Goal: Task Accomplishment & Management: Manage account settings

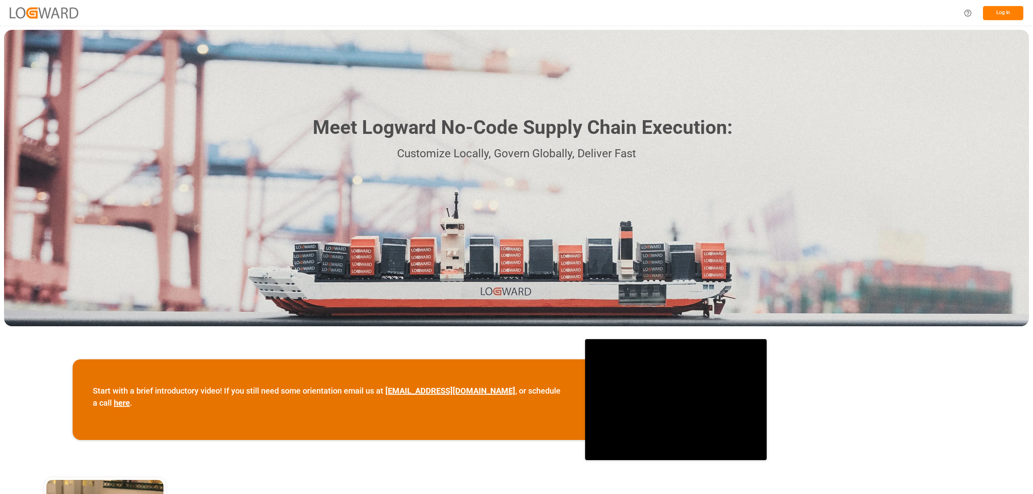
click at [1002, 15] on button "Log In" at bounding box center [1003, 13] width 40 height 14
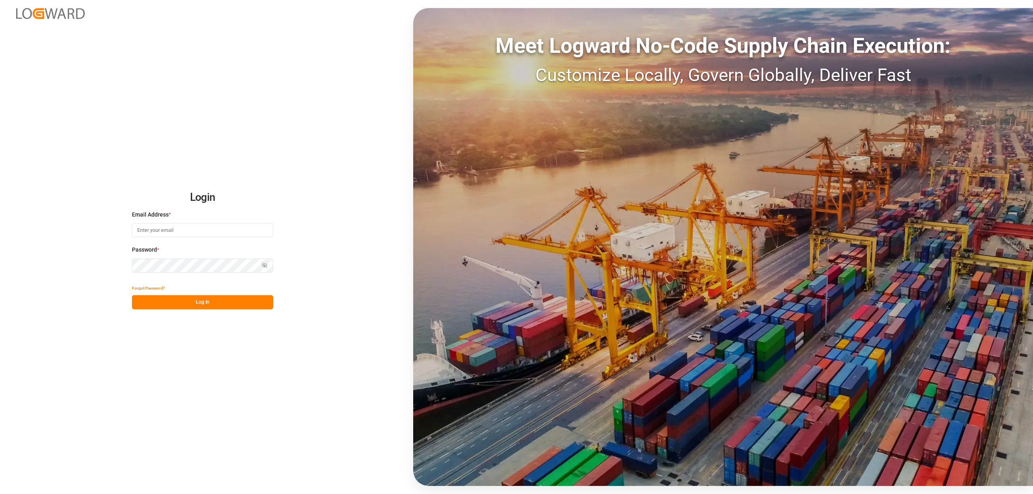
click at [146, 230] on input at bounding box center [202, 230] width 141 height 14
type input "[PERSON_NAME][EMAIL_ADDRESS][PERSON_NAME][DOMAIN_NAME]"
click at [200, 302] on button "Log In" at bounding box center [202, 302] width 141 height 14
click at [89, 264] on div "Login Email Address * inge.niegsch@rhenus.com Password * Show password Forgot P…" at bounding box center [516, 247] width 1033 height 494
click at [194, 299] on button "Log In" at bounding box center [202, 302] width 141 height 14
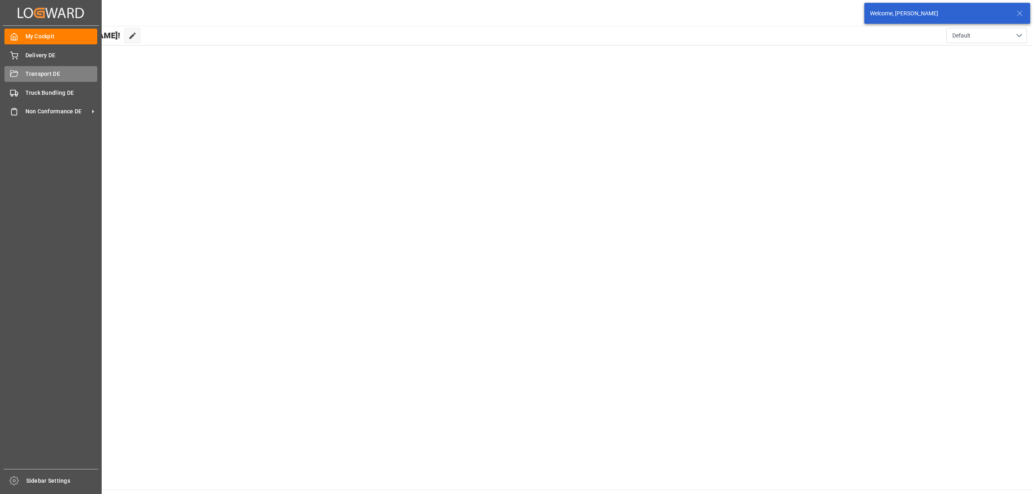
click at [14, 72] on icon at bounding box center [14, 73] width 8 height 6
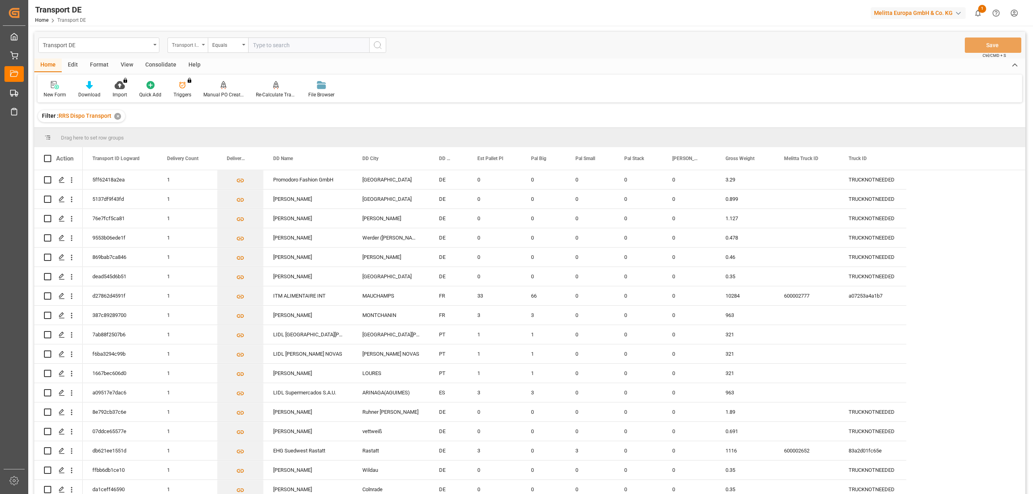
click at [184, 45] on div "Transport ID Logward" at bounding box center [185, 44] width 27 height 9
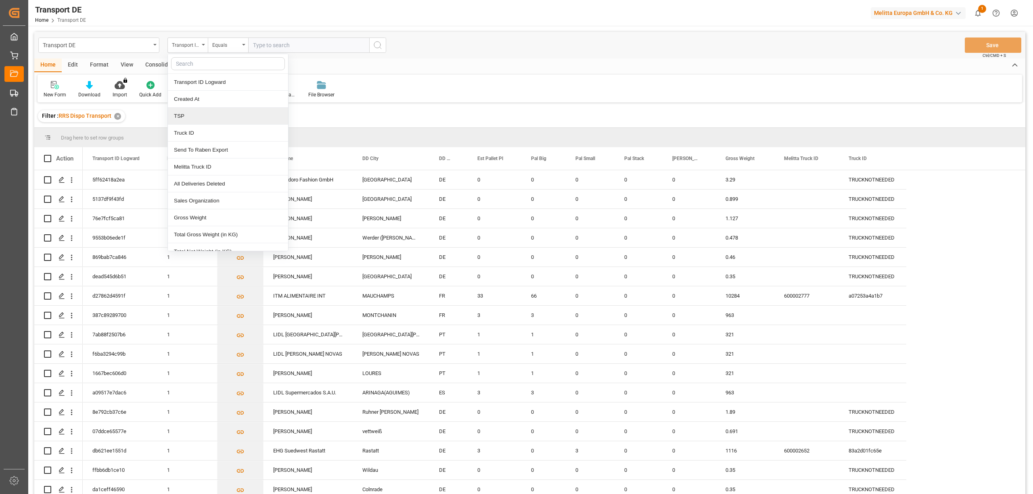
click at [186, 119] on div "TSP" at bounding box center [228, 116] width 120 height 17
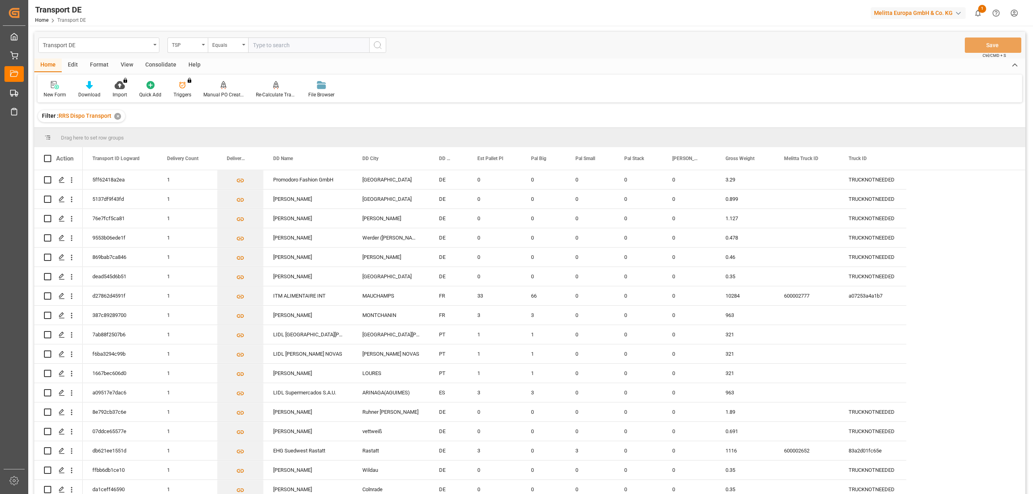
click at [150, 64] on div "Consolidate" at bounding box center [160, 66] width 43 height 14
click at [58, 86] on div at bounding box center [64, 85] width 40 height 8
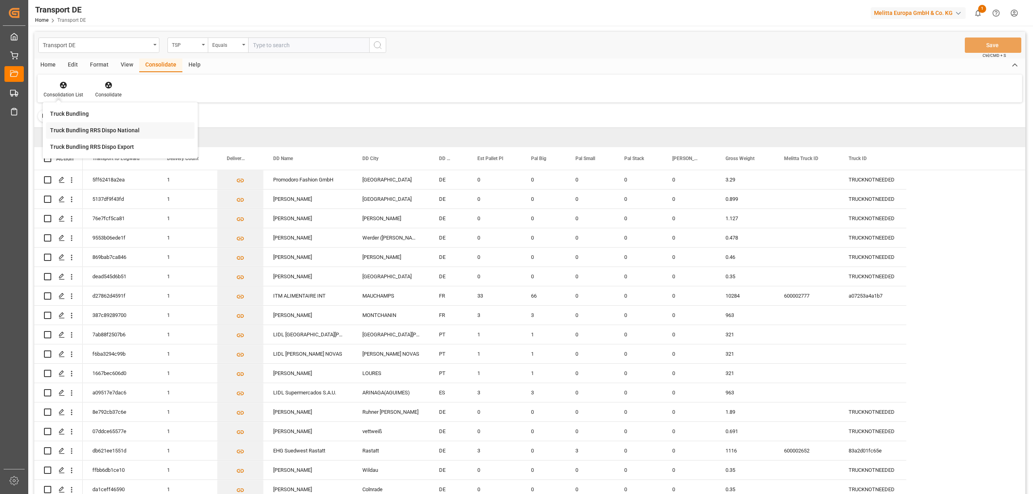
click at [92, 128] on div "Truck Bundling RRS Dispo National" at bounding box center [95, 130] width 90 height 8
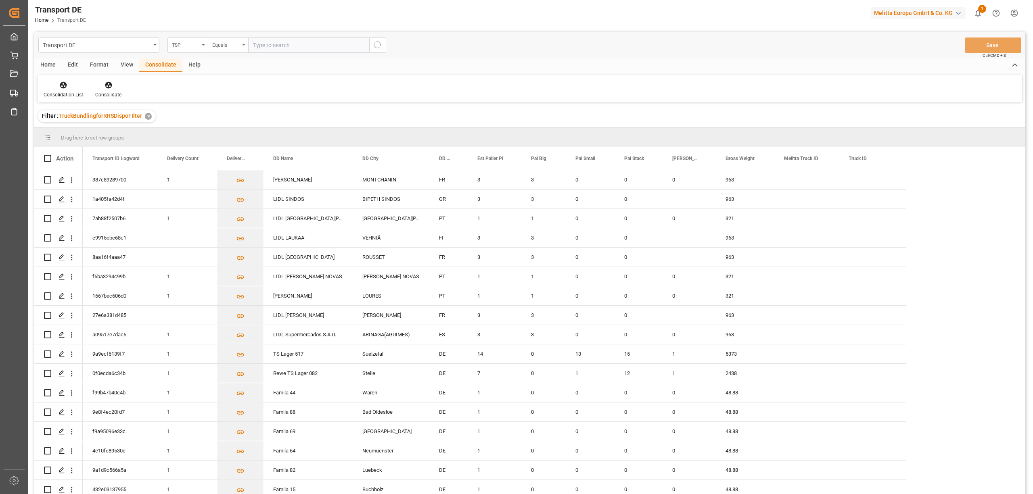
click at [221, 47] on div "Equals" at bounding box center [225, 44] width 27 height 9
click at [236, 138] on div "Starts with" at bounding box center [268, 133] width 120 height 17
type input "LIT DE"
click at [381, 50] on button "search button" at bounding box center [377, 45] width 17 height 15
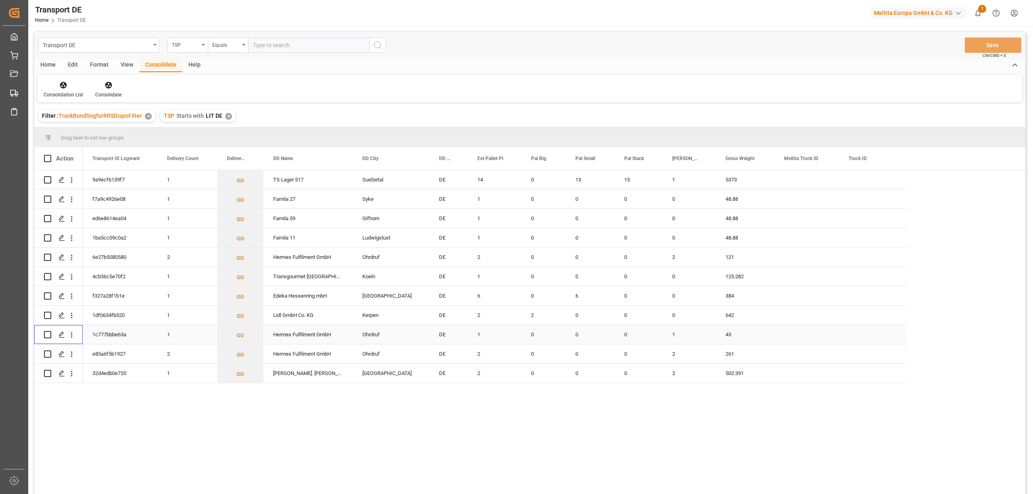
click at [50, 334] on input "Press Space to toggle row selection (unchecked)" at bounding box center [47, 334] width 7 height 7
checkbox input "true"
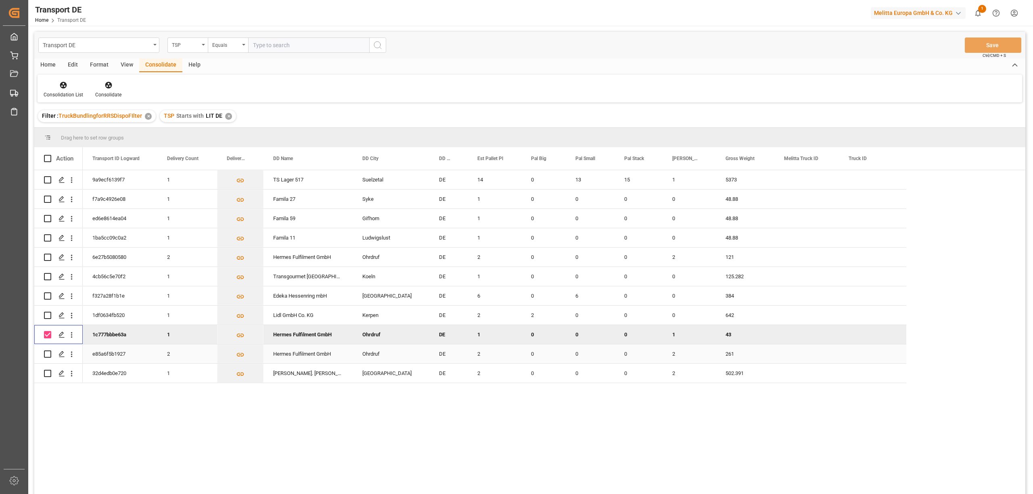
click at [47, 355] on input "Press Space to toggle row selection (unchecked)" at bounding box center [47, 354] width 7 height 7
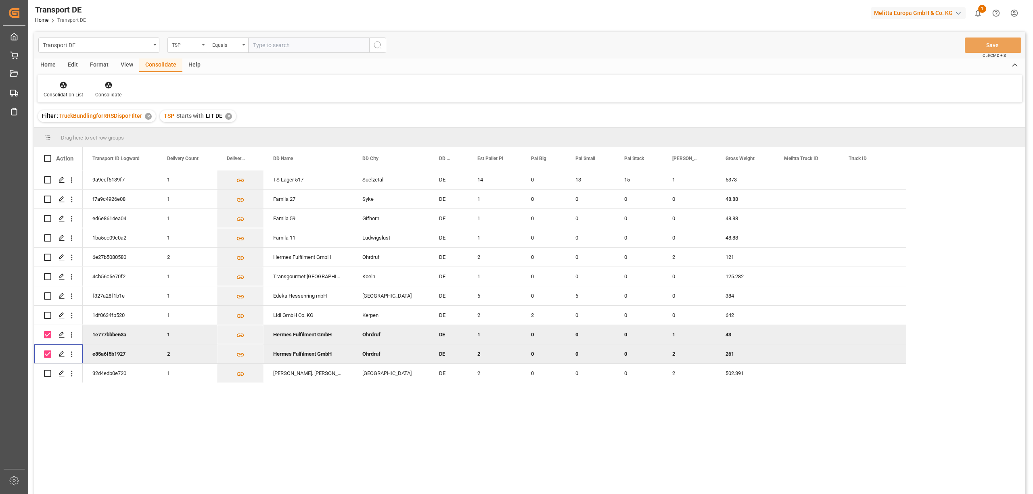
click at [46, 350] on div "Press SPACE to deselect this row." at bounding box center [47, 354] width 7 height 19
click at [47, 354] on input "Press Space to toggle row selection (checked)" at bounding box center [47, 354] width 7 height 7
checkbox input "false"
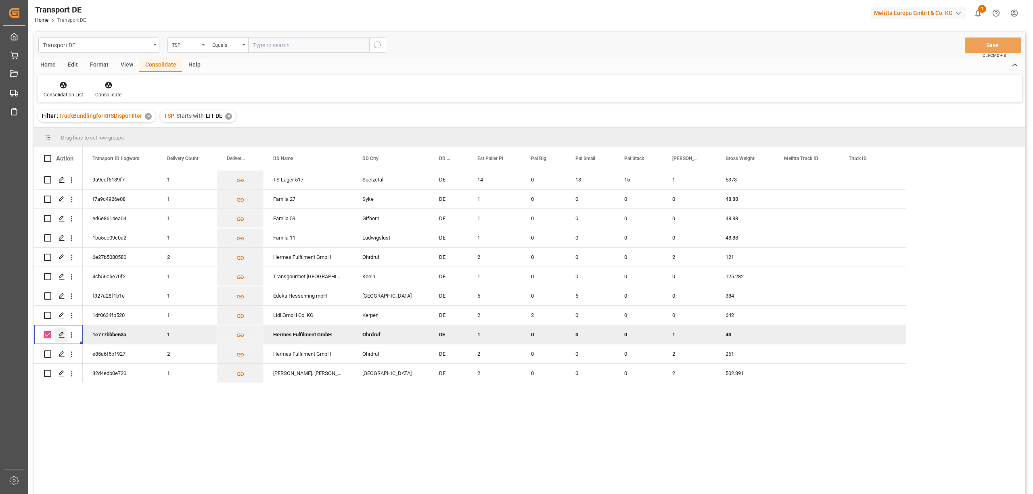
click at [61, 333] on polygon "Press SPACE to deselect this row." at bounding box center [61, 335] width 4 height 4
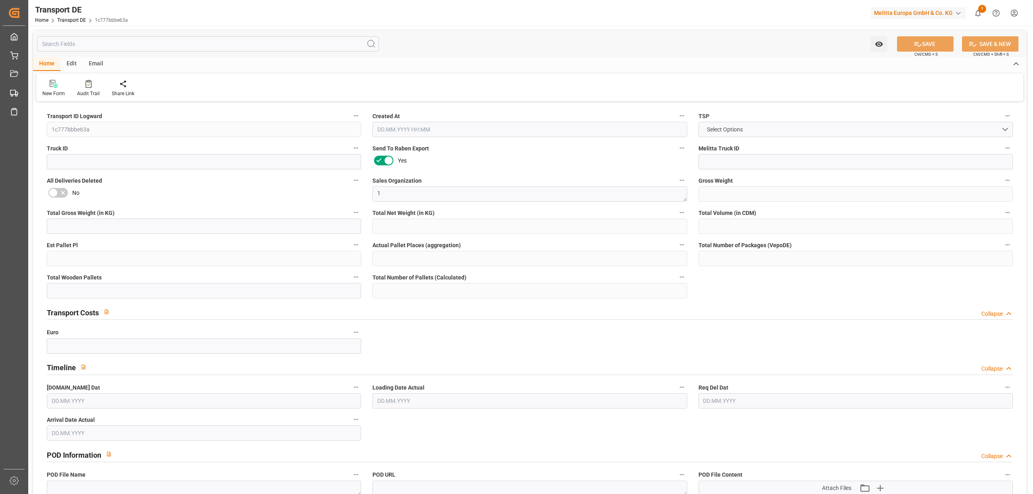
type input "43"
type input "19.11"
type input "14.82"
type input "283.836"
type input "1"
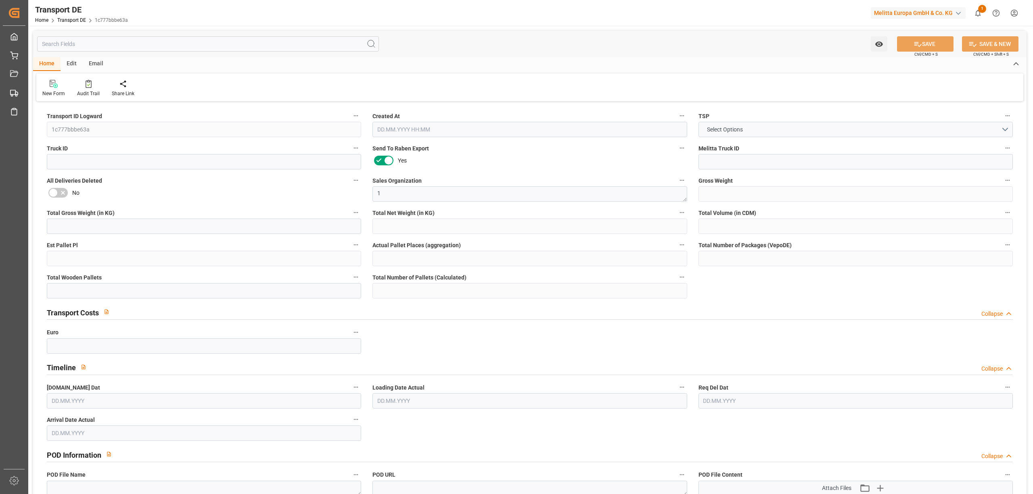
type input "0"
type input "1"
type input "0"
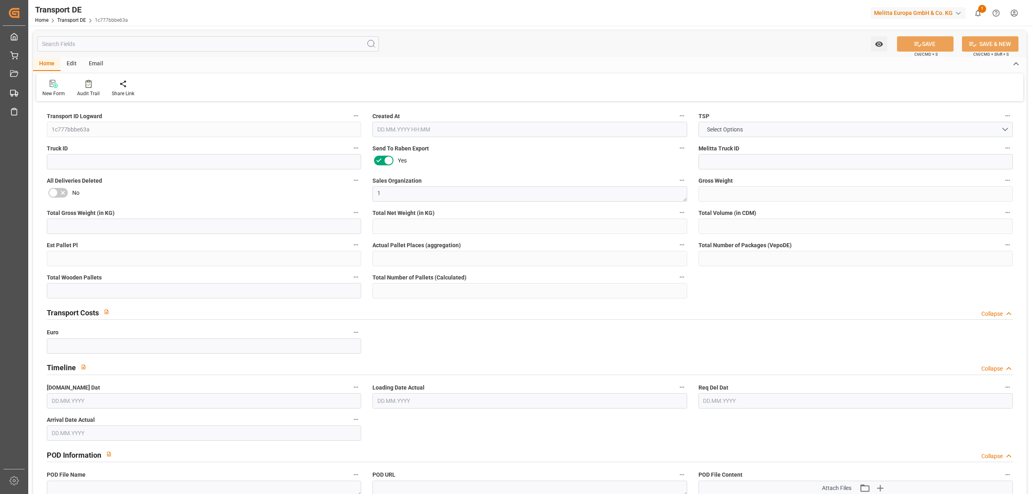
type input "99"
type input "0"
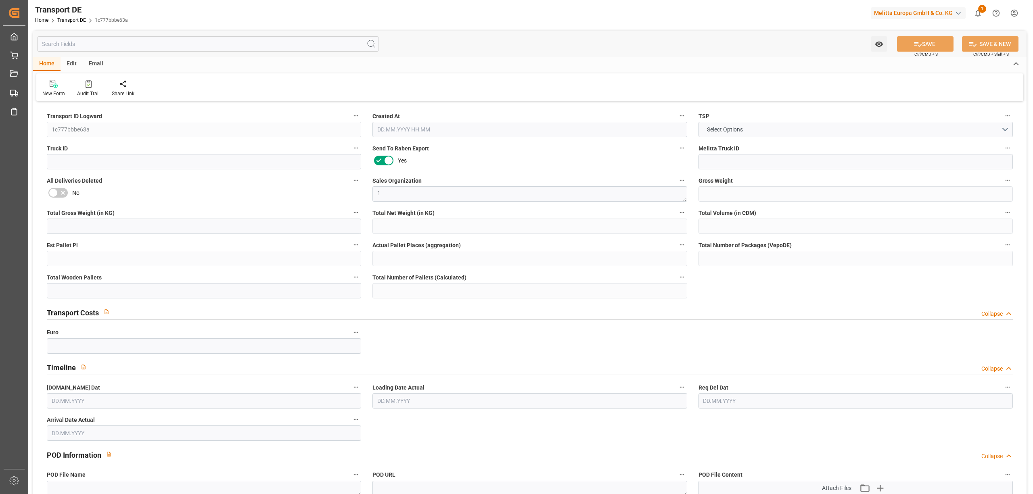
type input "0"
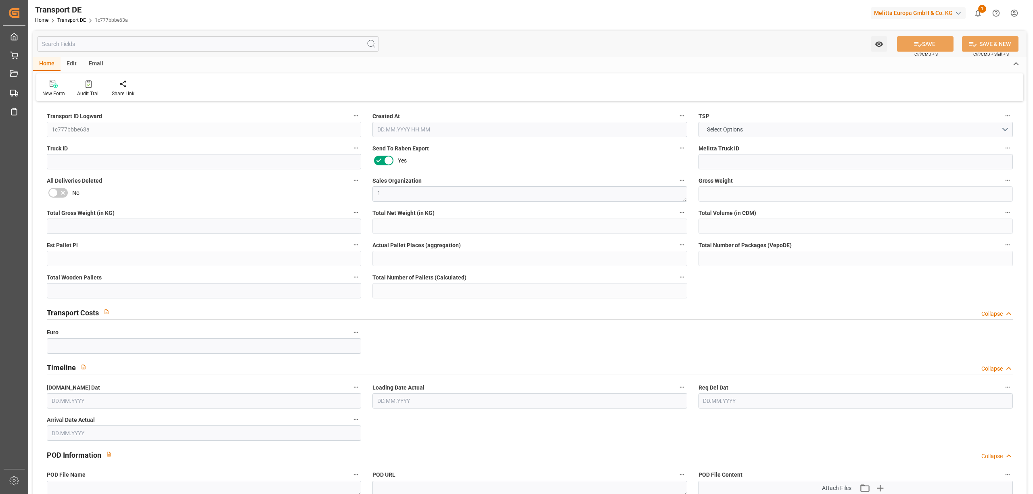
type input "0"
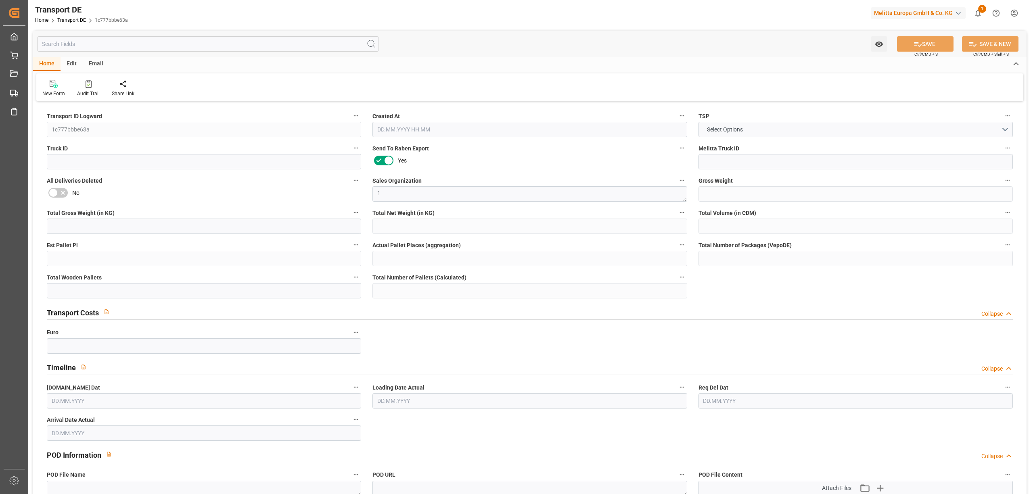
type input "0"
type input "1"
type input "0"
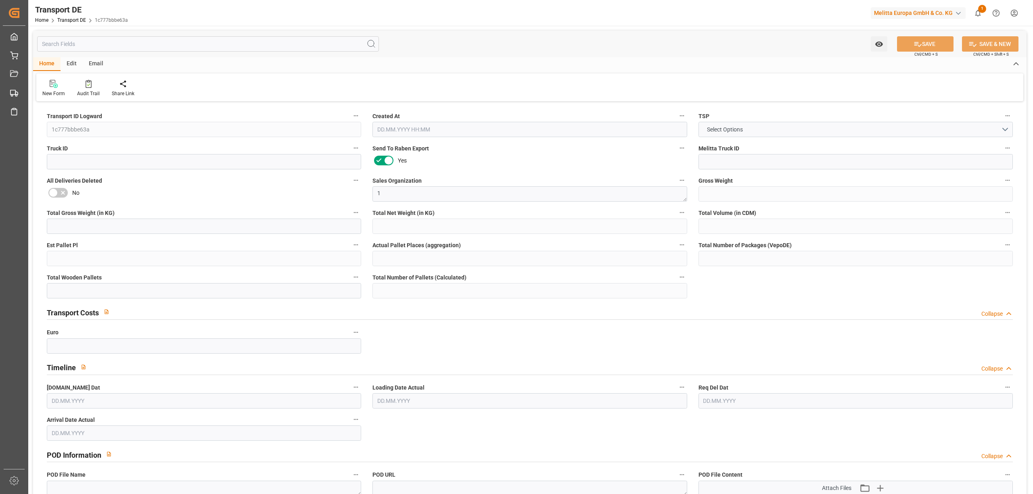
type input "6"
type input "74.3917"
type input "65.4787"
type input "25.09.2025 23:00"
type input "[DATE]"
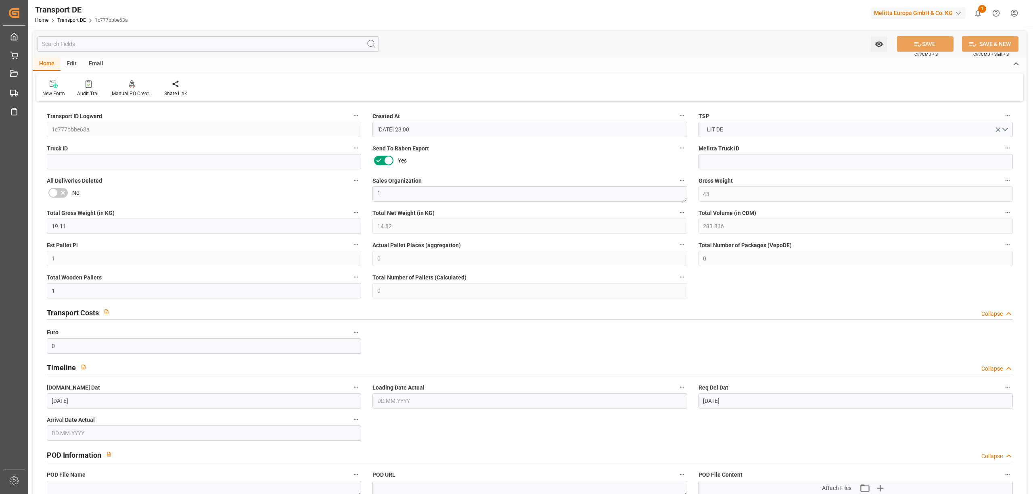
type input "[DATE]"
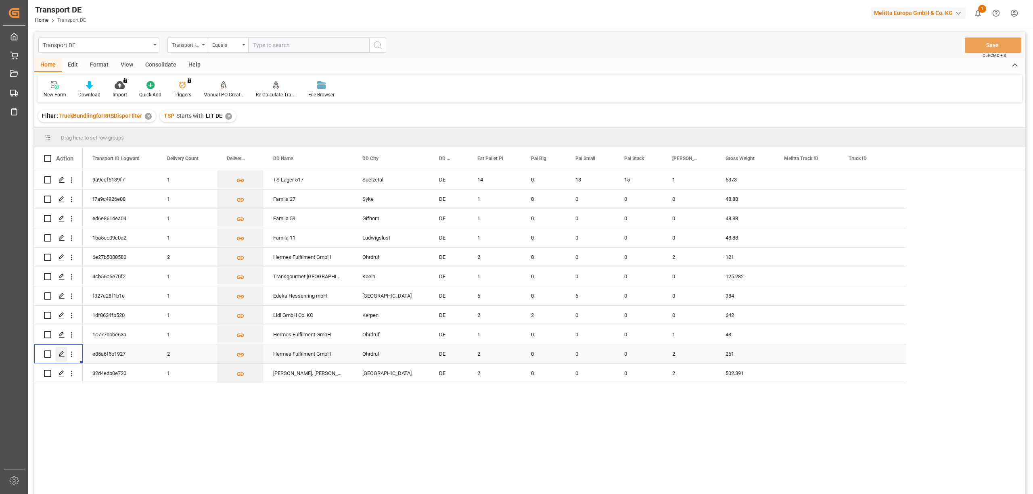
click at [60, 354] on icon "Press SPACE to select this row." at bounding box center [62, 354] width 6 height 6
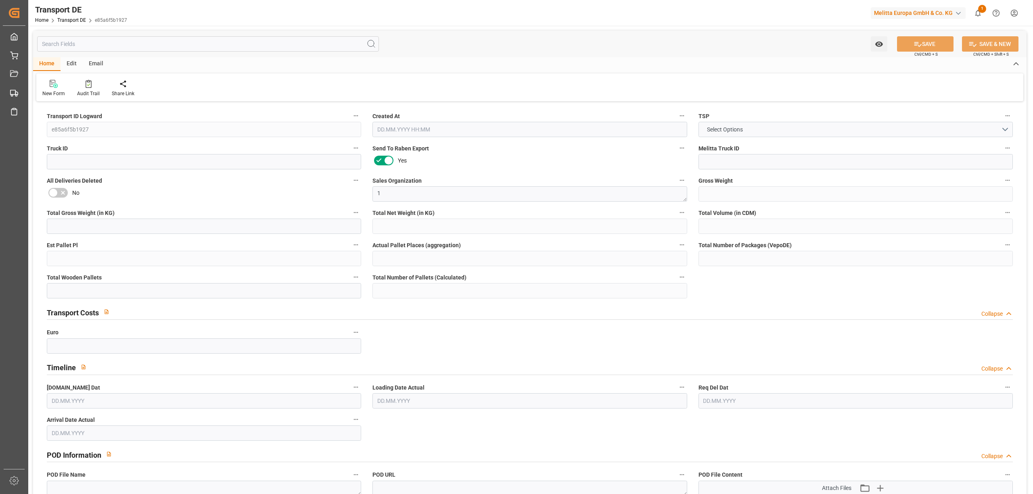
type input "261"
type input "212.44"
type input "186.888"
type input "1789.68"
type input "2"
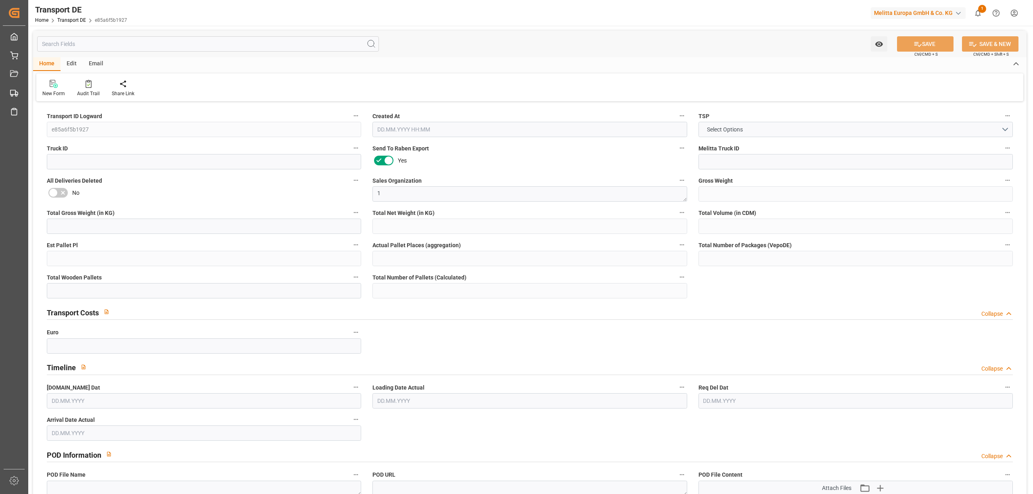
type input "0"
type input "2"
type input "0"
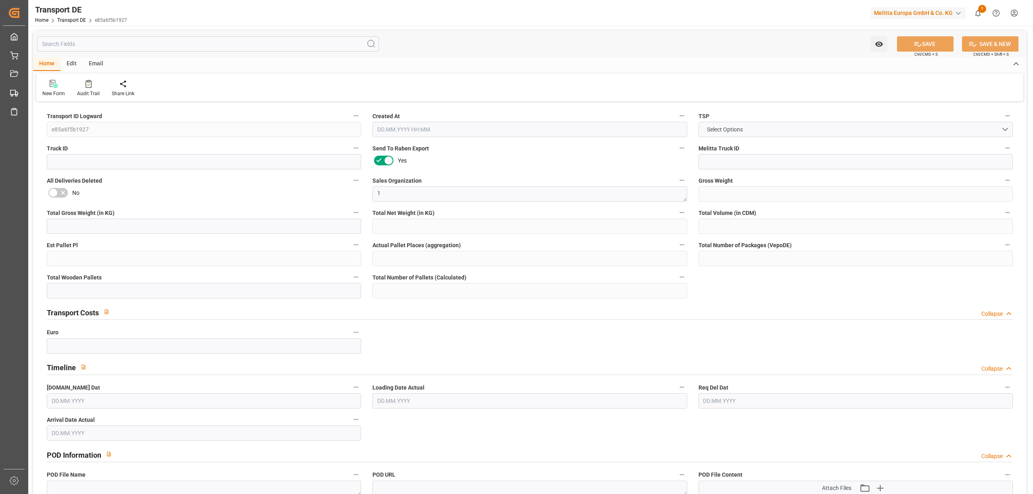
type input "99"
type input "0"
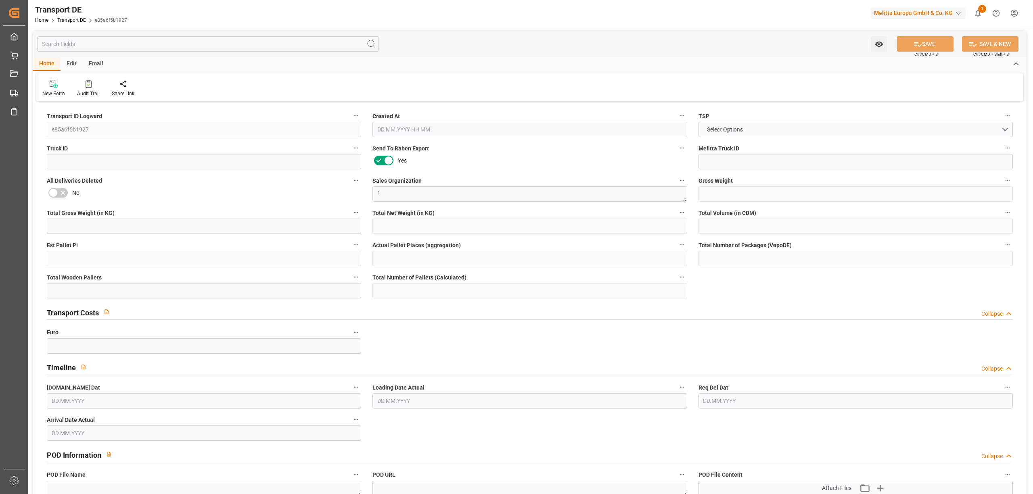
type input "0"
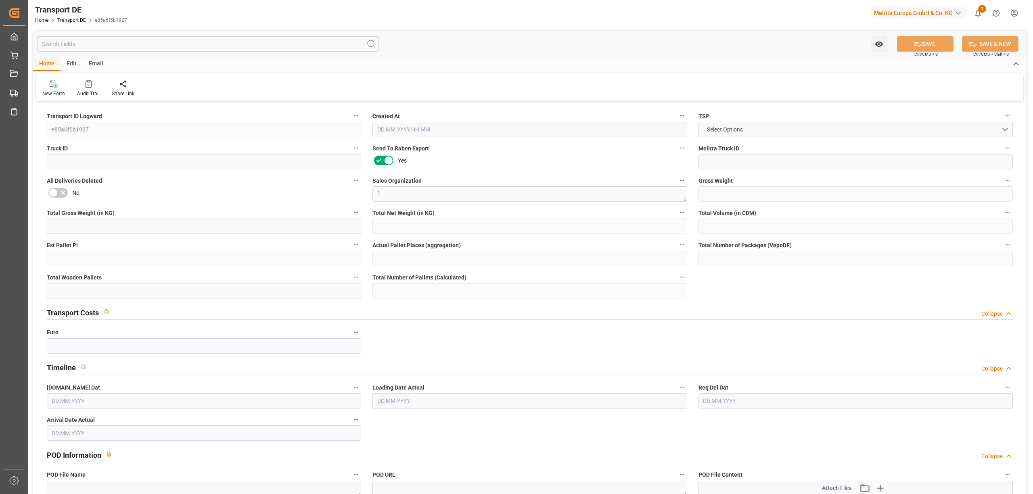
type input "0"
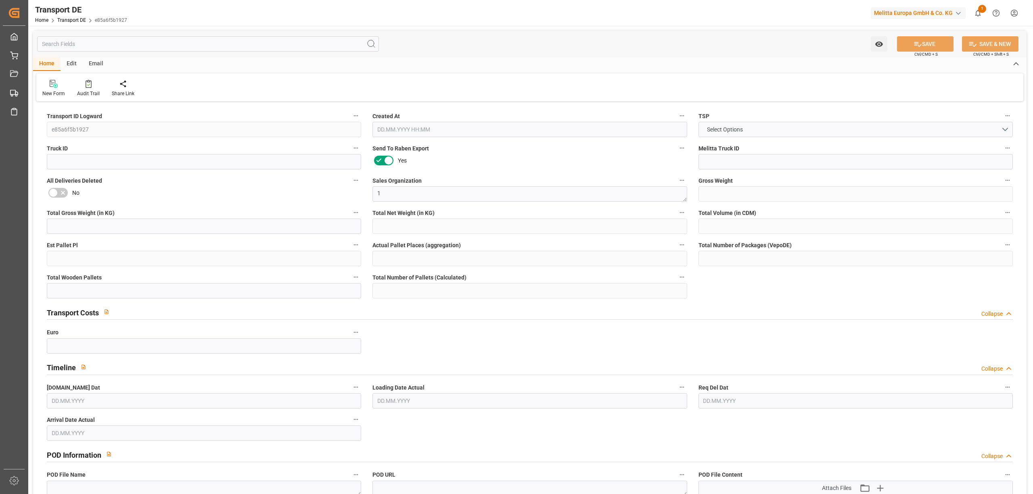
type input "0"
type input "2"
type input "0"
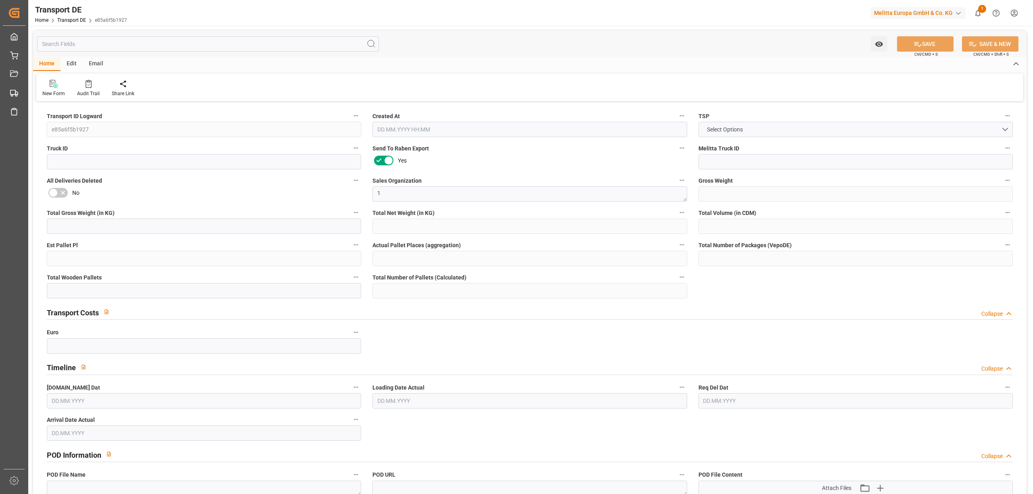
type input "20"
type input "123.6083"
type input "95.6523"
type input "24.09.2025 23:03"
type input "[DATE]"
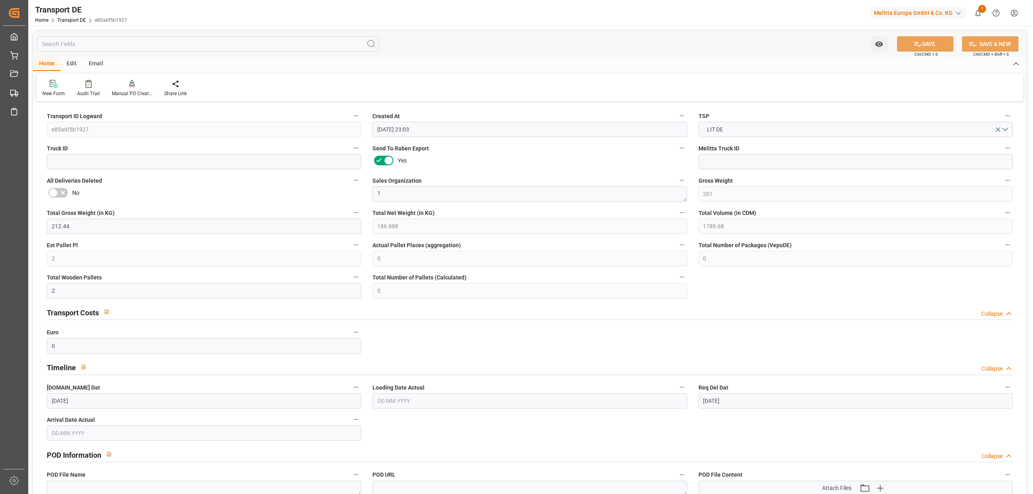
type input "[DATE]"
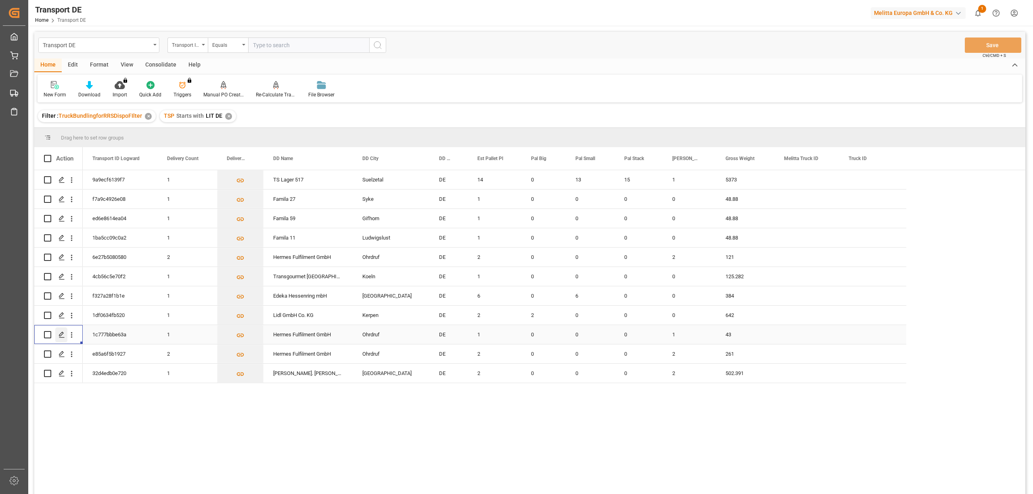
click at [61, 336] on polygon "Press SPACE to select this row." at bounding box center [61, 335] width 4 height 4
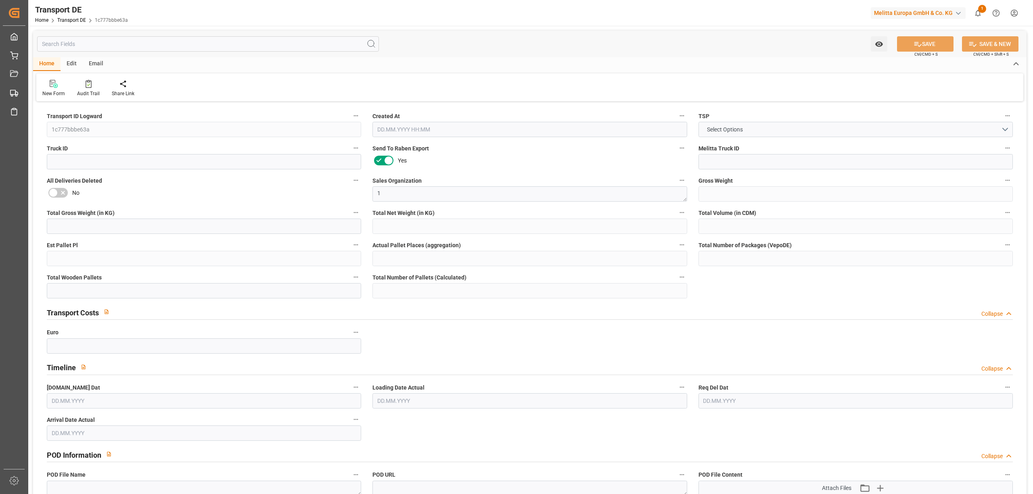
type input "43"
type input "19.11"
type input "14.82"
type input "283.836"
type input "1"
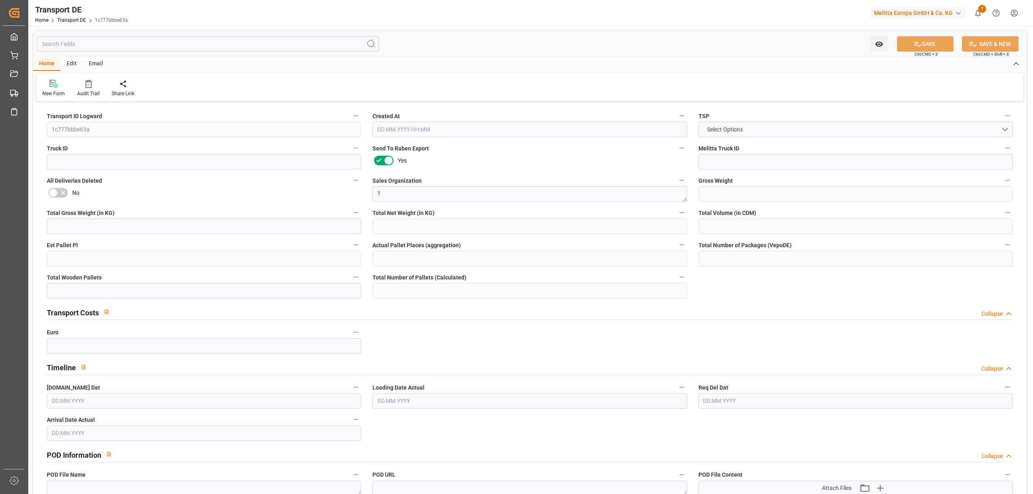
type input "0"
type input "1"
type input "0"
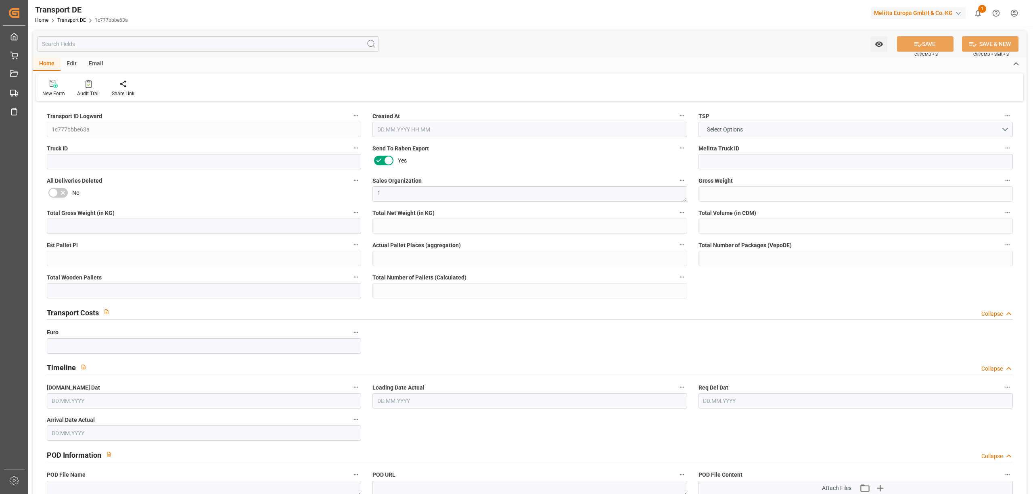
type input "99"
type input "0"
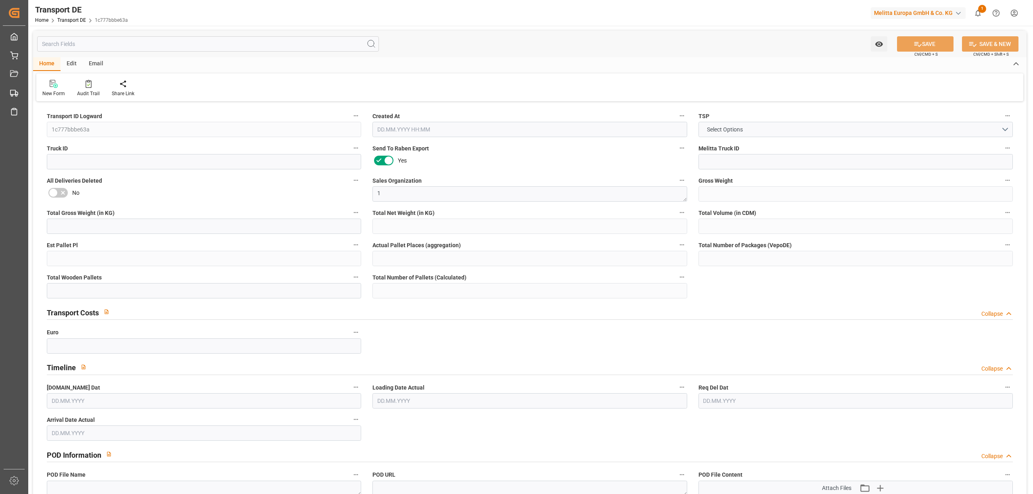
type input "0"
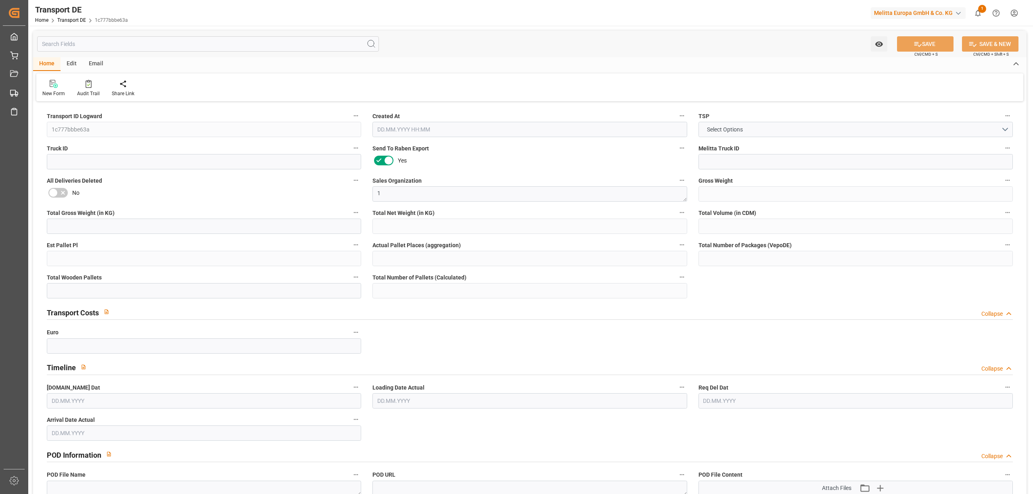
type input "0"
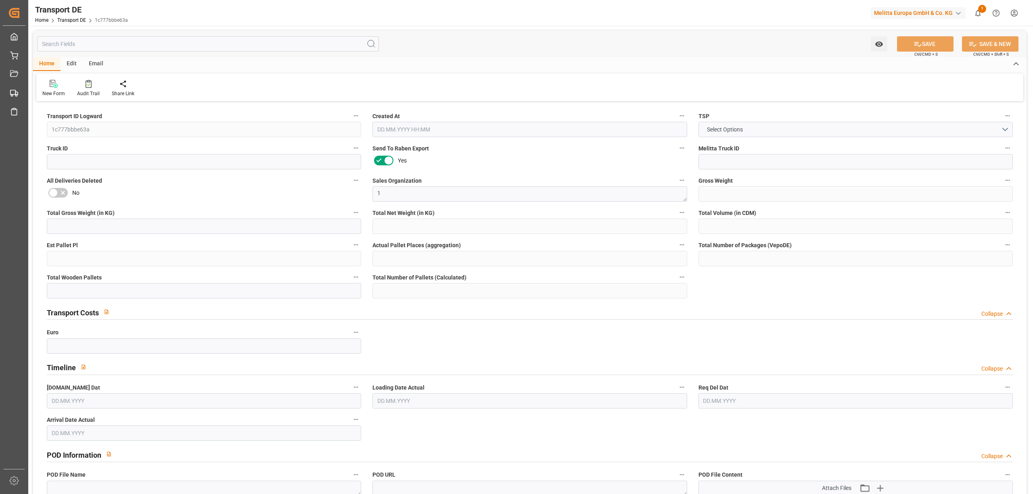
type input "0"
type input "1"
type input "0"
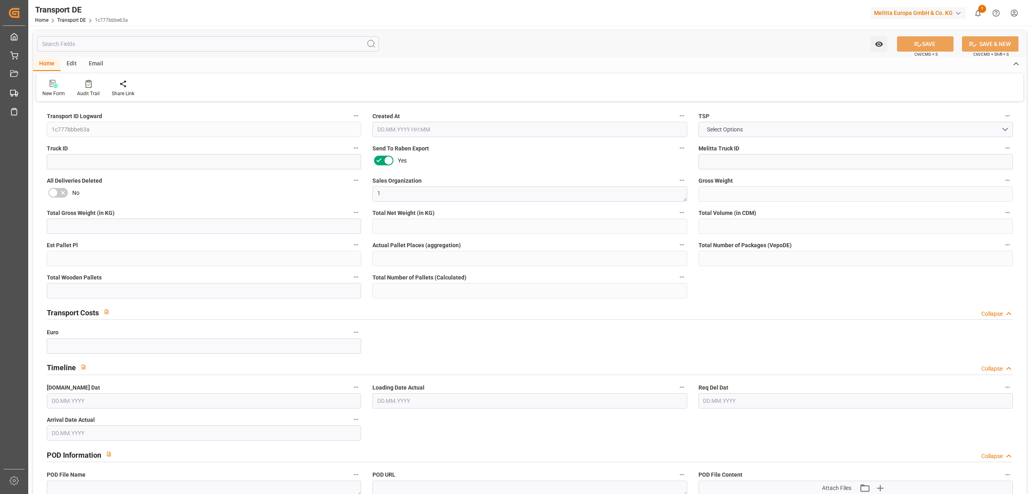
type input "6"
type input "74.3917"
type input "65.4787"
type input "25.09.2025 23:00"
type input "[DATE]"
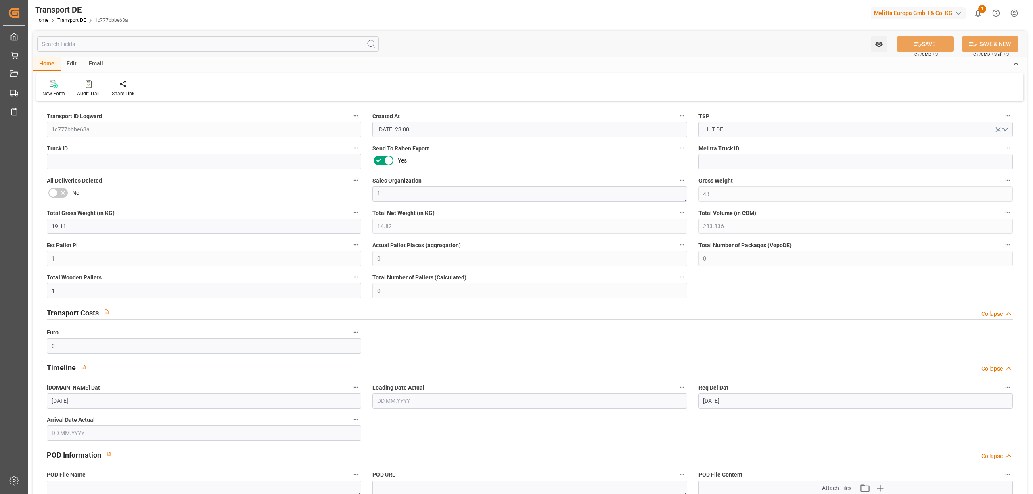
type input "[DATE]"
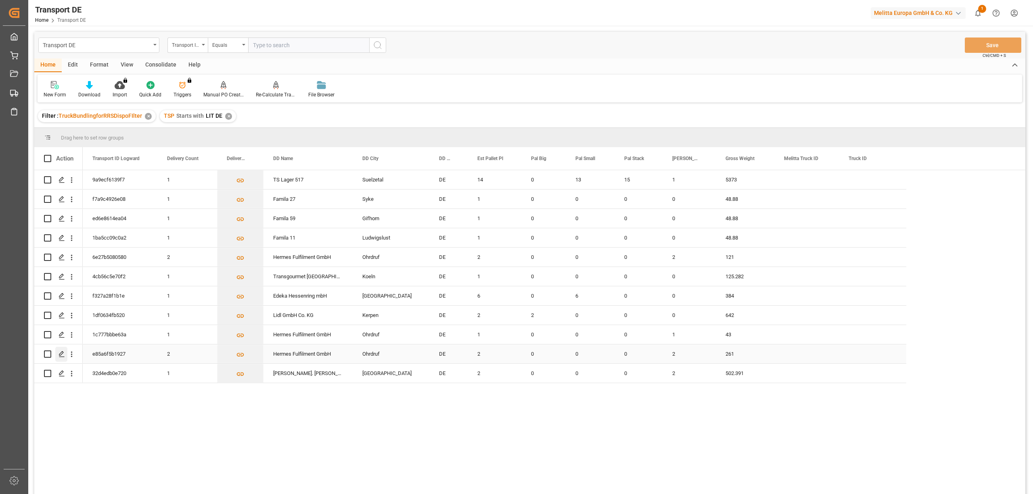
click at [63, 354] on icon "Press SPACE to select this row." at bounding box center [62, 354] width 6 height 6
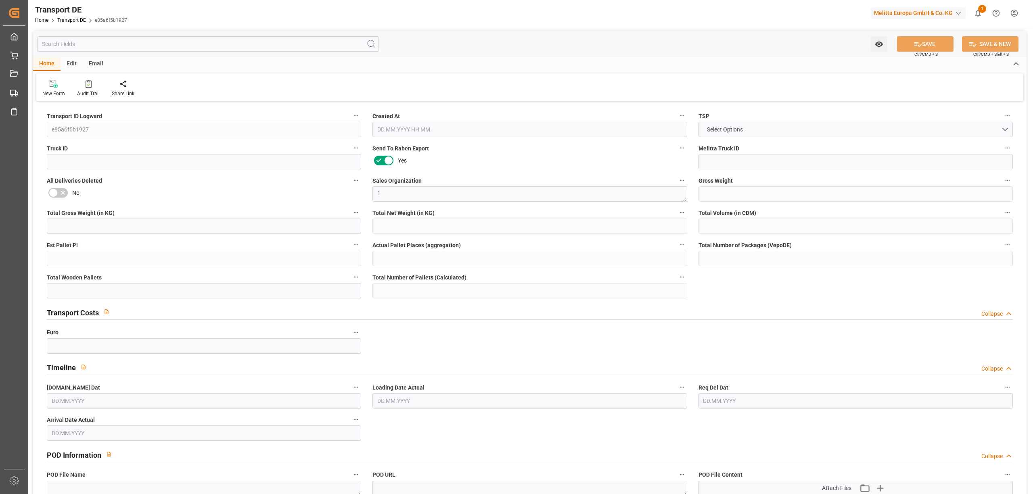
type input "261"
type input "212.44"
type input "186.888"
type input "1789.68"
type input "2"
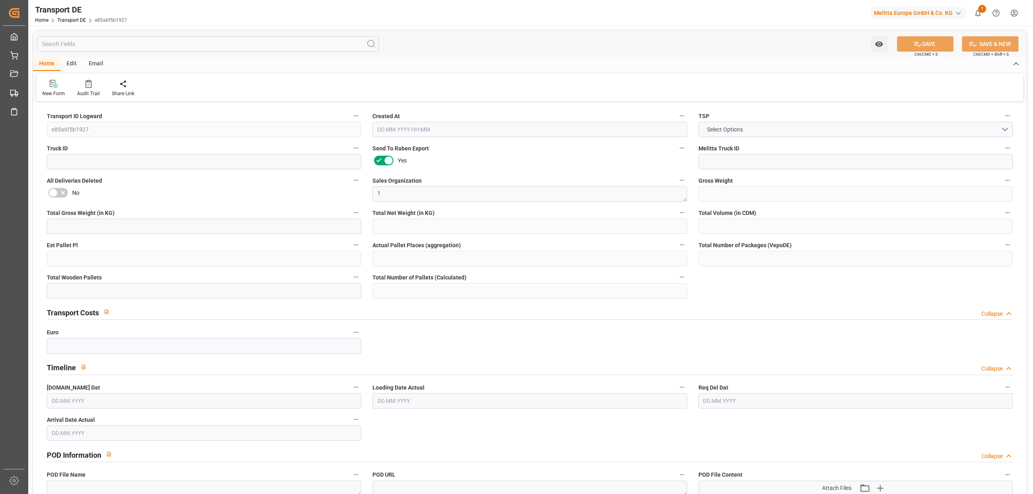
type input "0"
type input "2"
type input "0"
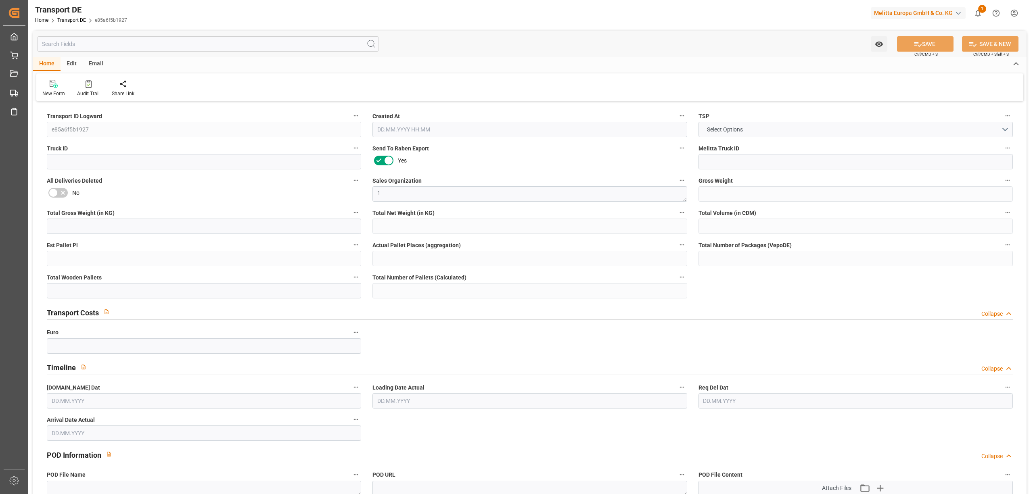
type input "99"
type input "0"
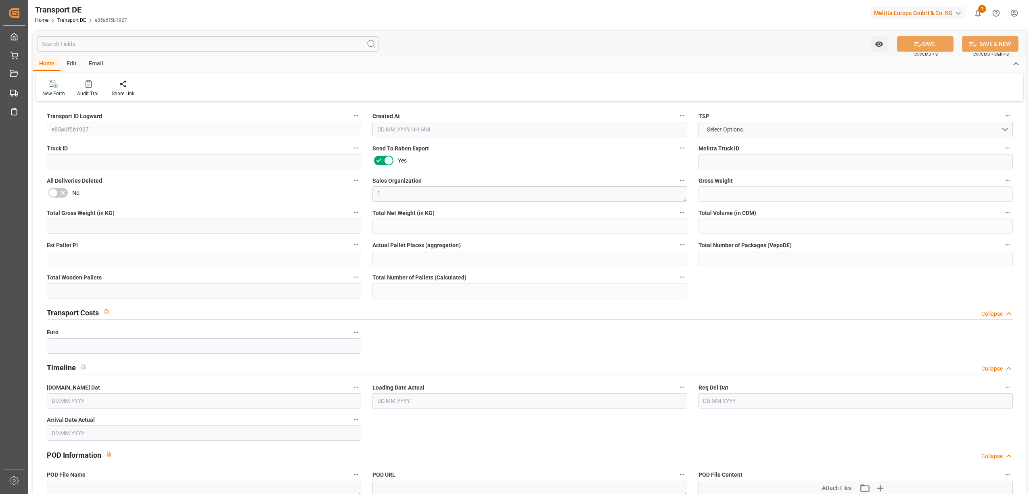
type input "0"
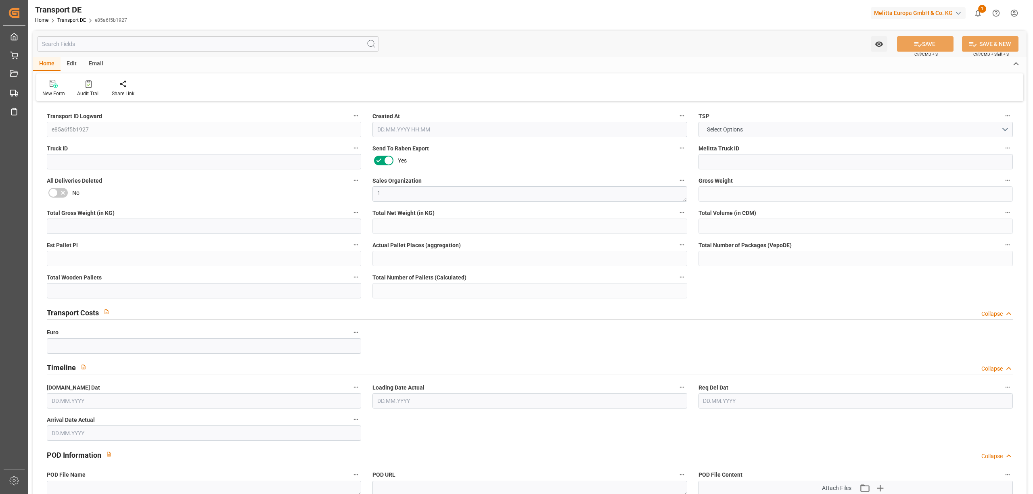
type input "0"
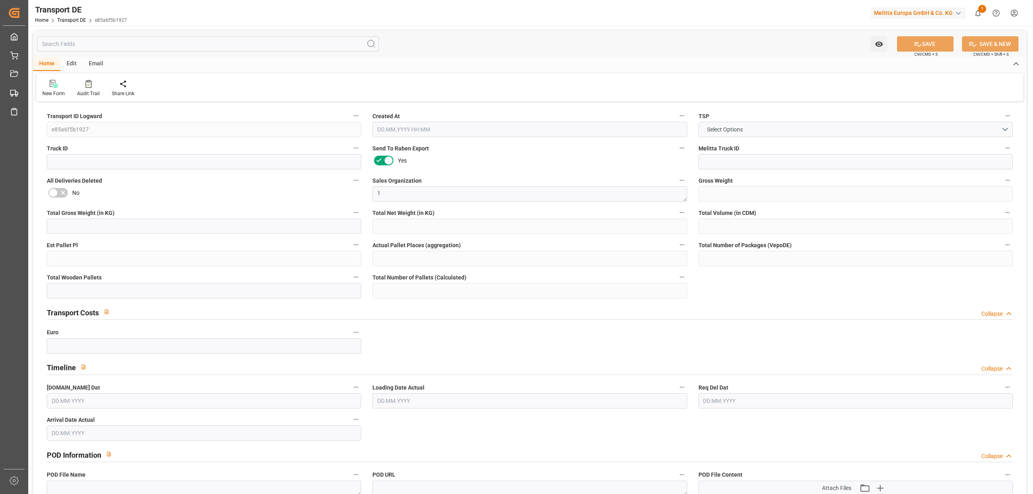
type input "0"
type input "2"
type input "0"
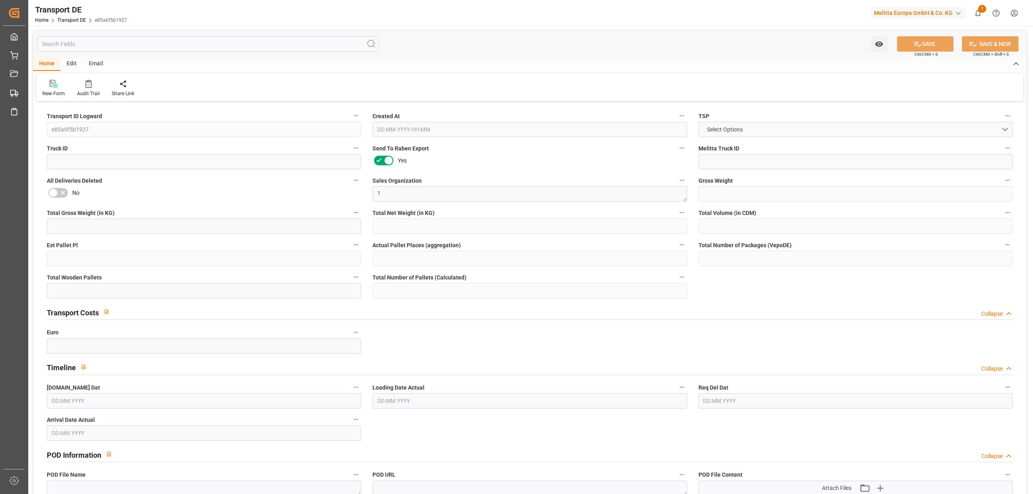
type input "20"
type input "123.6083"
type input "95.6523"
type input "24.09.2025 23:03"
type input "[DATE]"
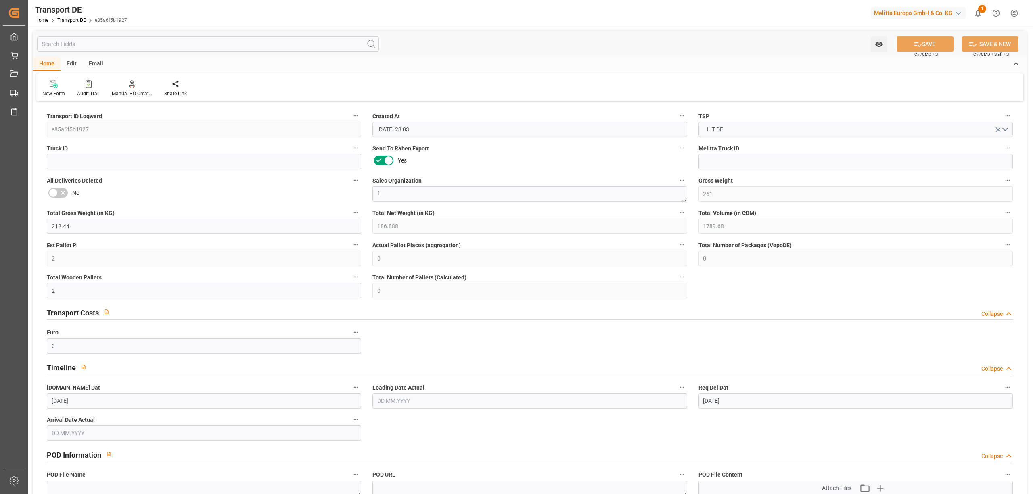
type input "[DATE]"
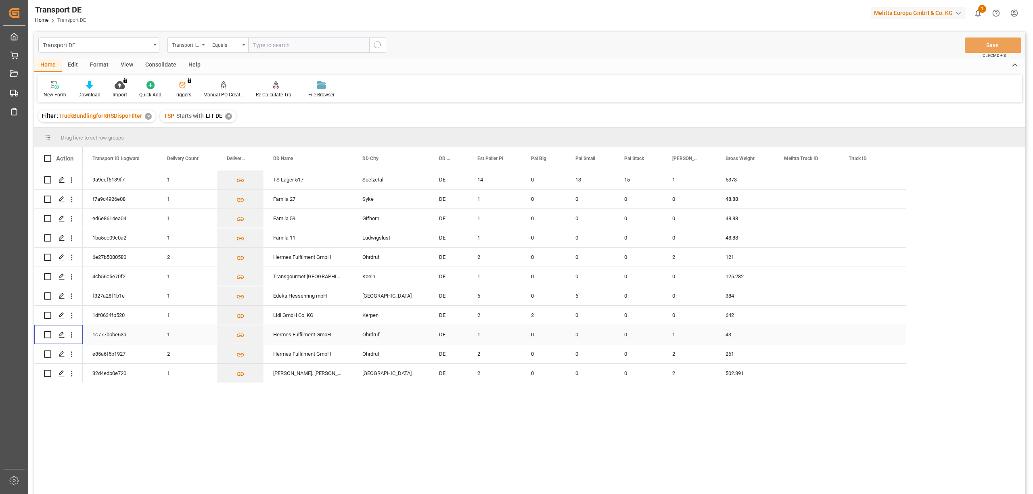
click at [49, 336] on input "Press Space to toggle row selection (unchecked)" at bounding box center [47, 334] width 7 height 7
checkbox input "true"
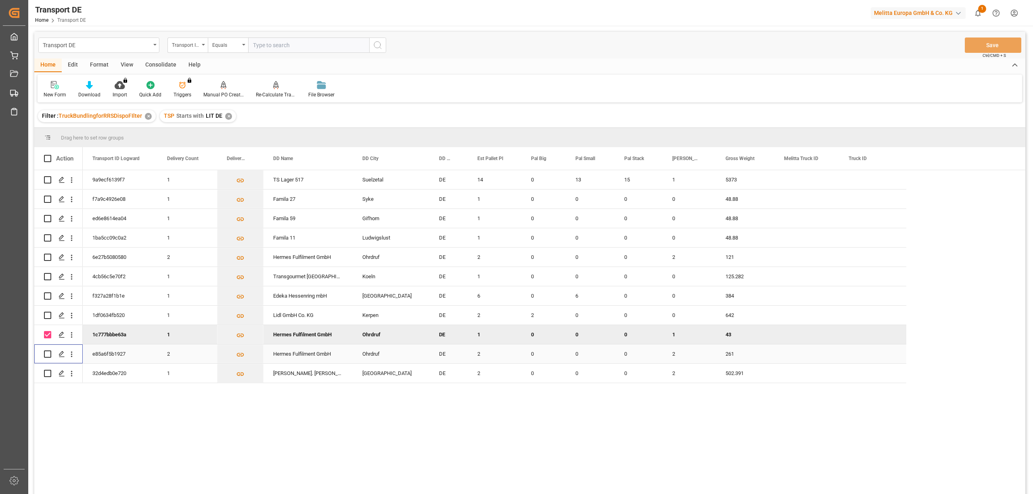
click at [46, 354] on input "Press Space to toggle row selection (unchecked)" at bounding box center [47, 354] width 7 height 7
checkbox input "true"
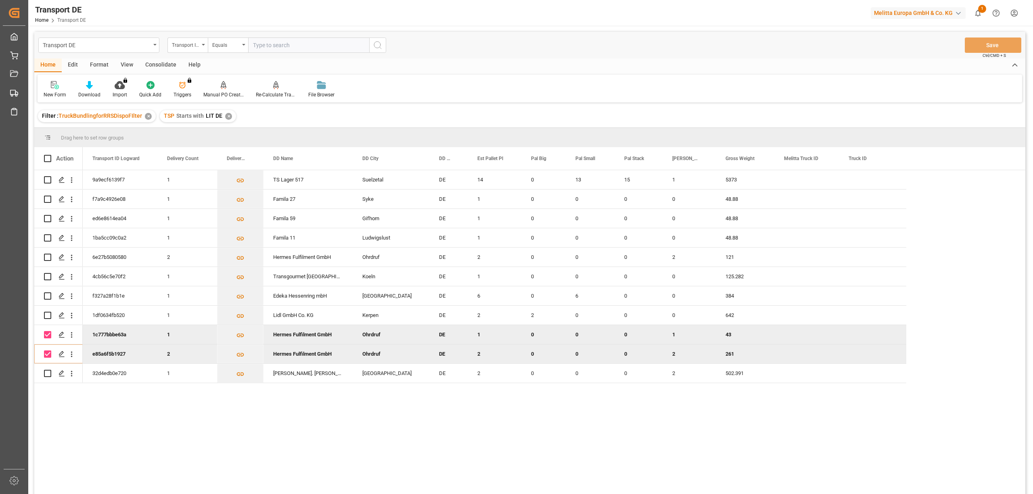
drag, startPoint x: 159, startPoint y: 65, endPoint x: 128, endPoint y: 79, distance: 33.6
click at [158, 65] on div "Consolidate" at bounding box center [160, 66] width 43 height 14
click at [70, 84] on div at bounding box center [64, 85] width 40 height 8
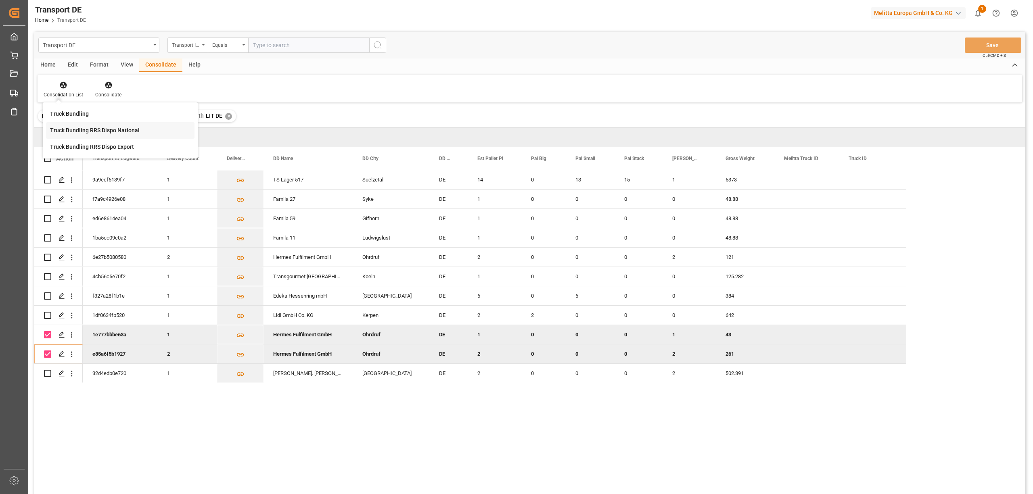
click at [84, 130] on div "Transport DE Transport ID Logward Equals Save Ctrl/CMD + S Home Edit Format Vie…" at bounding box center [529, 274] width 991 height 484
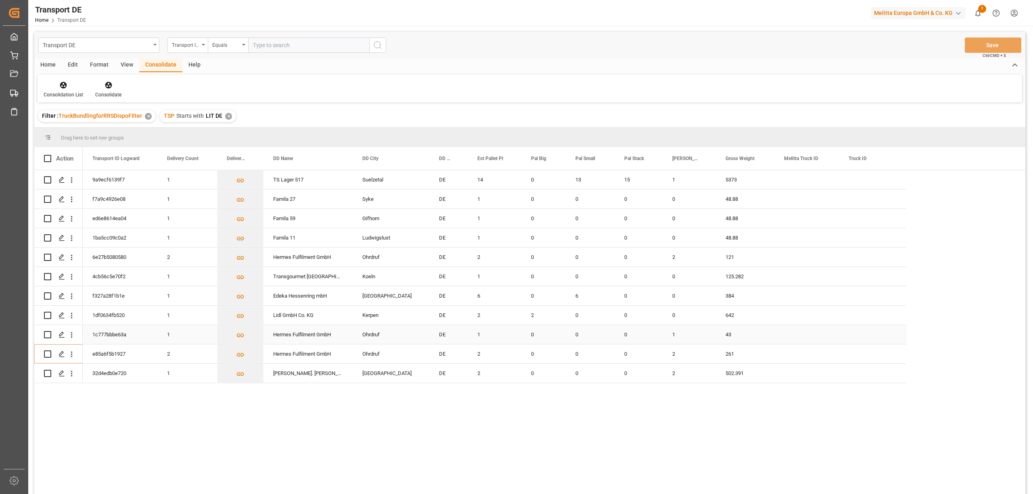
click at [49, 334] on input "Press Space to toggle row selection (unchecked)" at bounding box center [47, 334] width 7 height 7
checkbox input "true"
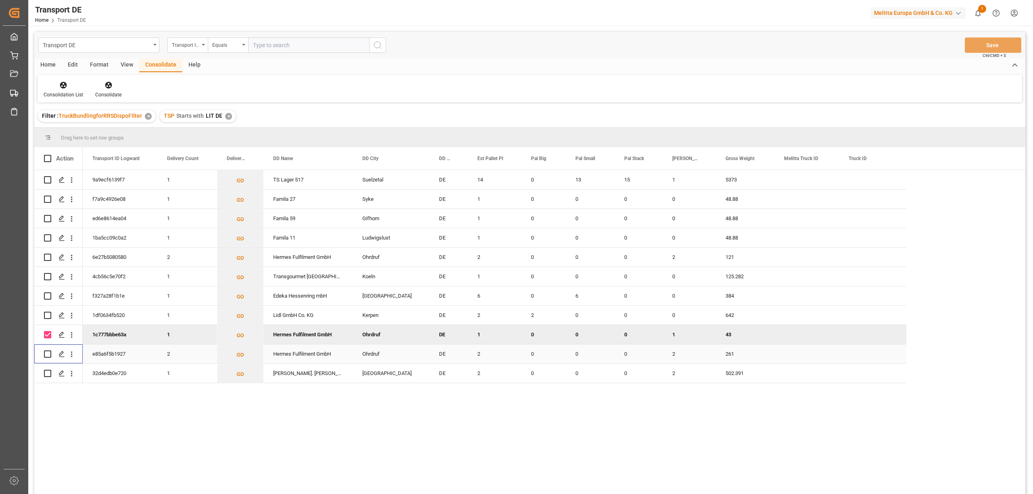
click at [49, 353] on input "Press Space to toggle row selection (unchecked)" at bounding box center [47, 354] width 7 height 7
checkbox input "true"
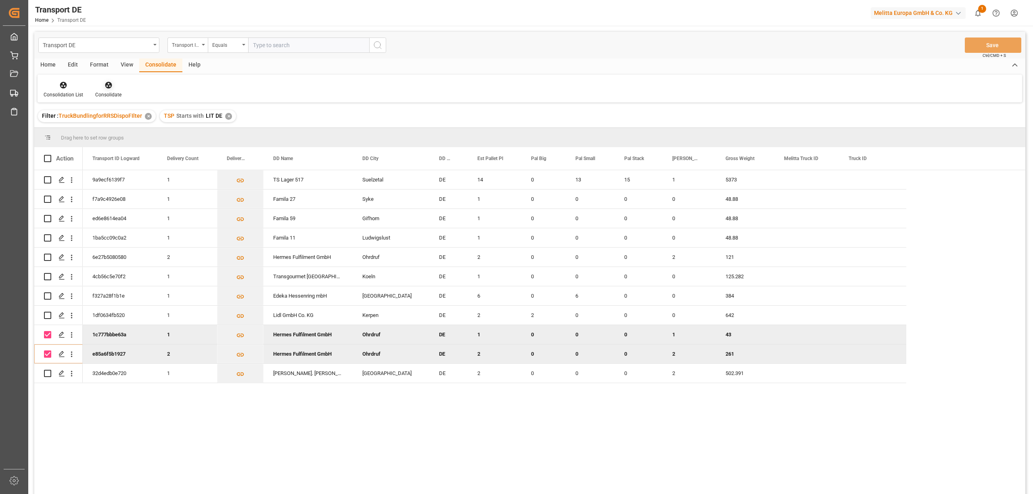
click at [105, 88] on icon at bounding box center [109, 85] width 8 height 8
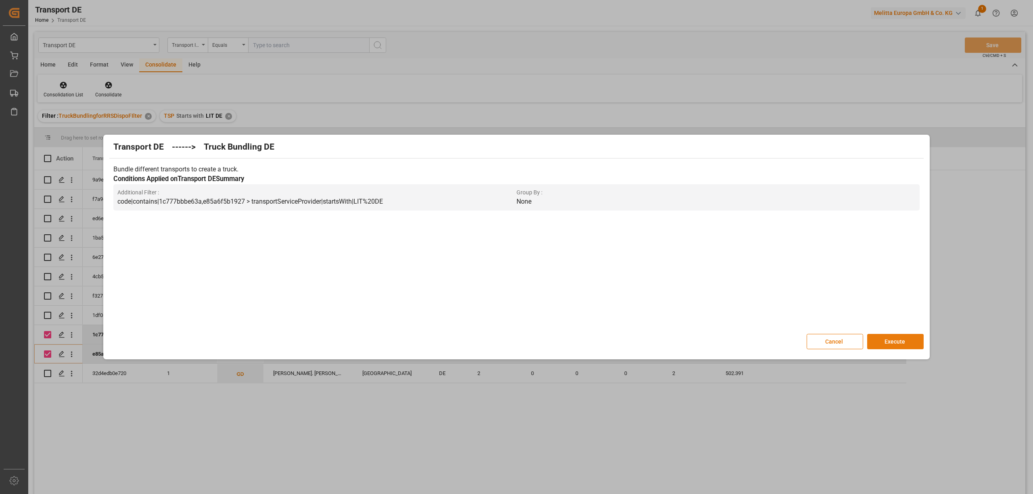
click at [898, 342] on button "Execute" at bounding box center [895, 341] width 57 height 15
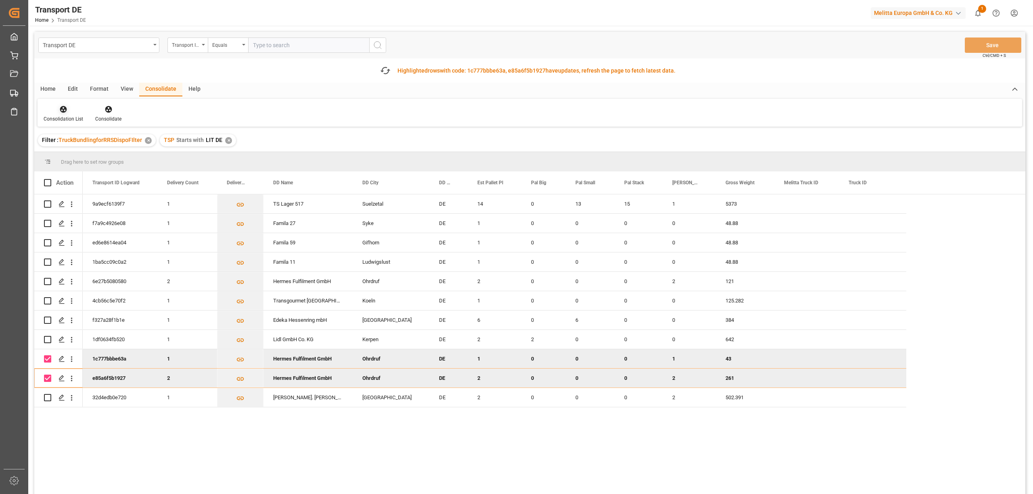
click at [57, 109] on div at bounding box center [64, 109] width 40 height 8
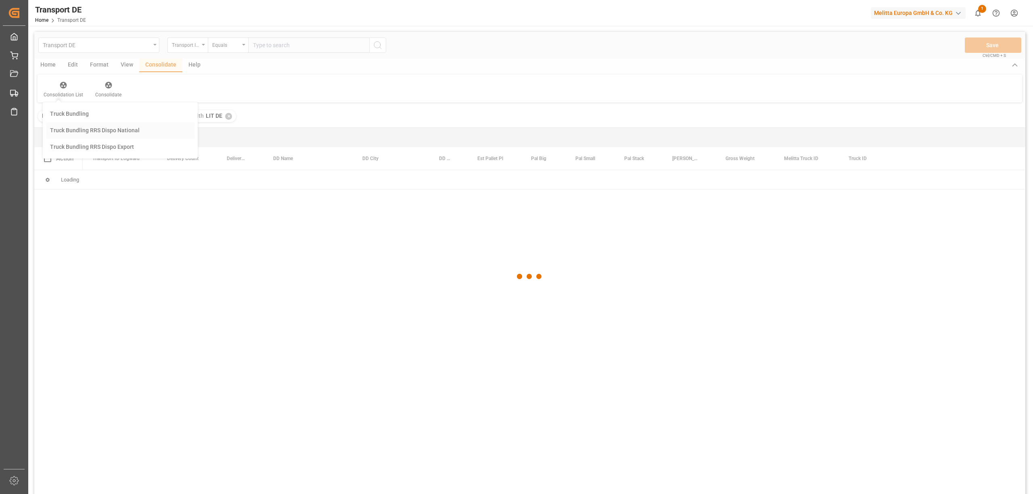
click at [94, 157] on div "Transport DE Transport ID Logward Equals Save Ctrl/CMD + S Home Edit Format Vie…" at bounding box center [529, 274] width 991 height 484
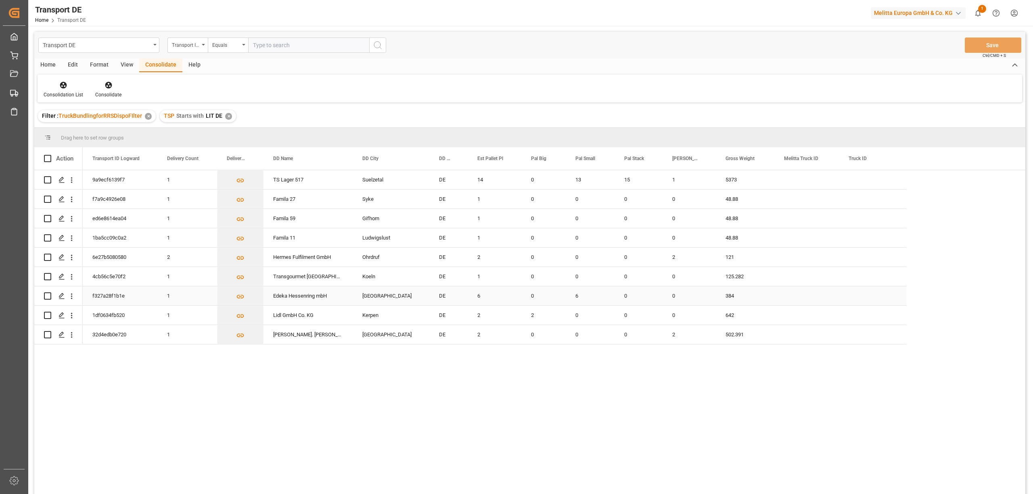
click at [44, 297] on input "Press Space to toggle row selection (unchecked)" at bounding box center [47, 296] width 7 height 7
checkbox input "true"
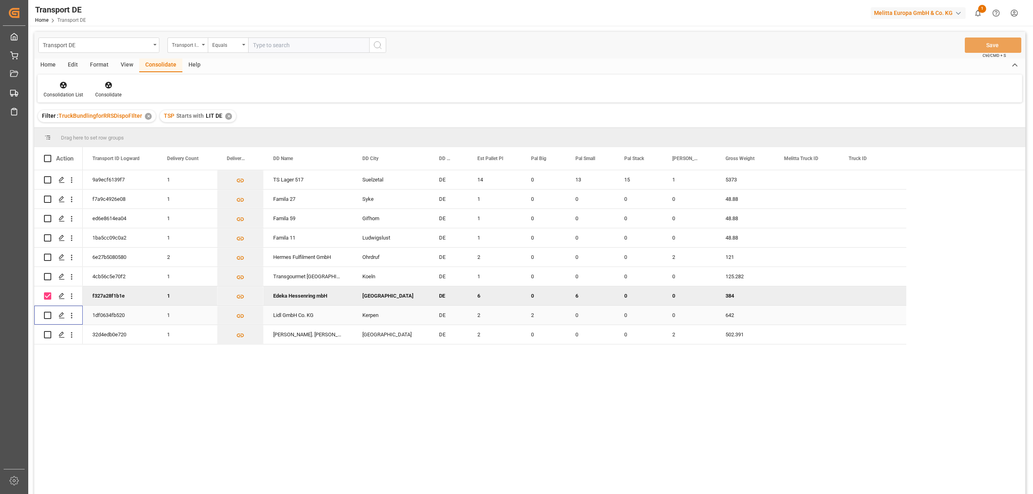
click at [46, 315] on input "Press Space to toggle row selection (unchecked)" at bounding box center [47, 315] width 7 height 7
checkbox input "true"
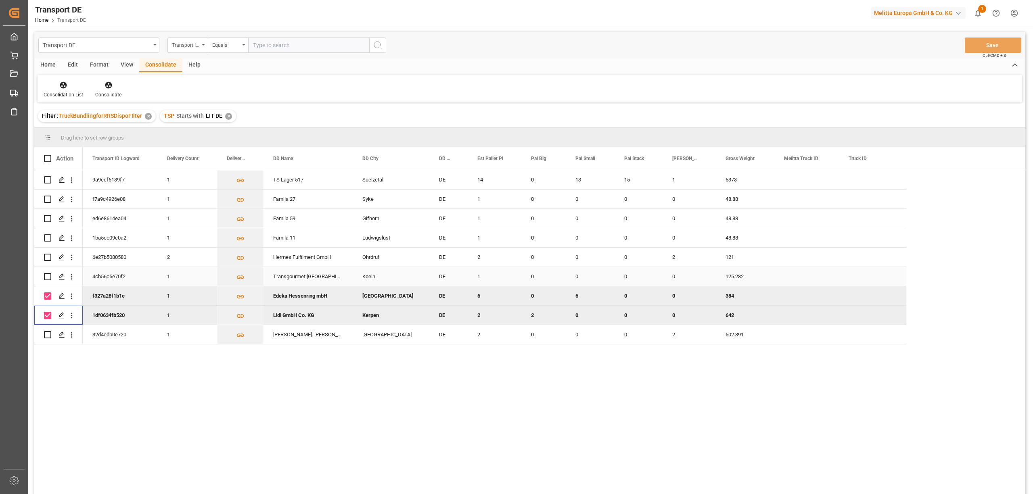
click at [47, 277] on input "Press Space to toggle row selection (unchecked)" at bounding box center [47, 276] width 7 height 7
checkbox input "true"
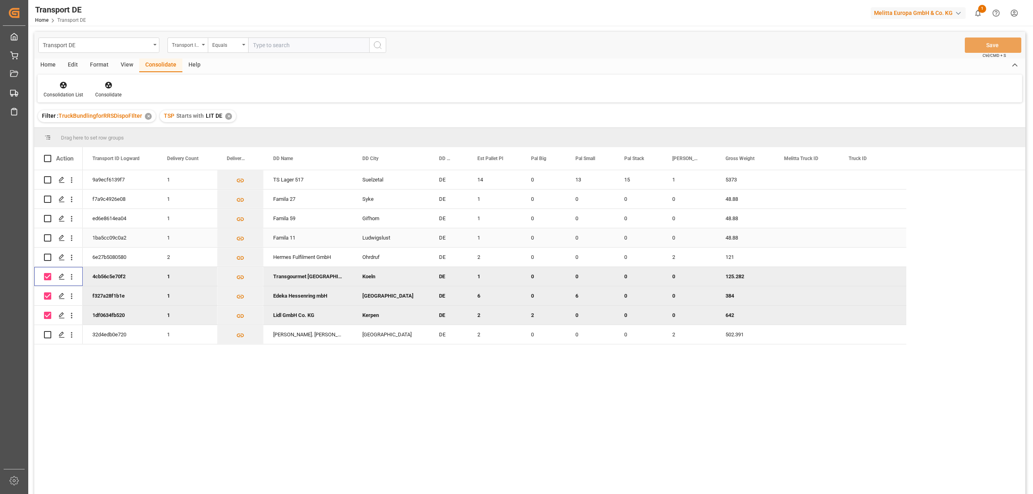
click at [47, 237] on input "Press Space to toggle row selection (unchecked)" at bounding box center [47, 238] width 7 height 7
checkbox input "true"
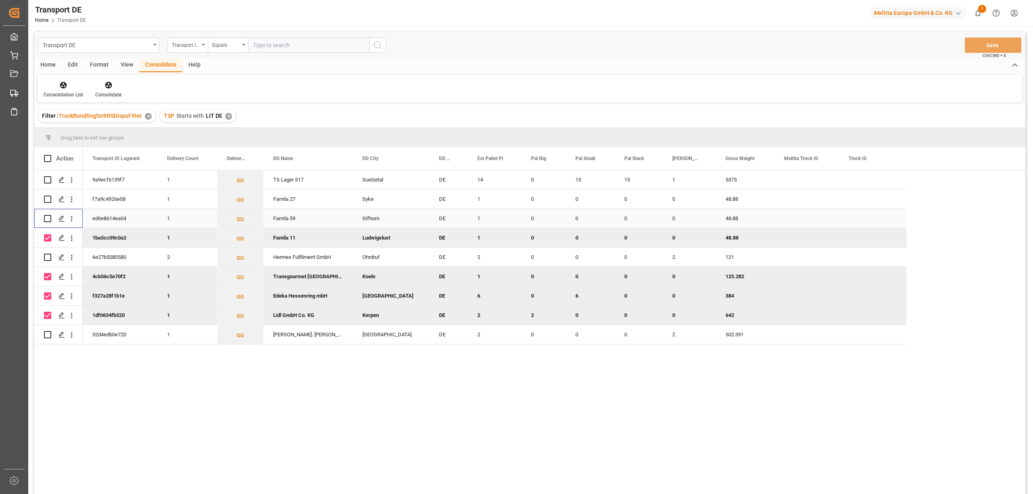
click at [46, 218] on input "Press Space to toggle row selection (unchecked)" at bounding box center [47, 218] width 7 height 7
checkbox input "true"
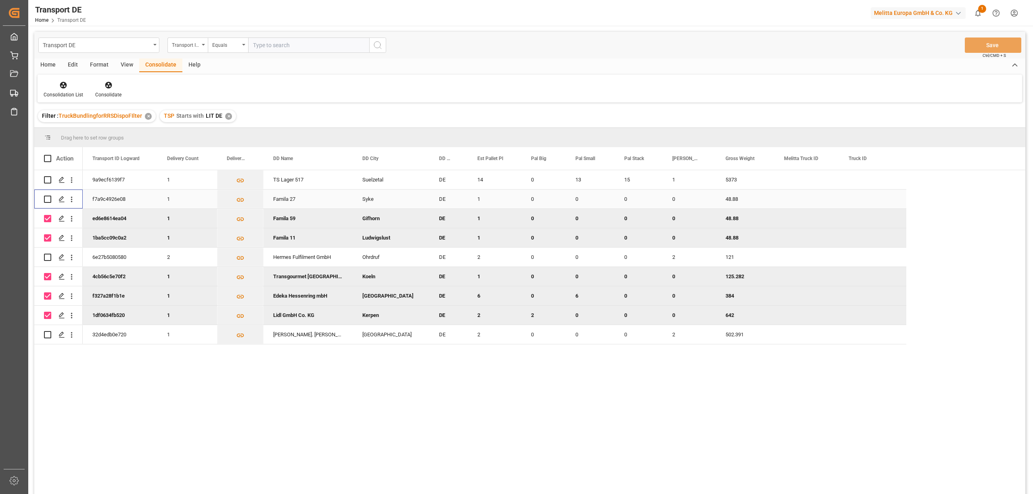
click at [44, 199] on input "Press Space to toggle row selection (unchecked)" at bounding box center [47, 199] width 7 height 7
checkbox input "true"
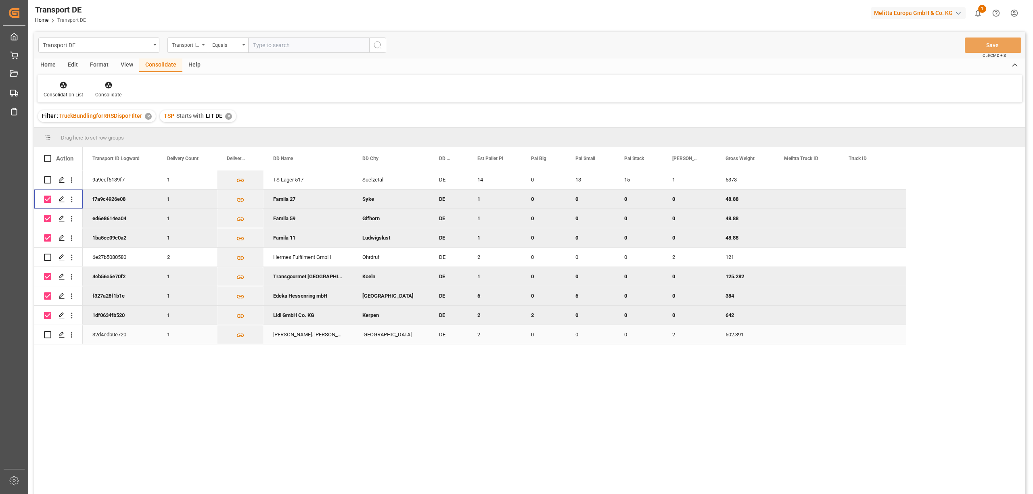
click at [48, 335] on input "Press Space to toggle row selection (unchecked)" at bounding box center [47, 334] width 7 height 7
checkbox input "true"
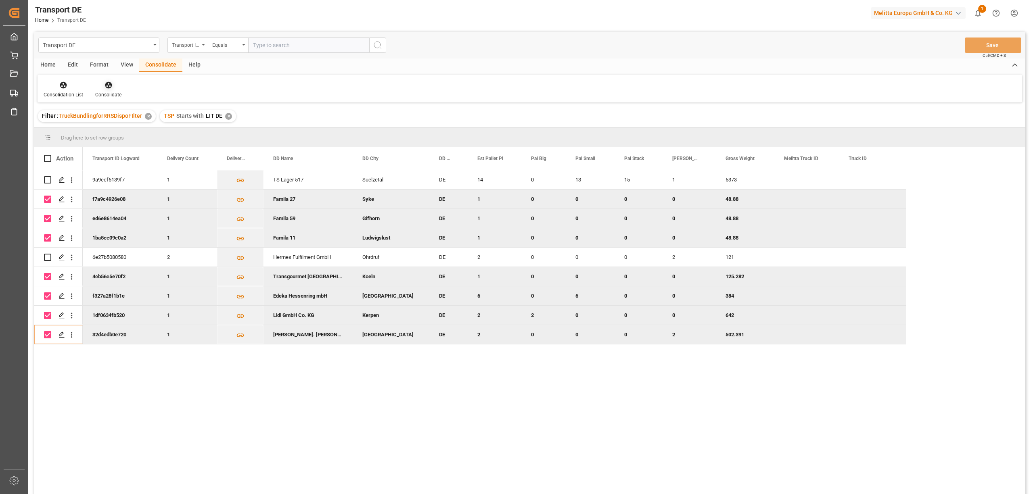
click at [105, 88] on icon at bounding box center [108, 85] width 7 height 7
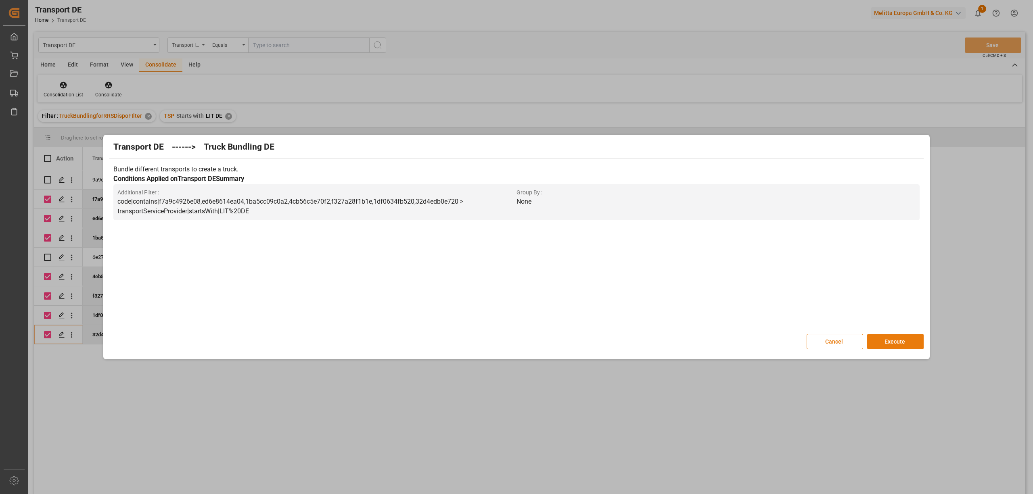
click at [895, 339] on button "Execute" at bounding box center [895, 341] width 57 height 15
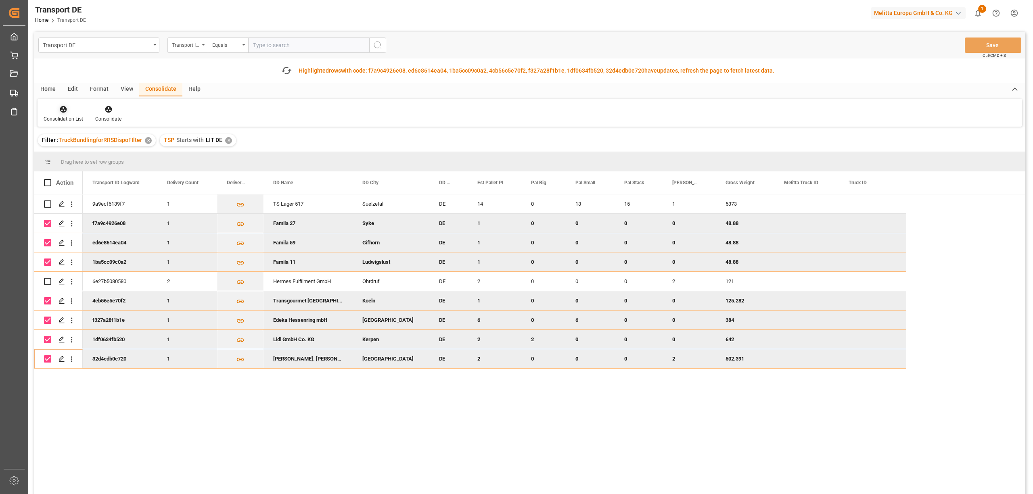
click at [58, 112] on div at bounding box center [64, 109] width 40 height 8
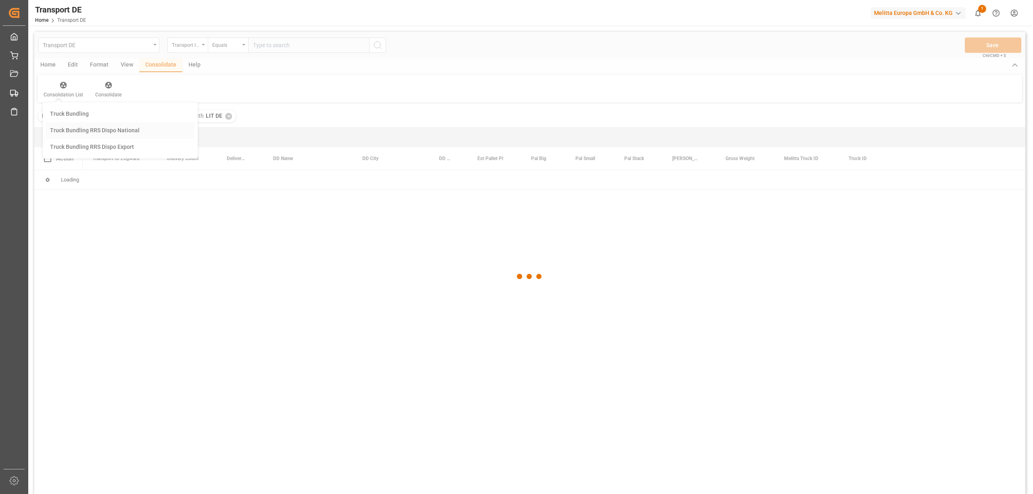
drag, startPoint x: 115, startPoint y: 154, endPoint x: 262, endPoint y: 199, distance: 154.1
click at [115, 155] on div "Transport DE Transport ID Logward Equals Save Ctrl/CMD + S Home Edit Format Vie…" at bounding box center [529, 274] width 991 height 484
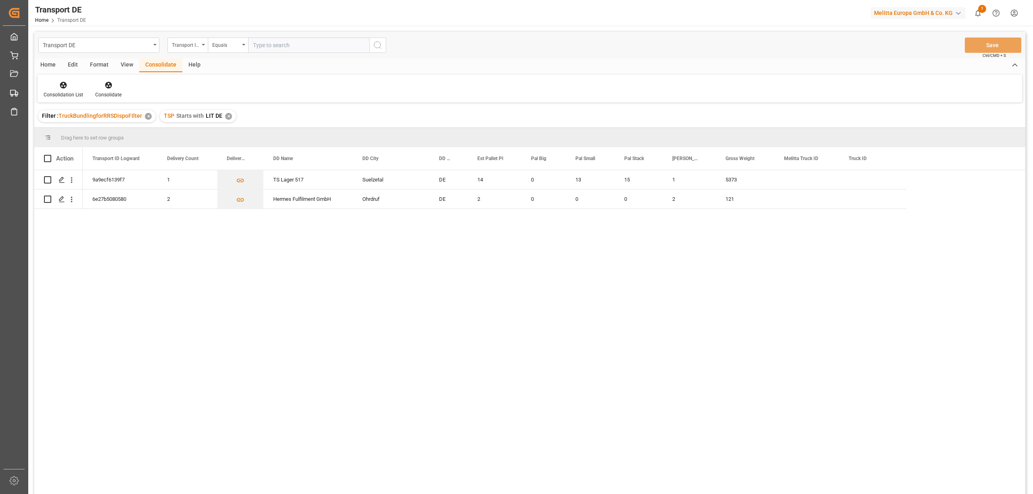
click at [226, 115] on div "✕" at bounding box center [228, 116] width 7 height 7
click at [184, 45] on div "Transport ID Logward" at bounding box center [185, 44] width 27 height 9
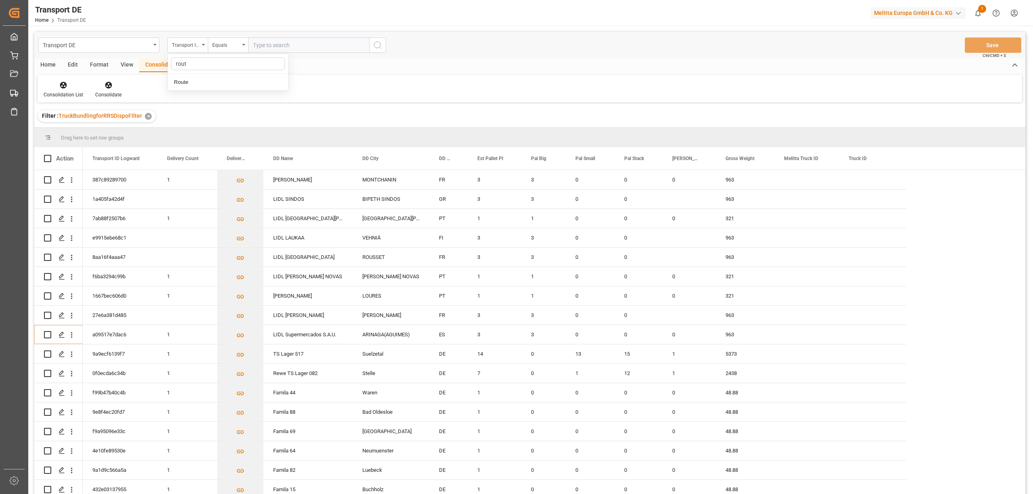
type input "route"
click at [186, 82] on div "Route" at bounding box center [228, 82] width 120 height 17
click at [214, 42] on div "Equals" at bounding box center [225, 44] width 27 height 9
click at [241, 132] on div "Starts with" at bounding box center [268, 133] width 120 height 17
type input "270"
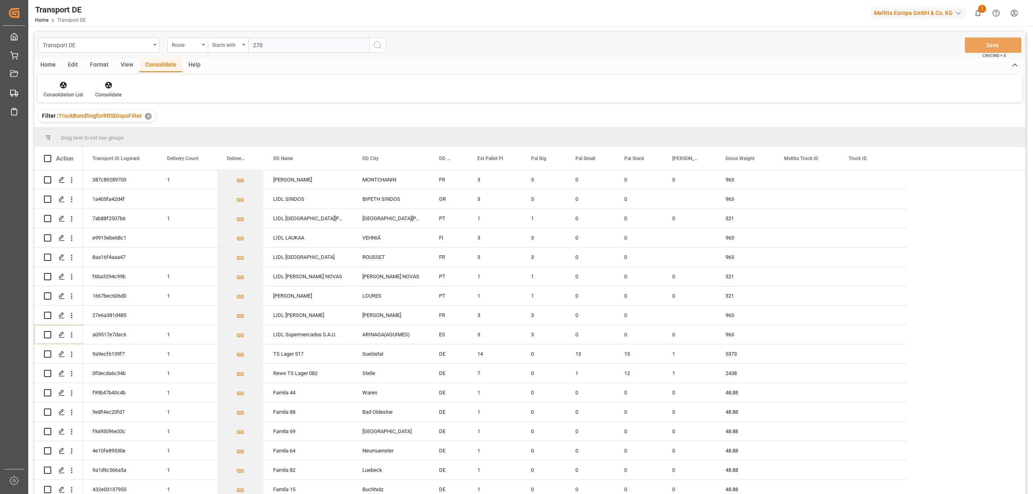
click at [372, 43] on button "search button" at bounding box center [377, 45] width 17 height 15
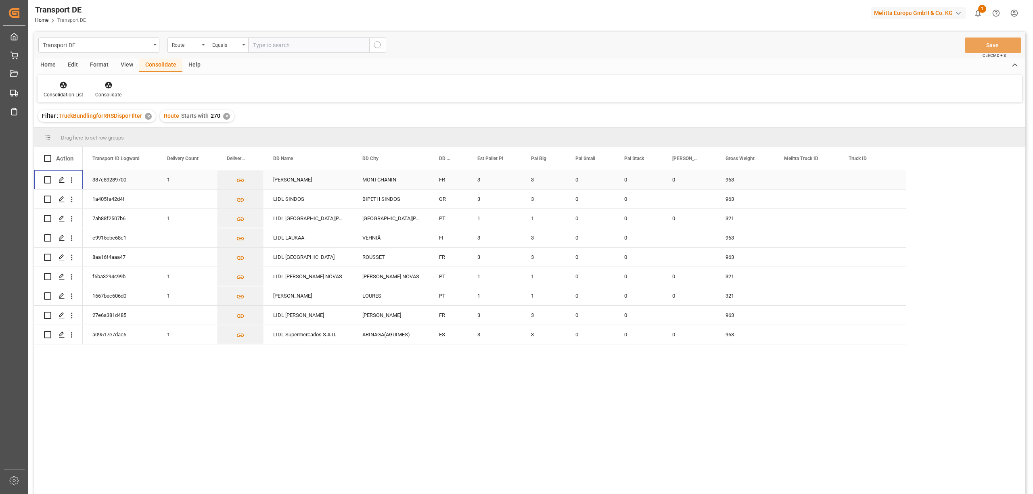
drag, startPoint x: 44, startPoint y: 178, endPoint x: 50, endPoint y: 194, distance: 16.7
click at [44, 178] on input "Press Space to toggle row selection (unchecked)" at bounding box center [47, 179] width 7 height 7
checkbox input "true"
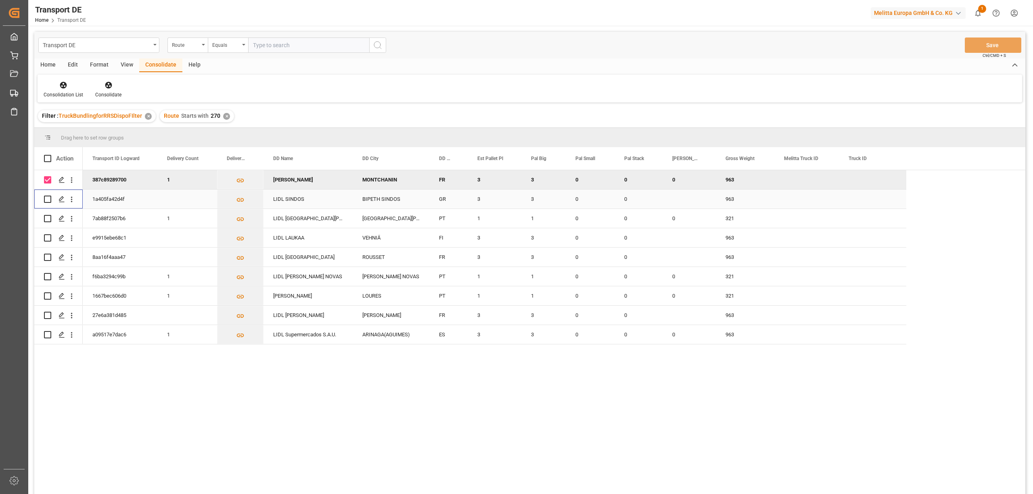
click at [48, 196] on input "Press Space to toggle row selection (unchecked)" at bounding box center [47, 199] width 7 height 7
checkbox input "true"
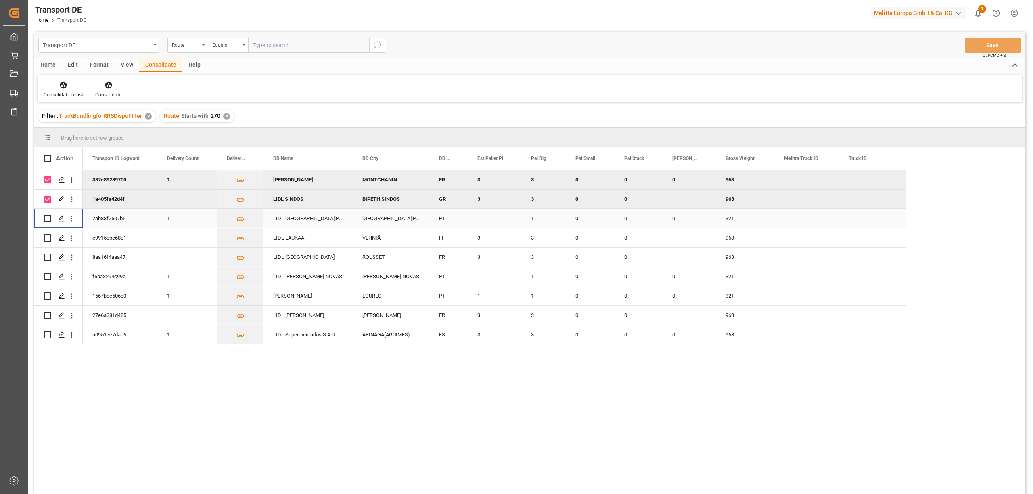
drag, startPoint x: 46, startPoint y: 218, endPoint x: 47, endPoint y: 233, distance: 15.4
click at [46, 220] on input "Press Space to toggle row selection (unchecked)" at bounding box center [47, 218] width 7 height 7
checkbox input "true"
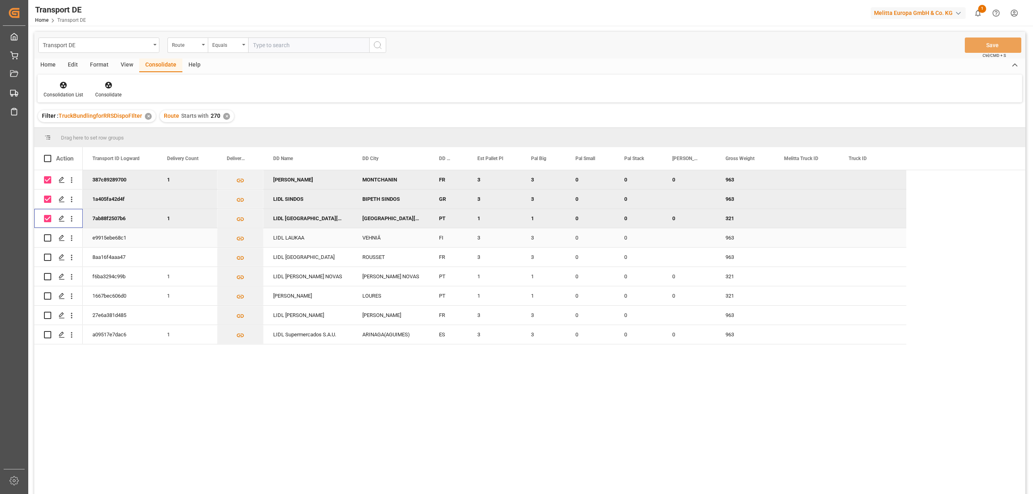
drag, startPoint x: 47, startPoint y: 237, endPoint x: 47, endPoint y: 250, distance: 13.7
click at [47, 237] on input "Press Space to toggle row selection (unchecked)" at bounding box center [47, 238] width 7 height 7
checkbox input "true"
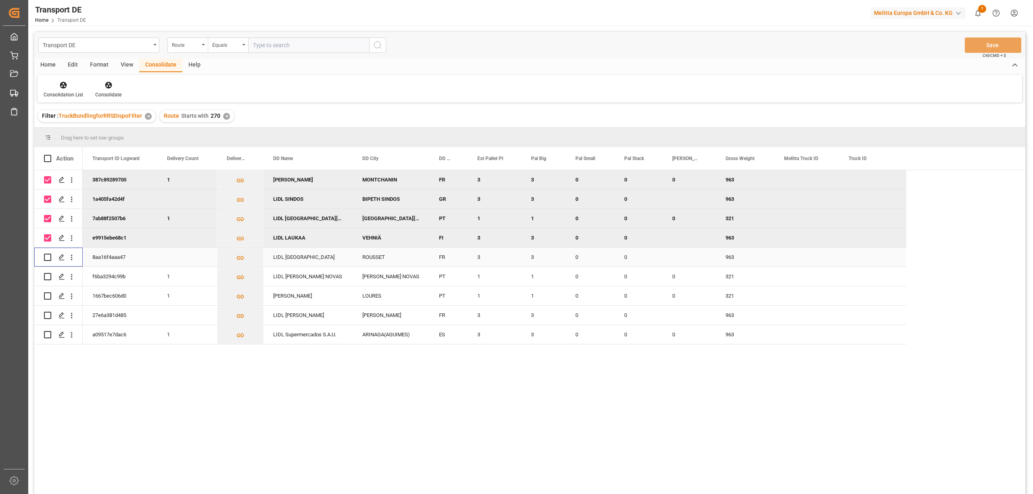
click at [47, 257] on input "Press Space to toggle row selection (unchecked)" at bounding box center [47, 257] width 7 height 7
checkbox input "true"
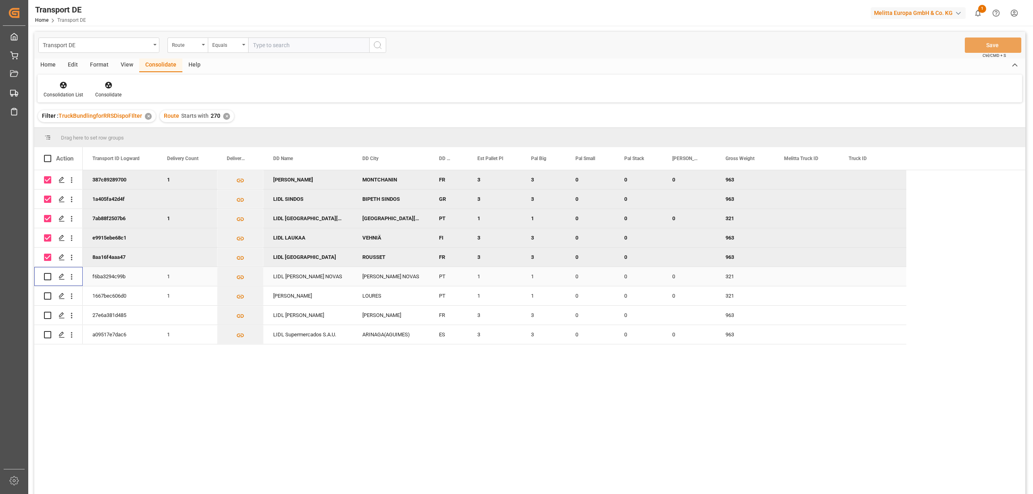
drag, startPoint x: 47, startPoint y: 275, endPoint x: 42, endPoint y: 287, distance: 13.3
click at [47, 275] on input "Press Space to toggle row selection (unchecked)" at bounding box center [47, 276] width 7 height 7
checkbox input "true"
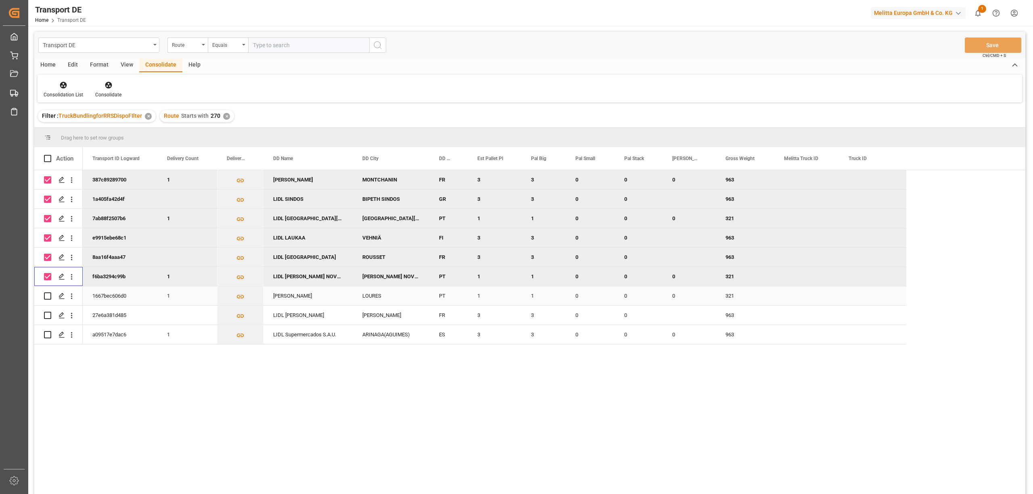
drag, startPoint x: 48, startPoint y: 294, endPoint x: 36, endPoint y: 323, distance: 32.2
click at [48, 298] on input "Press Space to toggle row selection (unchecked)" at bounding box center [47, 296] width 7 height 7
checkbox input "true"
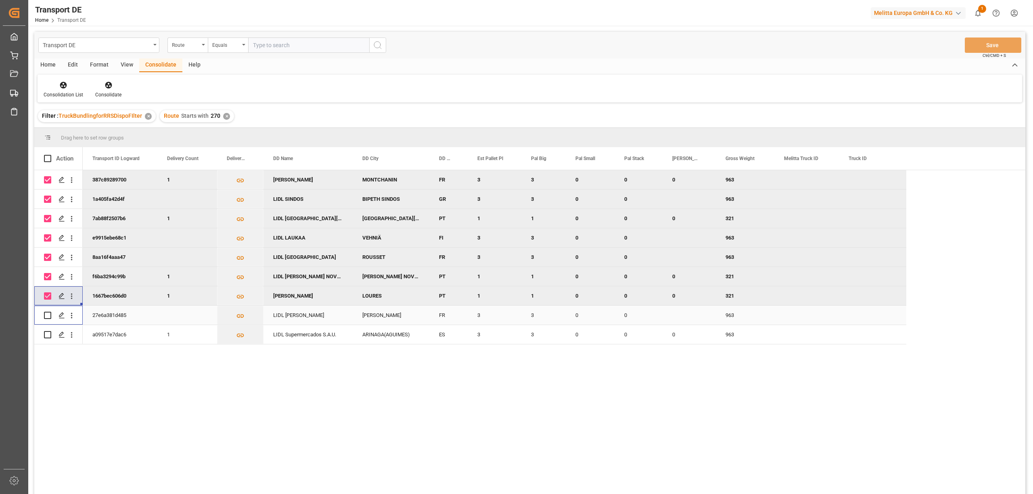
click at [47, 315] on input "Press Space to toggle row selection (unchecked)" at bounding box center [47, 315] width 7 height 7
checkbox input "true"
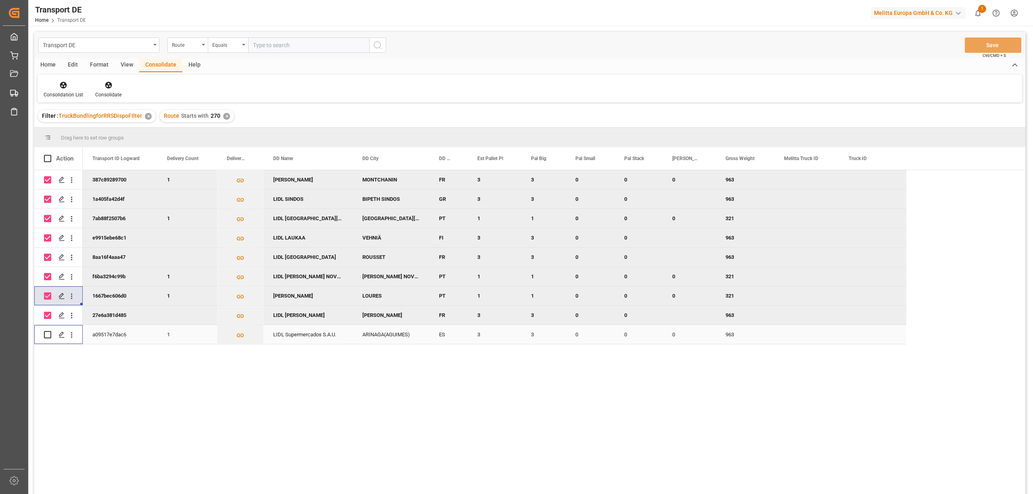
click at [47, 336] on input "Press Space to toggle row selection (unchecked)" at bounding box center [47, 334] width 7 height 7
checkbox input "true"
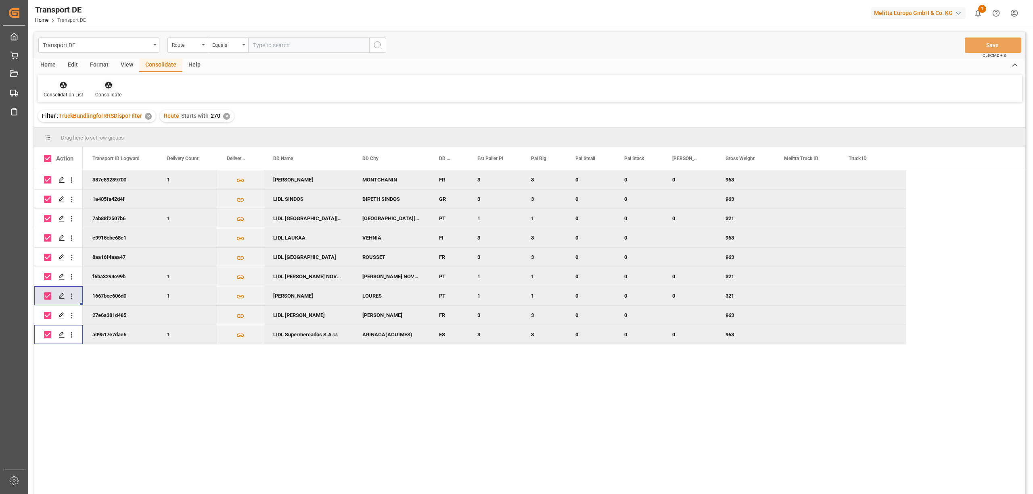
click at [105, 86] on icon at bounding box center [109, 85] width 8 height 8
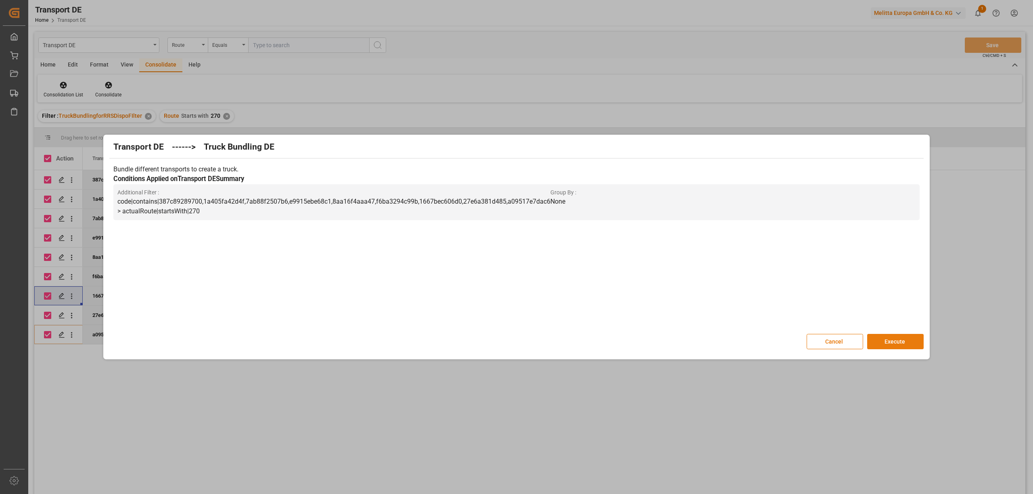
click at [898, 343] on button "Execute" at bounding box center [895, 341] width 57 height 15
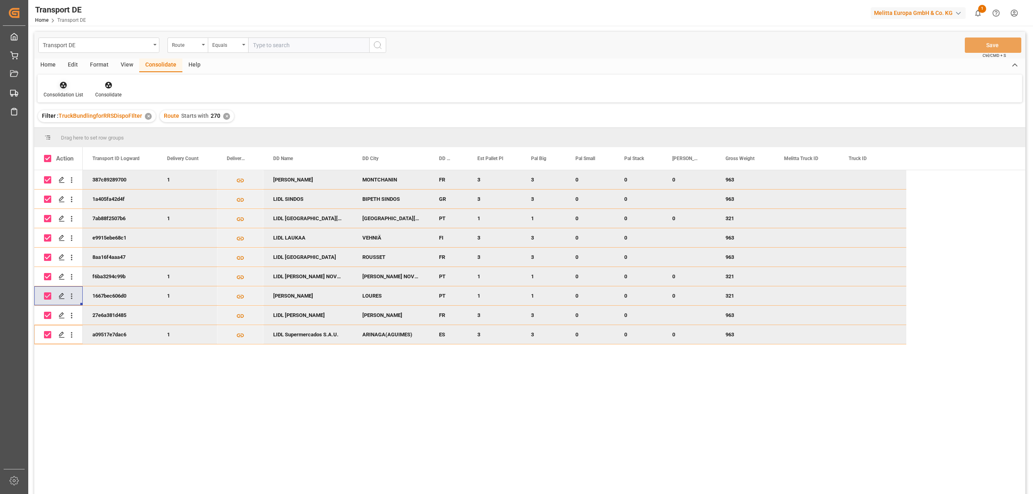
click at [61, 89] on div "Consolidation List" at bounding box center [64, 90] width 52 height 18
click at [97, 132] on div "Transport DE Route Equals Save Ctrl/CMD + S Home Edit Format View Consolidate H…" at bounding box center [529, 274] width 991 height 484
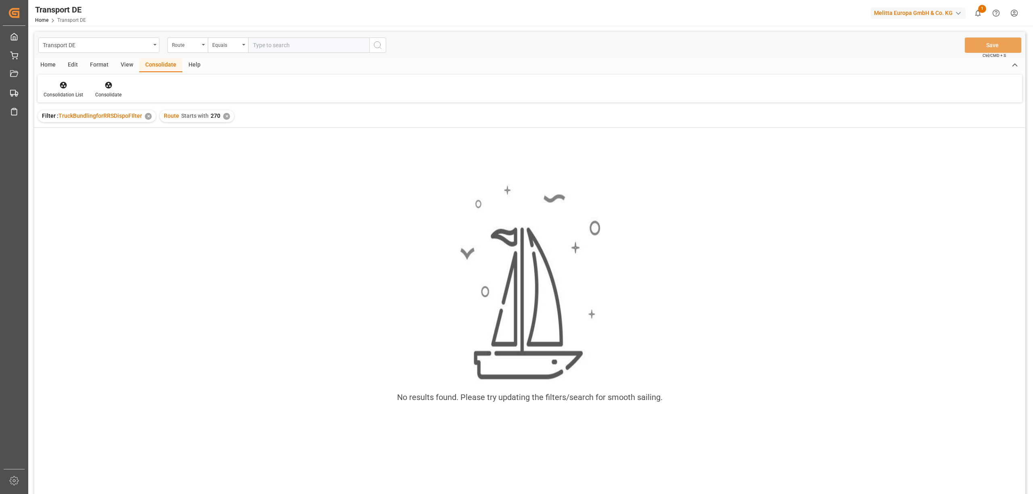
click at [224, 115] on div "✕" at bounding box center [226, 116] width 7 height 7
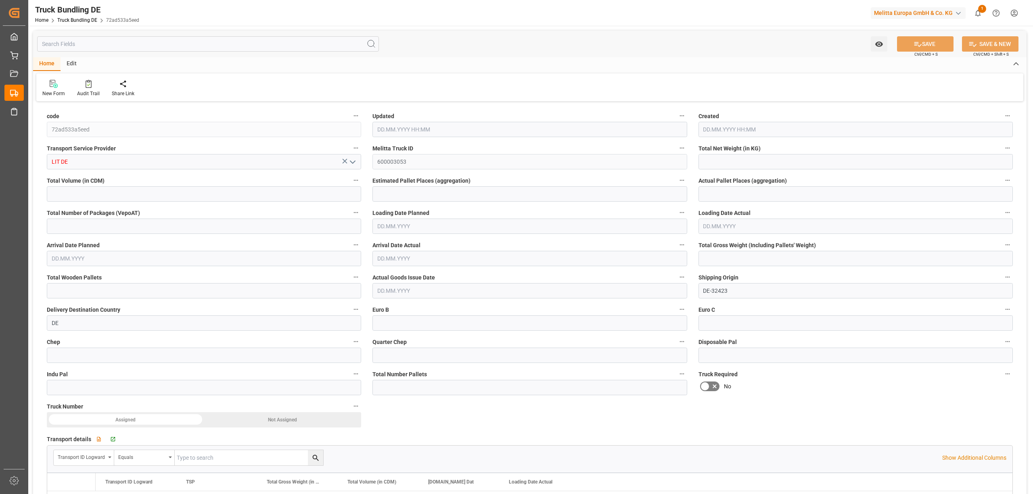
type input "201.708"
type input "2073.516"
type input "3"
type input "0"
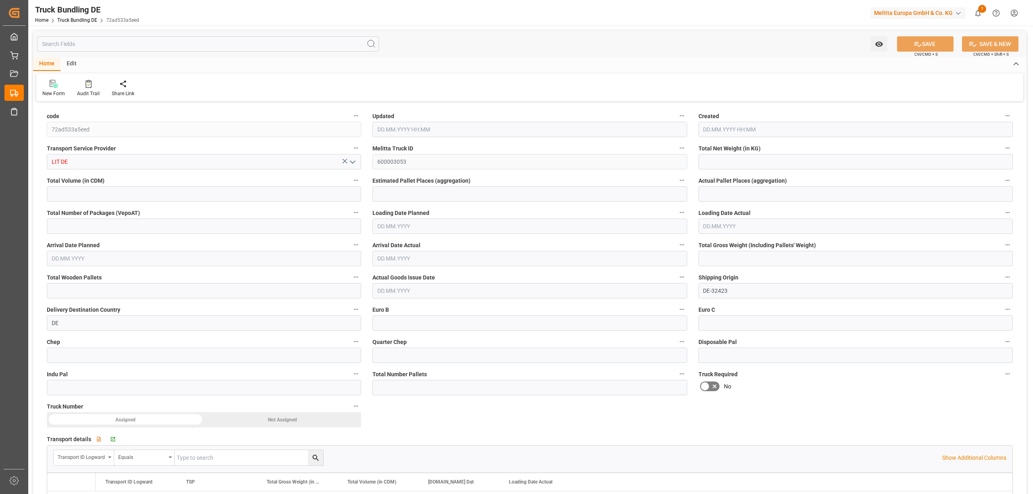
type input "304"
type input "3"
type input "0"
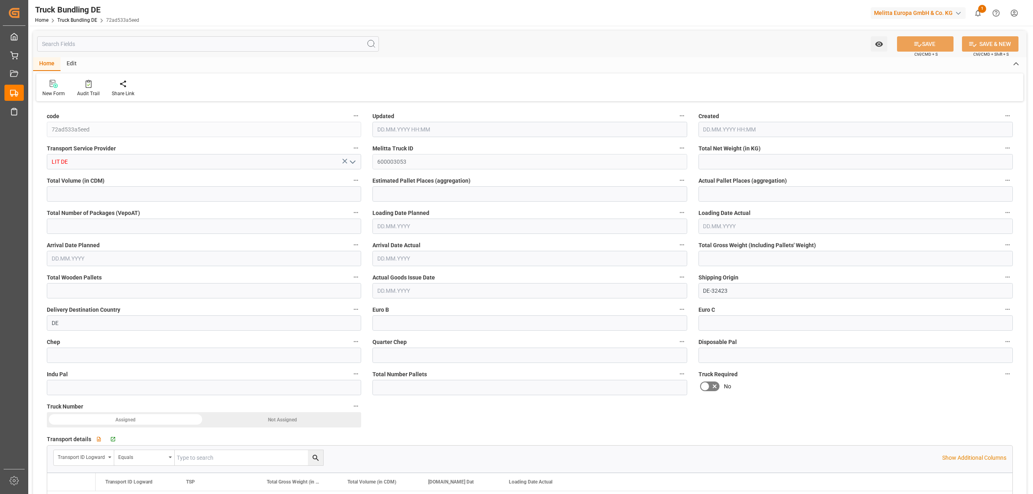
type input "0"
type input "29.09.2025 10:33"
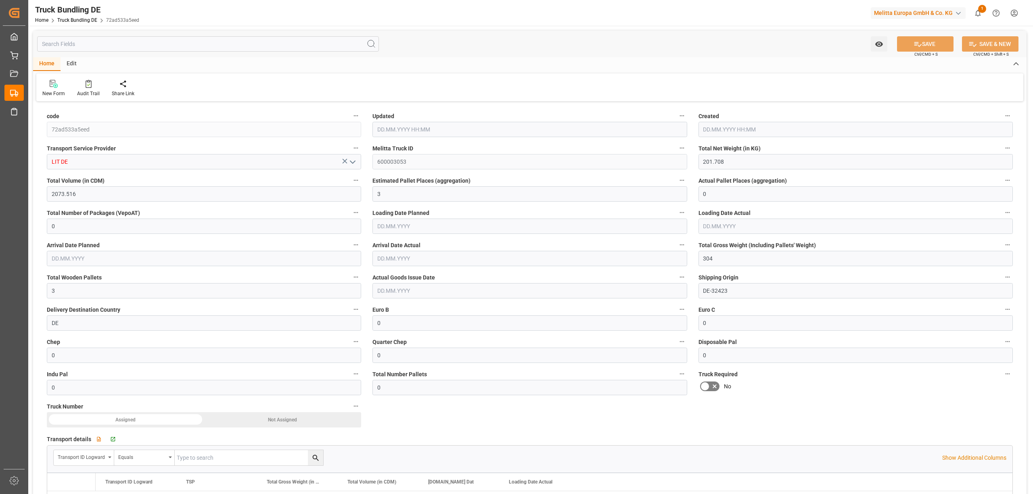
type input "29.09.2025 10:33"
type input "[DATE]"
type input "29.09.2025"
type input "1064.164"
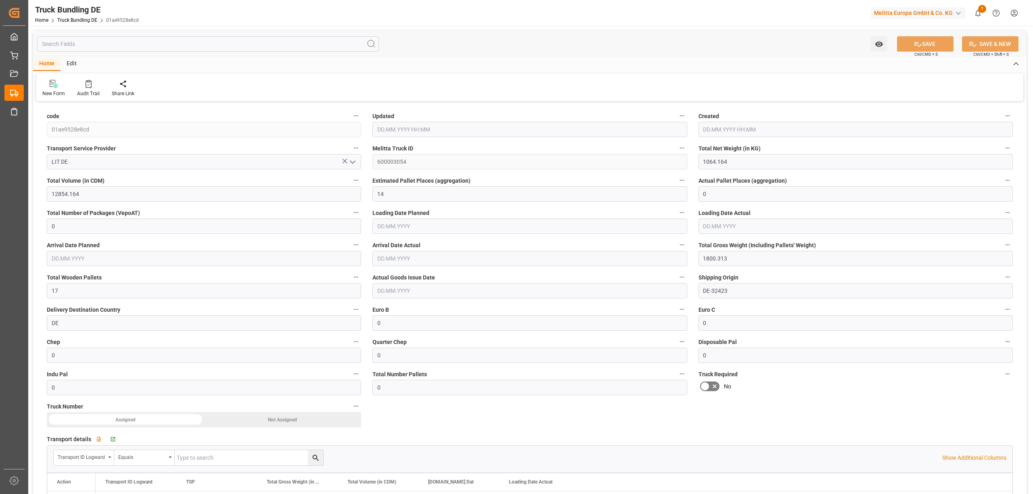
type input "12854.164"
type input "14"
type input "0"
type input "1800.313"
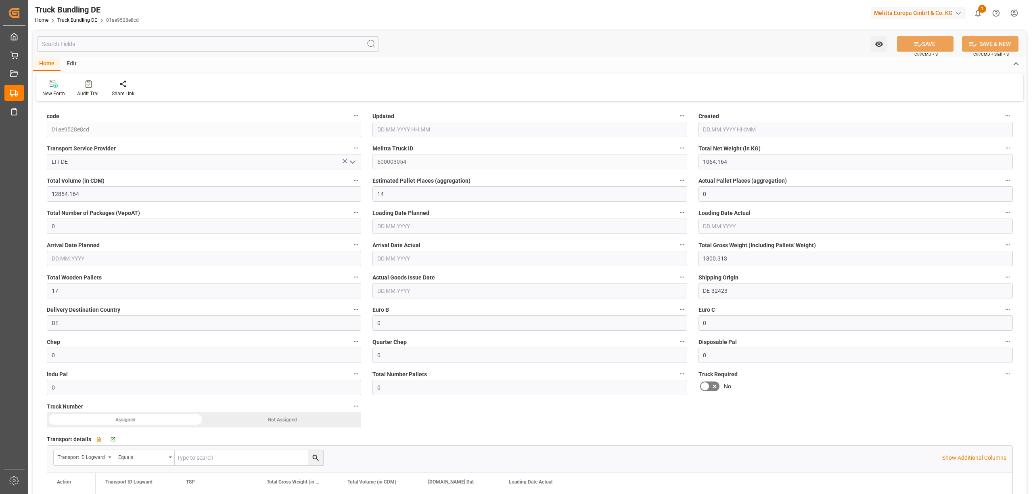
type input "17"
type input "0"
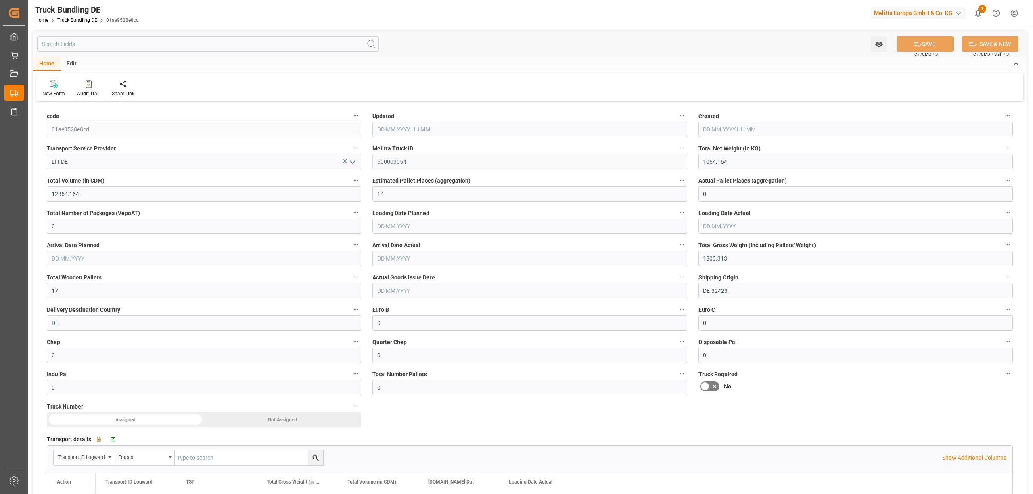
type input "0"
type input "29.09.2025 10:35"
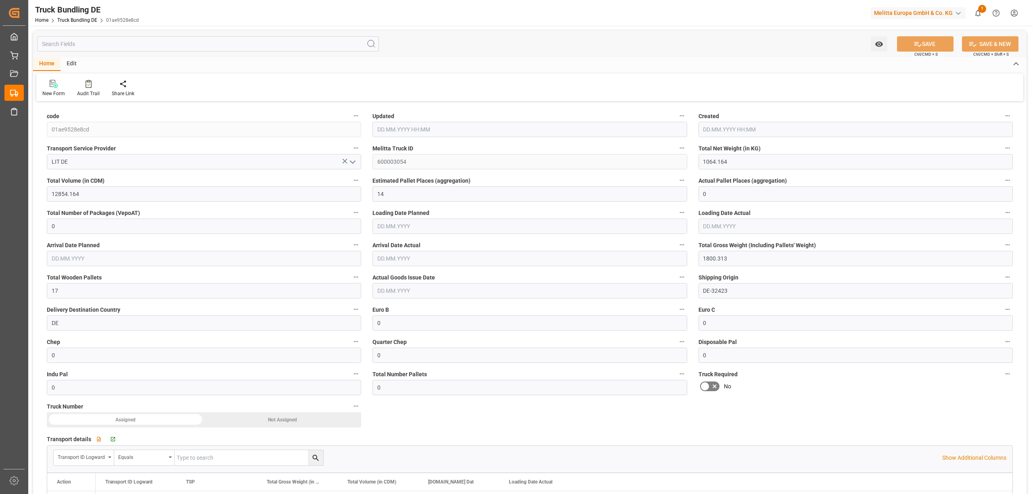
type input "06.10.2025"
type input "[DATE]"
type input "29.09.2025"
type input "5007.744"
type input "38510.64"
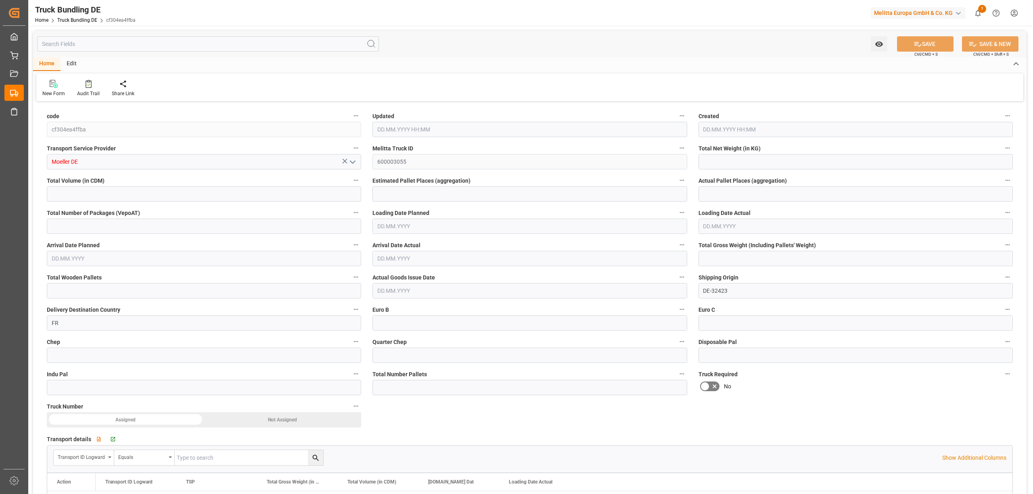
type input "21"
type input "0"
type input "6741"
type input "21"
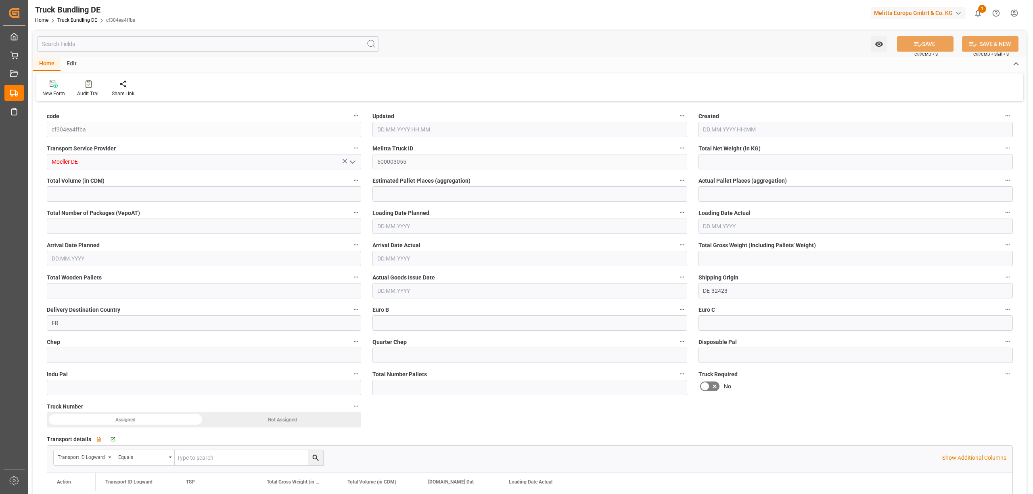
type input "0"
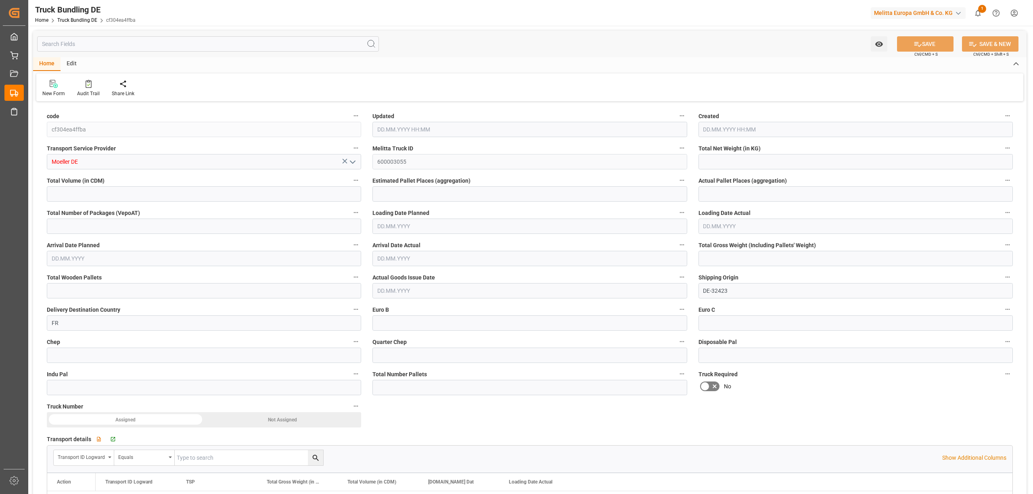
type input "0"
type input "29.09.2025 10:42"
type input "[DATE]"
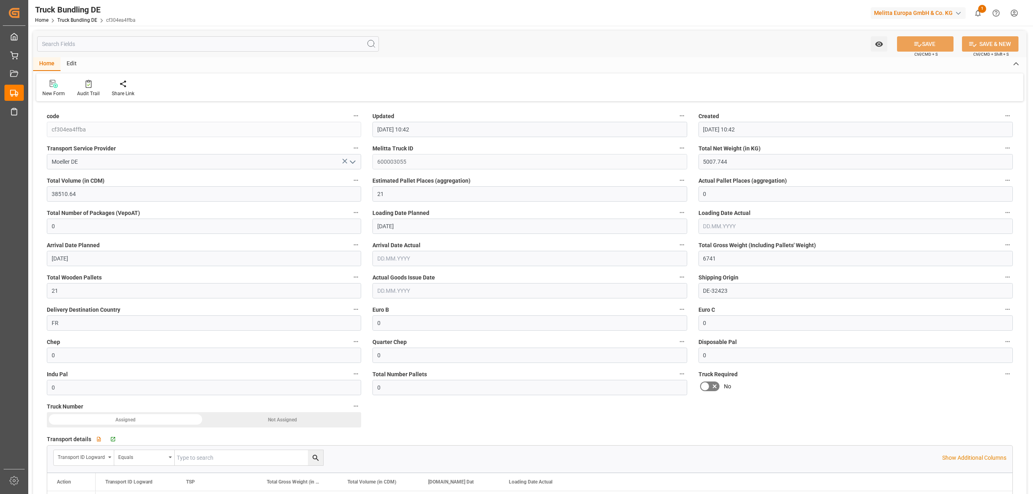
type input "06.10.2025"
type input "29.09.2025"
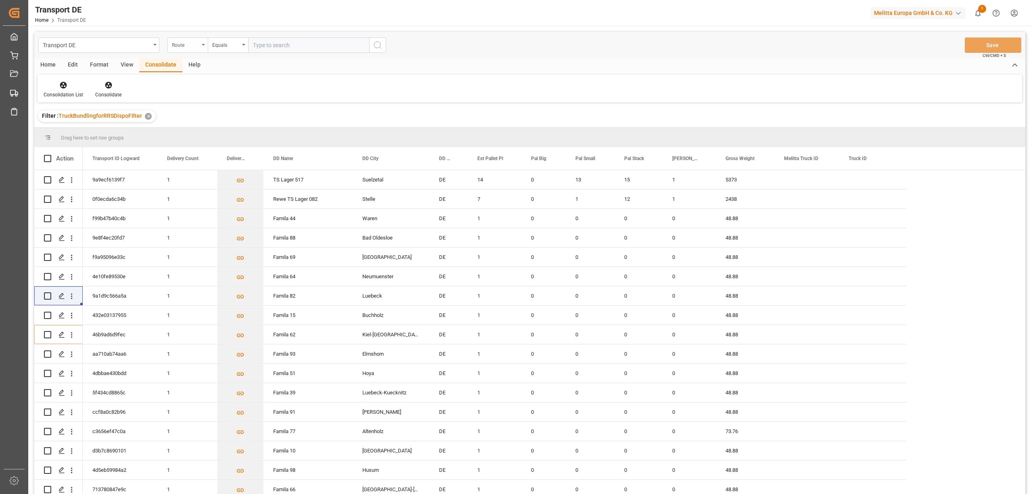
click at [195, 44] on div "Route" at bounding box center [185, 44] width 27 height 9
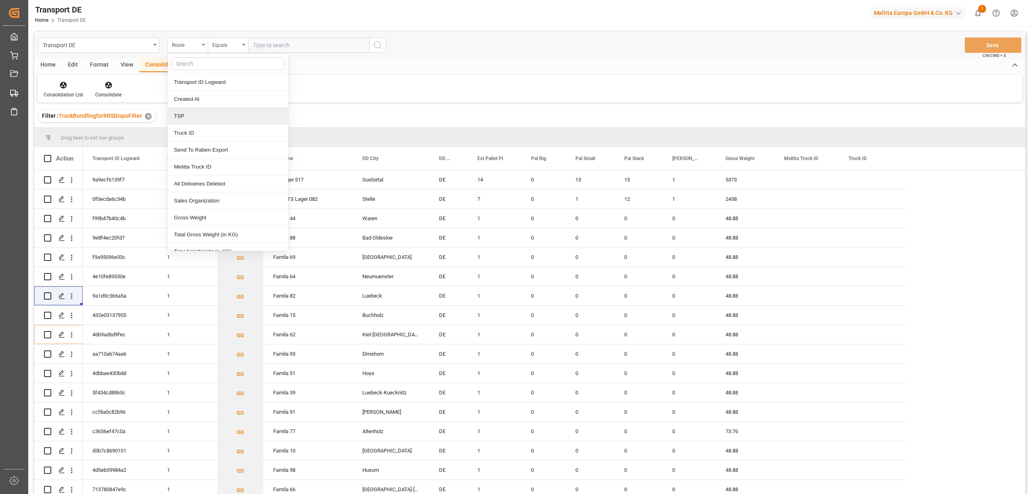
click at [182, 114] on div "TSP" at bounding box center [228, 116] width 120 height 17
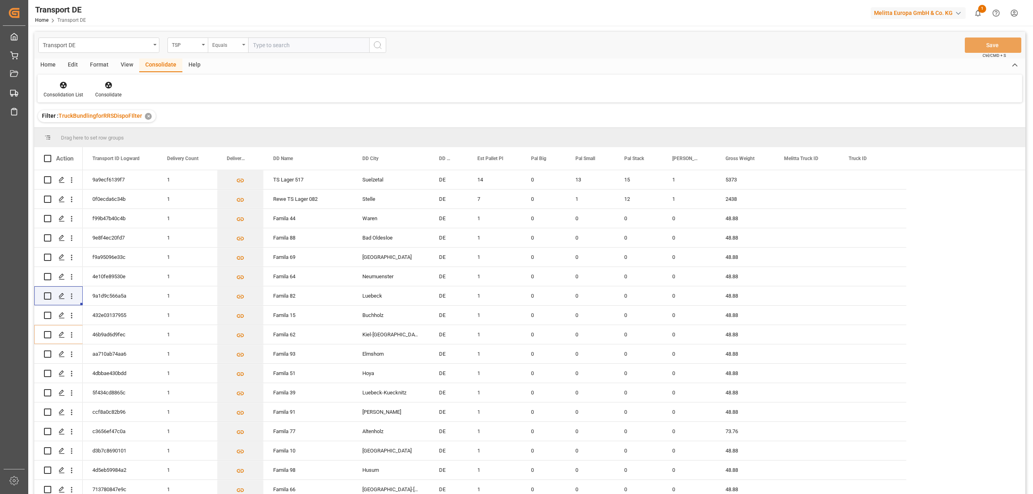
click at [218, 49] on div "Equals" at bounding box center [228, 45] width 40 height 15
click at [239, 134] on div "Starts with" at bounding box center [268, 133] width 120 height 17
type input "Moeller"
click at [379, 49] on icon "search button" at bounding box center [378, 45] width 10 height 10
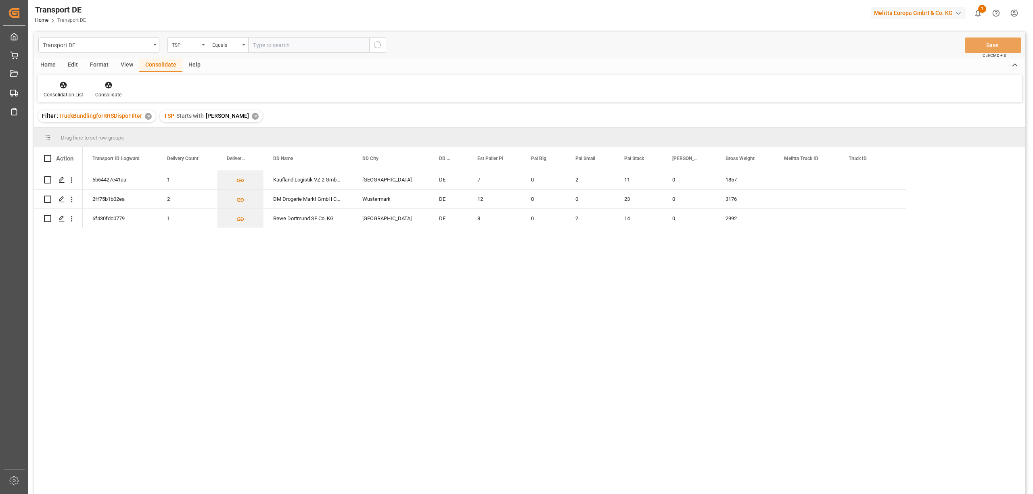
click at [252, 117] on div "✕" at bounding box center [255, 116] width 7 height 7
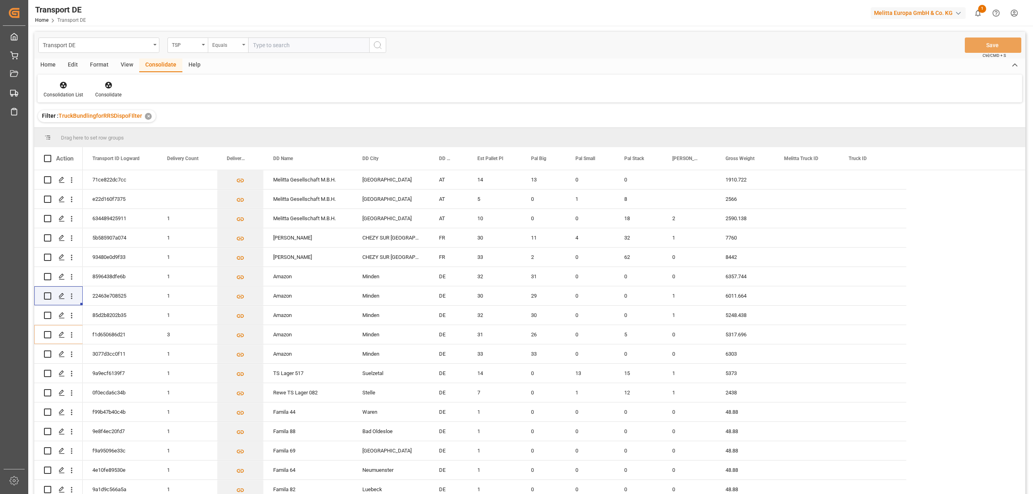
click at [225, 47] on div "Equals" at bounding box center [225, 44] width 27 height 9
click at [226, 137] on div "Starts with" at bounding box center [268, 133] width 120 height 17
type input "Hölkemei"
click at [375, 48] on icon "search button" at bounding box center [378, 45] width 10 height 10
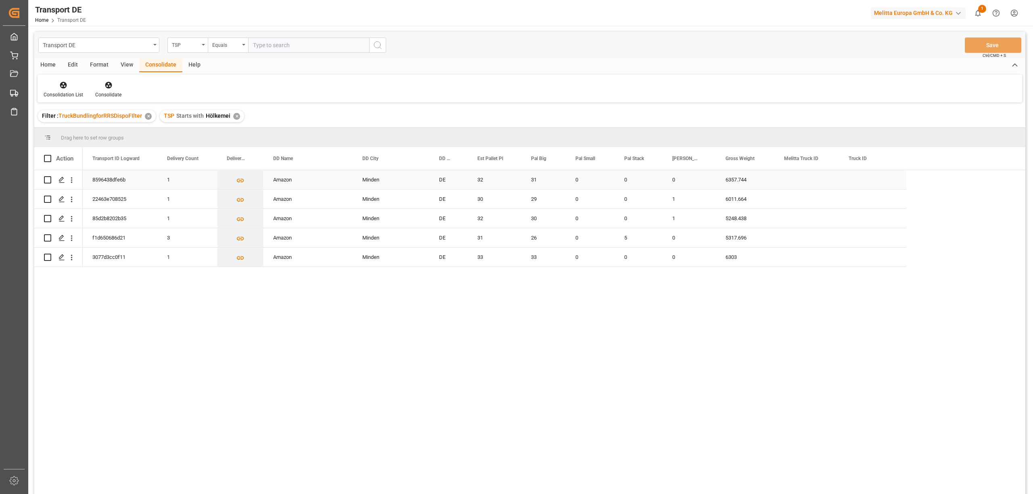
click at [46, 178] on input "Press Space to toggle row selection (unchecked)" at bounding box center [47, 179] width 7 height 7
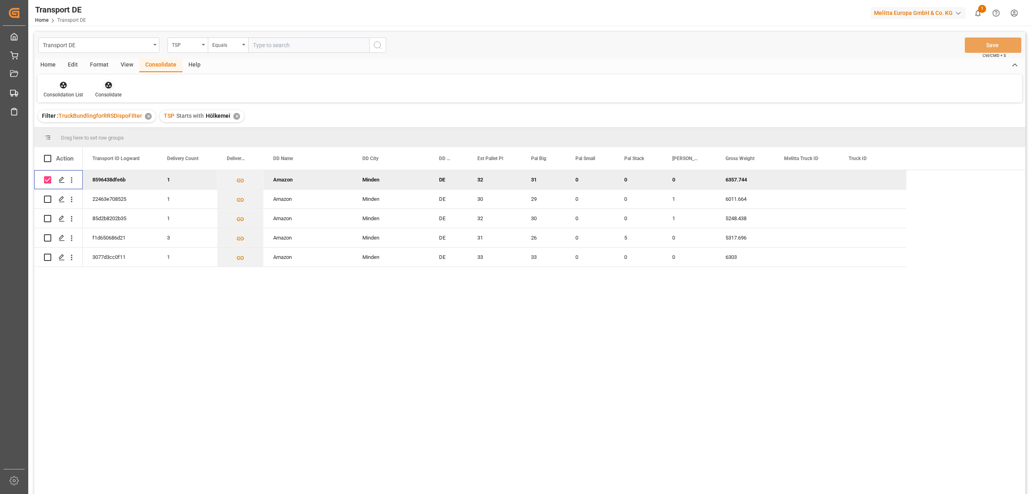
click at [107, 86] on icon at bounding box center [108, 85] width 7 height 7
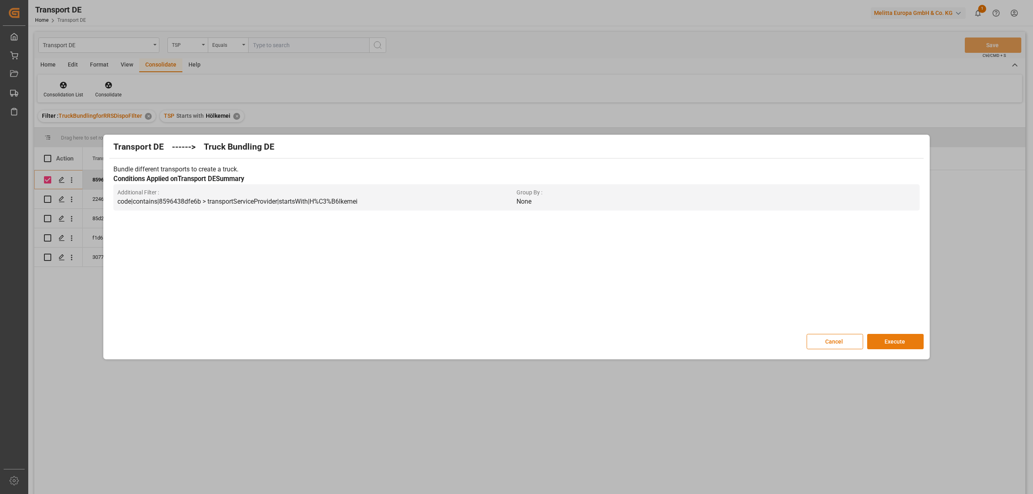
click at [895, 342] on button "Execute" at bounding box center [895, 341] width 57 height 15
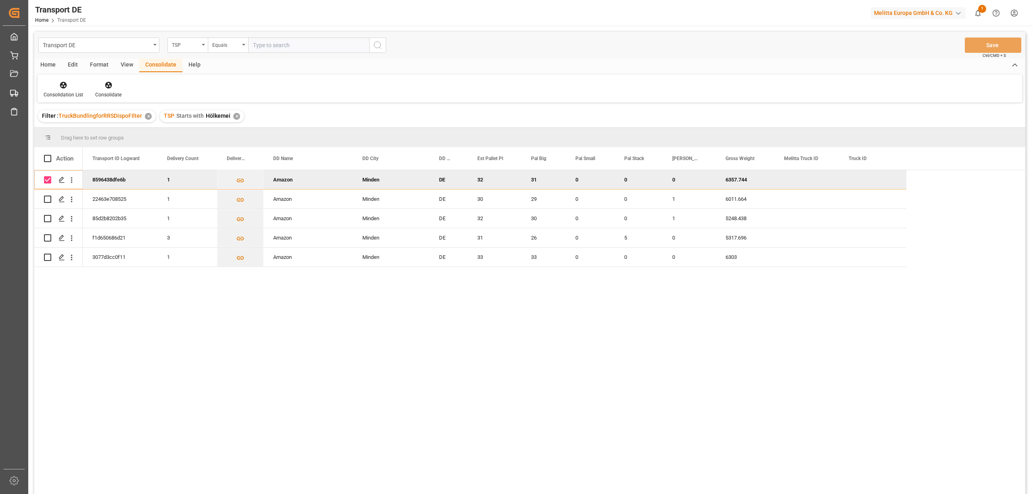
drag, startPoint x: 46, startPoint y: 176, endPoint x: 52, endPoint y: 178, distance: 6.2
click at [46, 176] on input "Press Space to toggle row selection (checked)" at bounding box center [47, 179] width 7 height 7
checkbox input "false"
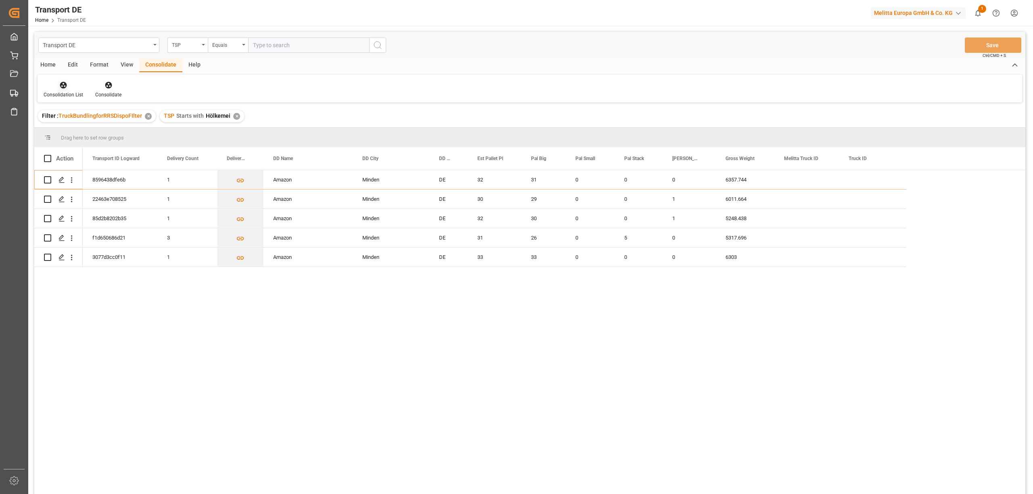
click at [62, 92] on div "Consolidation List" at bounding box center [64, 94] width 40 height 7
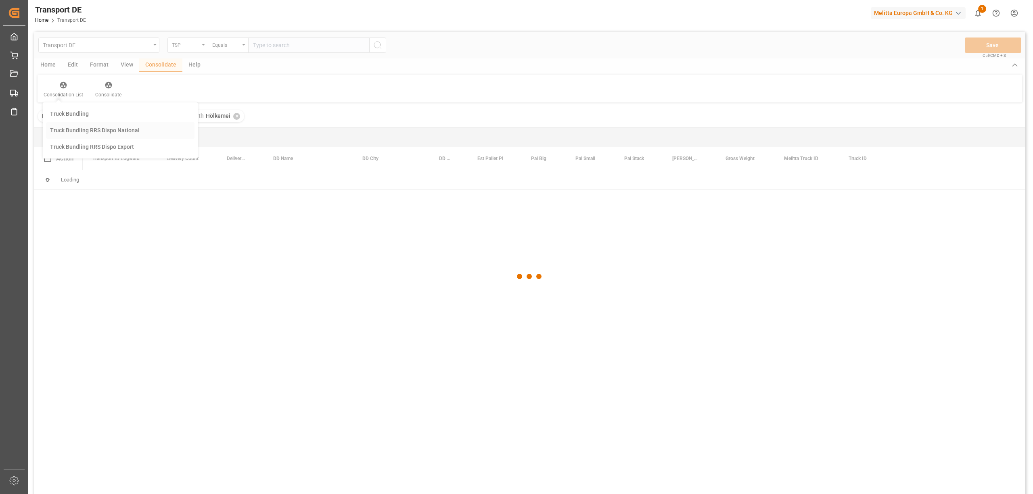
click at [73, 129] on div "Transport DE TSP Equals Save Ctrl/CMD + S Home Edit Format View Consolidate Hel…" at bounding box center [529, 274] width 991 height 484
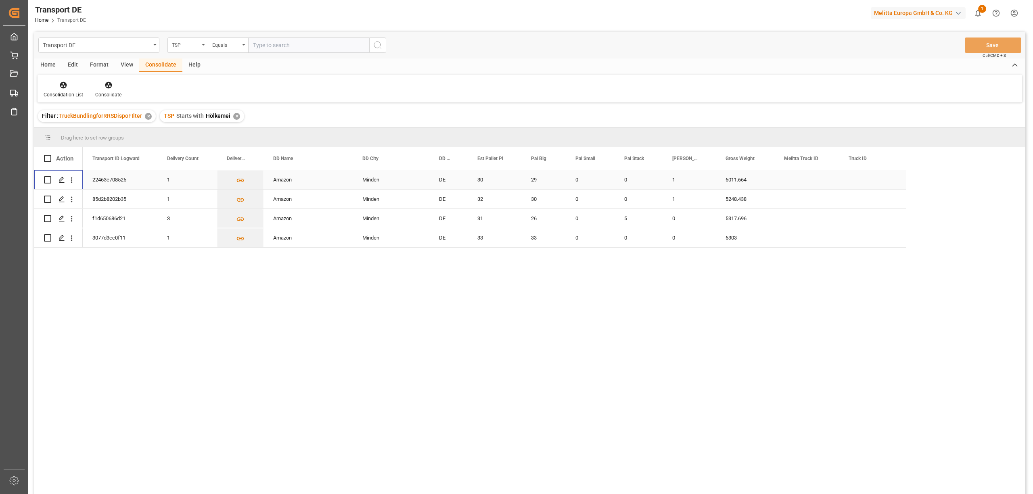
click at [46, 180] on input "Press Space to toggle row selection (unchecked)" at bounding box center [47, 179] width 7 height 7
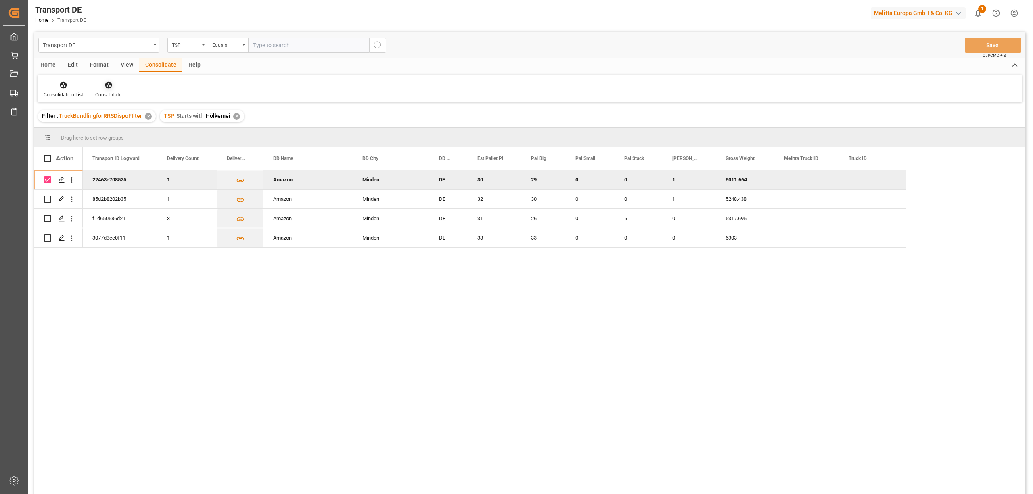
click at [107, 84] on icon at bounding box center [109, 85] width 8 height 8
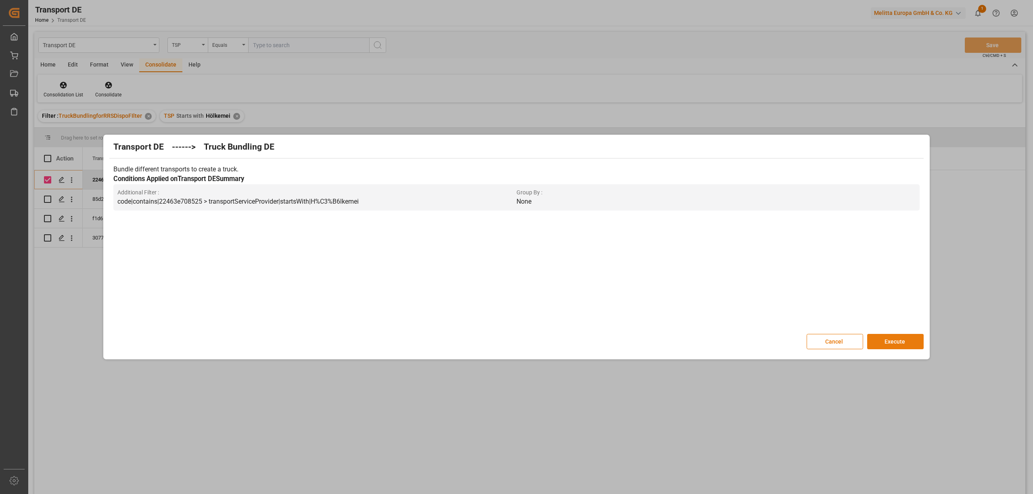
click at [906, 344] on button "Execute" at bounding box center [895, 341] width 57 height 15
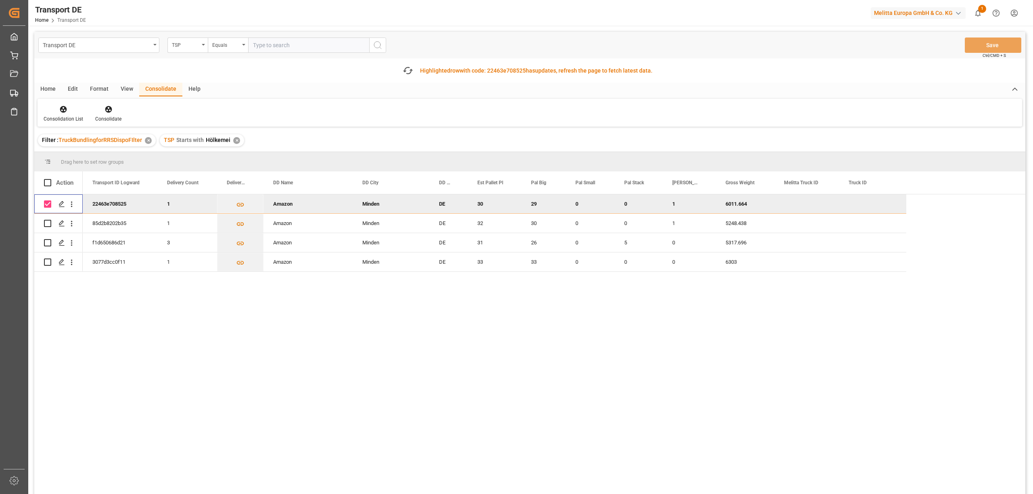
click at [46, 202] on input "Press Space to toggle row selection (checked)" at bounding box center [47, 204] width 7 height 7
checkbox input "false"
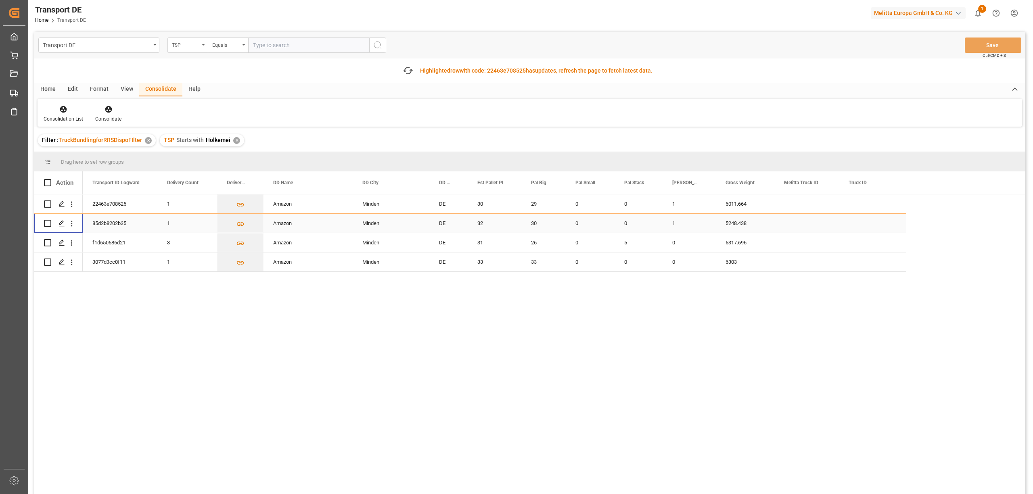
click at [49, 223] on input "Press Space to toggle row selection (unchecked)" at bounding box center [47, 223] width 7 height 7
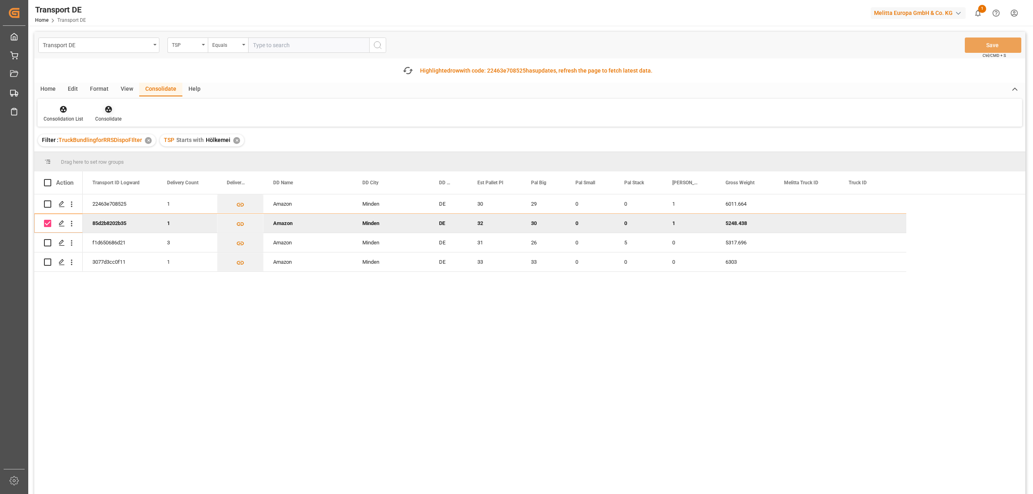
click at [105, 111] on icon at bounding box center [109, 109] width 8 height 8
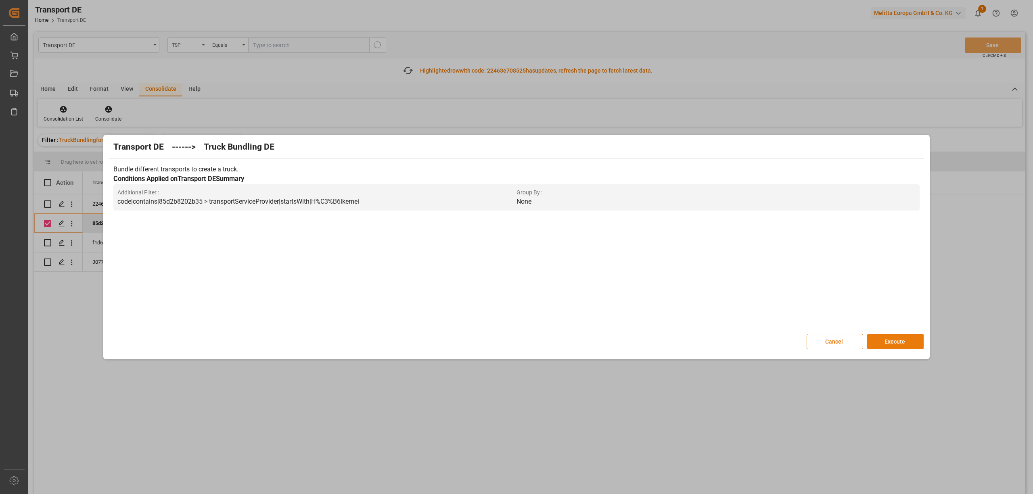
click at [899, 342] on button "Execute" at bounding box center [895, 341] width 57 height 15
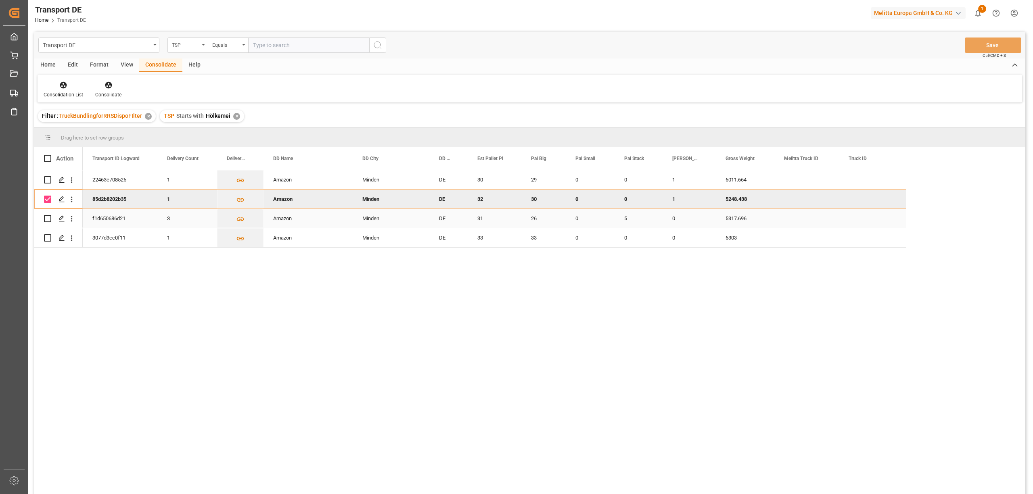
click at [47, 223] on div "Press SPACE to select this row." at bounding box center [47, 219] width 7 height 19
click at [49, 199] on input "Press Space to toggle row selection (checked)" at bounding box center [47, 199] width 7 height 7
checkbox input "false"
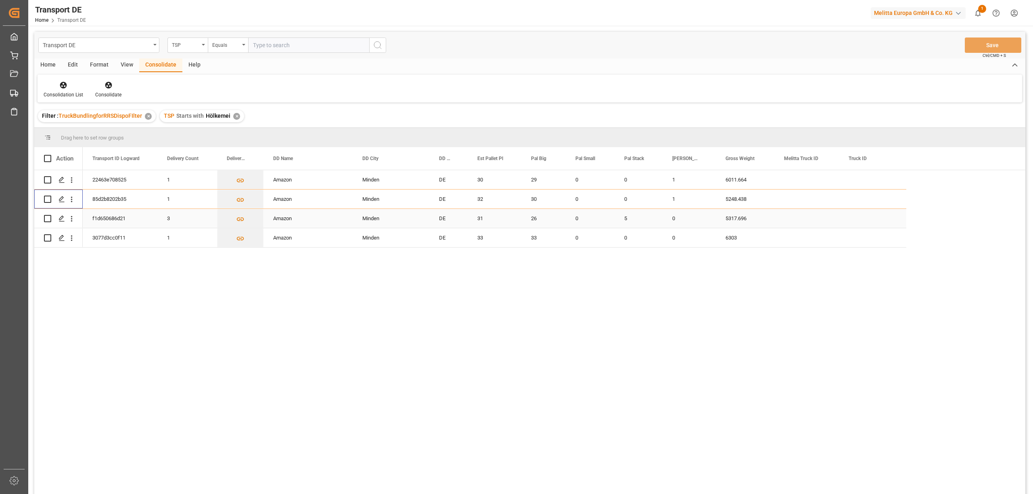
click at [47, 220] on input "Press Space to toggle row selection (unchecked)" at bounding box center [47, 218] width 7 height 7
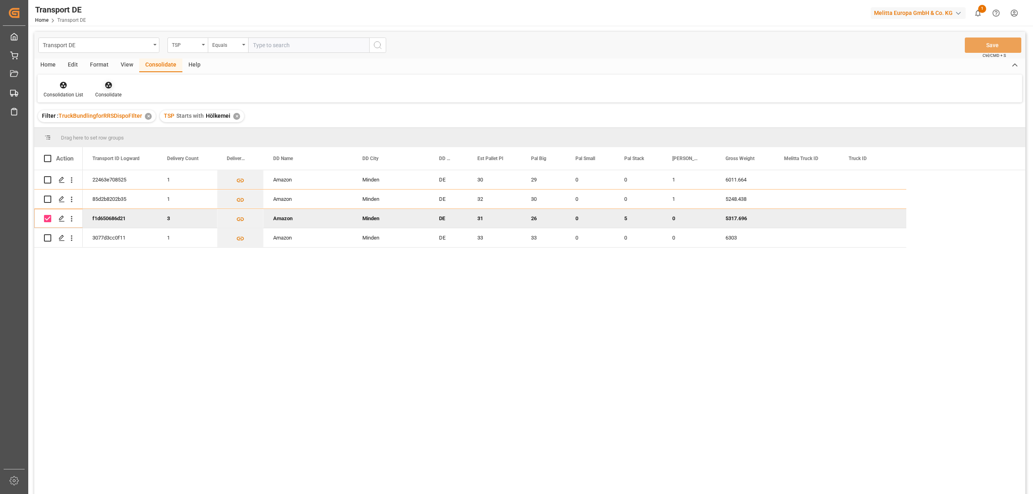
click at [106, 84] on icon at bounding box center [108, 85] width 7 height 7
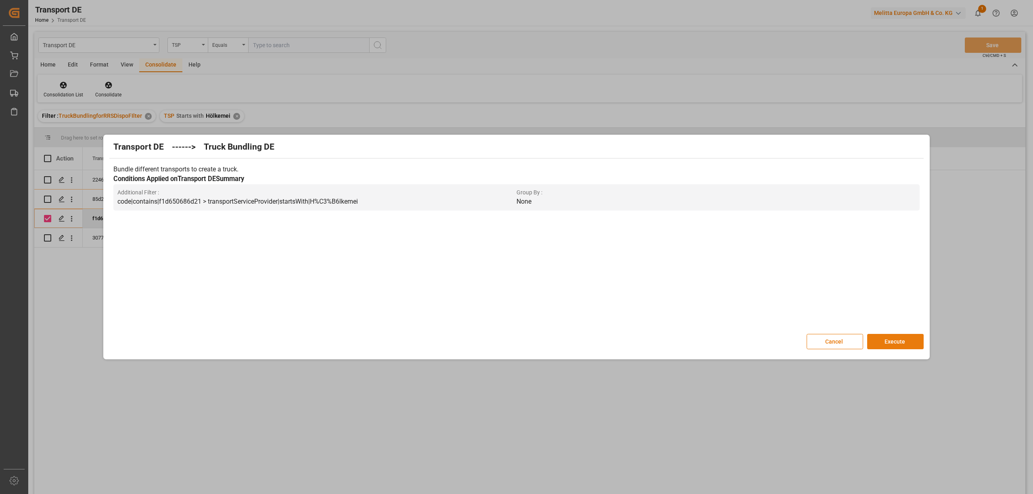
click at [907, 342] on button "Execute" at bounding box center [895, 341] width 57 height 15
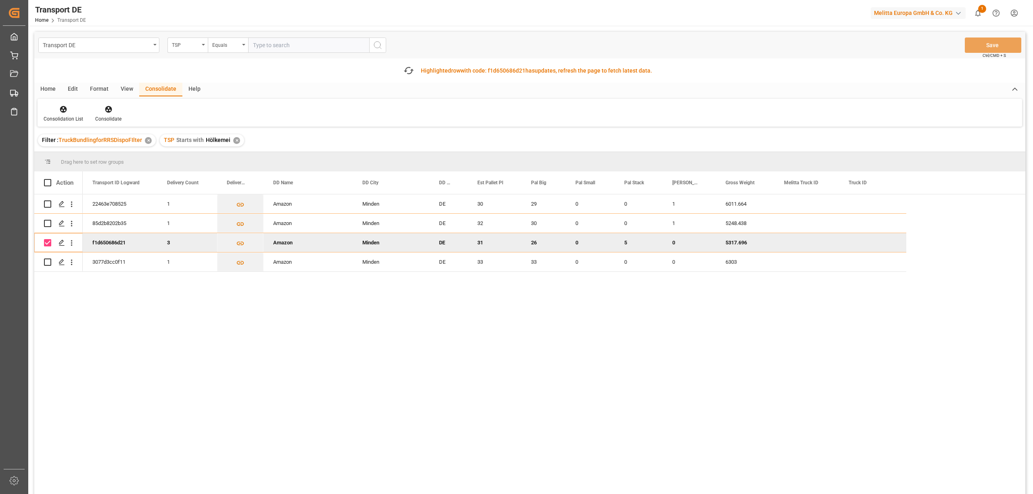
drag, startPoint x: 45, startPoint y: 242, endPoint x: 52, endPoint y: 248, distance: 9.2
click at [44, 243] on input "Press Space to toggle row selection (checked)" at bounding box center [47, 242] width 7 height 7
checkbox input "false"
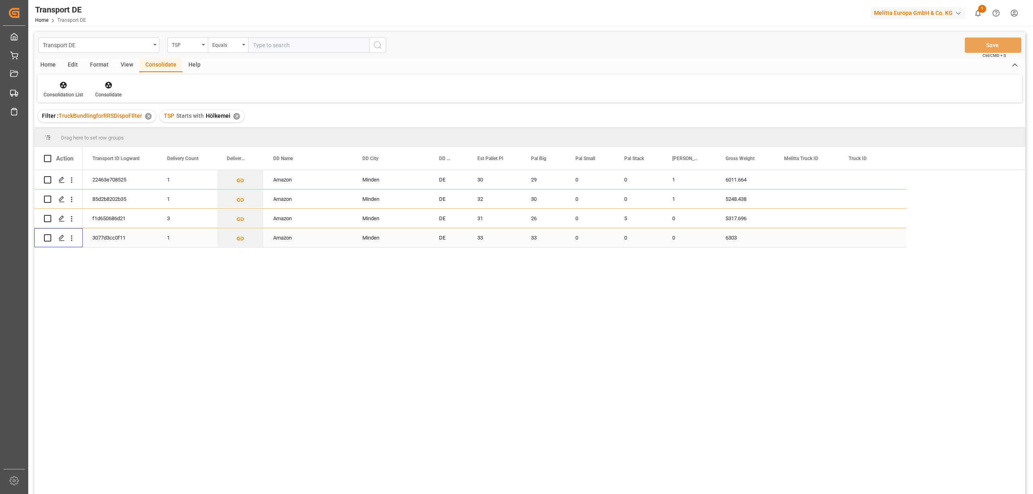
click at [46, 237] on input "Press Space to toggle row selection (unchecked)" at bounding box center [47, 238] width 7 height 7
checkbox input "true"
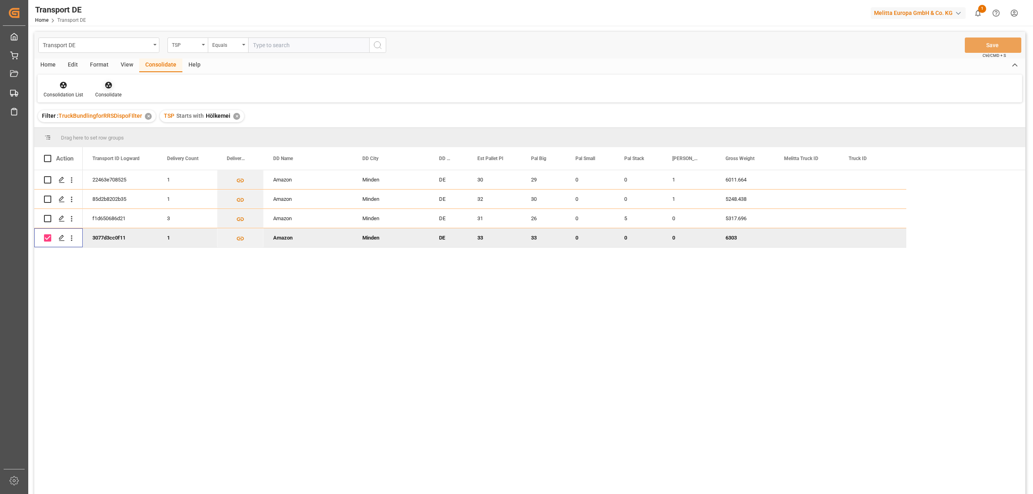
click at [110, 86] on icon at bounding box center [108, 85] width 7 height 7
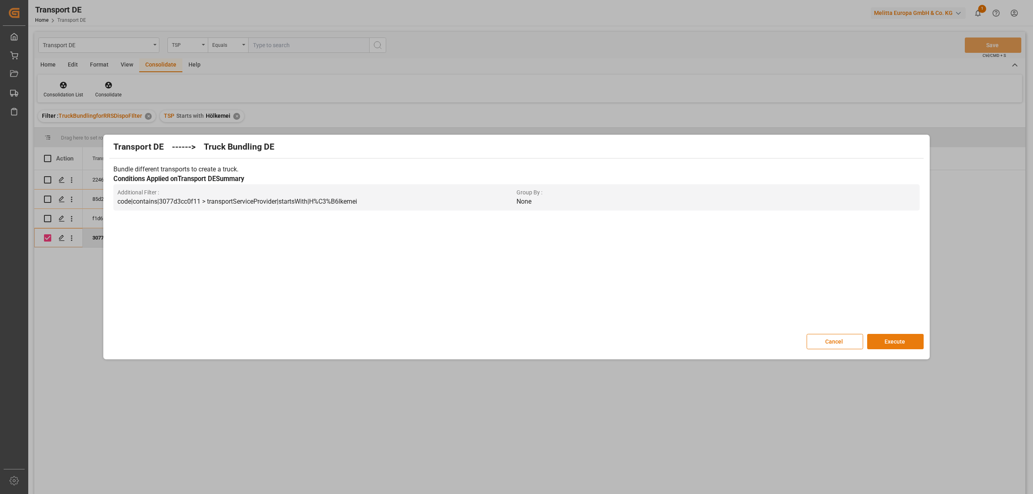
click at [899, 346] on button "Execute" at bounding box center [895, 341] width 57 height 15
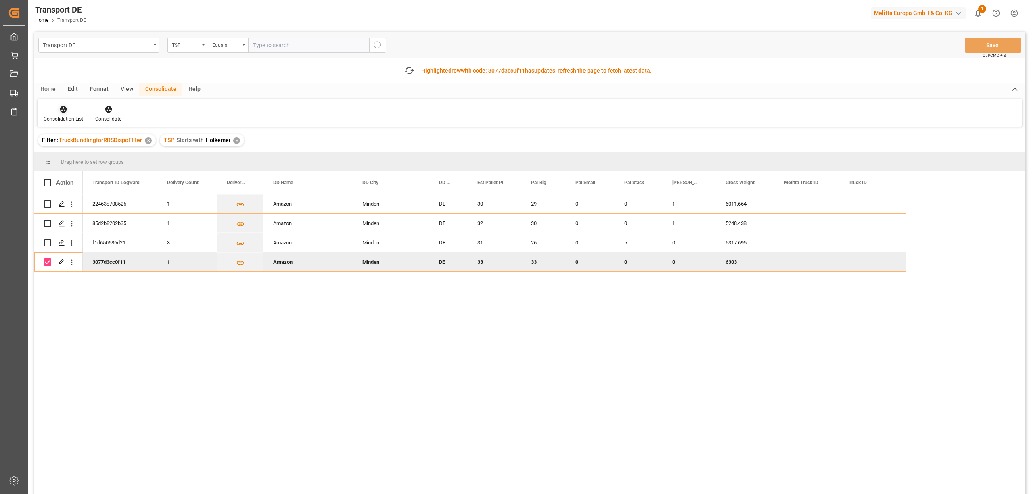
click at [60, 113] on div "Consolidation List" at bounding box center [64, 114] width 52 height 18
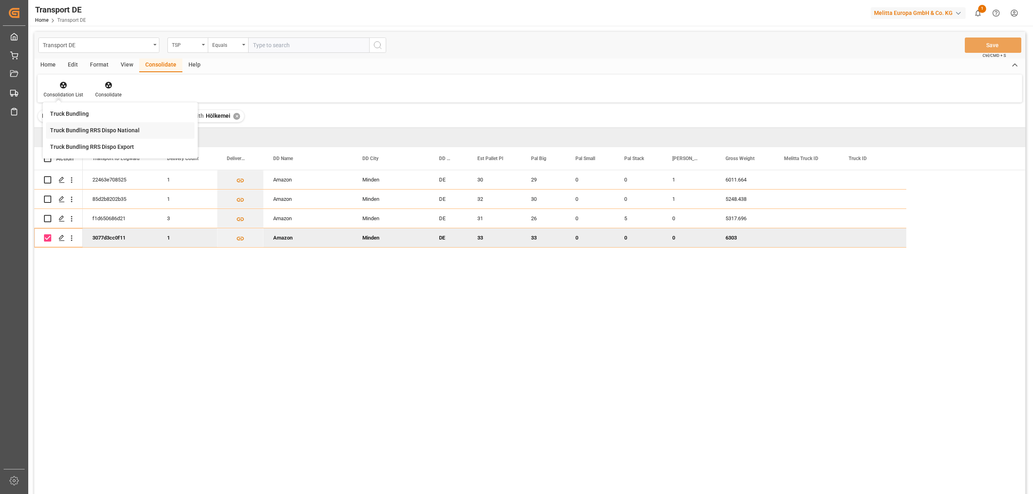
click at [96, 130] on div "Transport DE TSP Equals Save Ctrl/CMD + S Home Edit Format View Consolidate Hel…" at bounding box center [529, 274] width 991 height 484
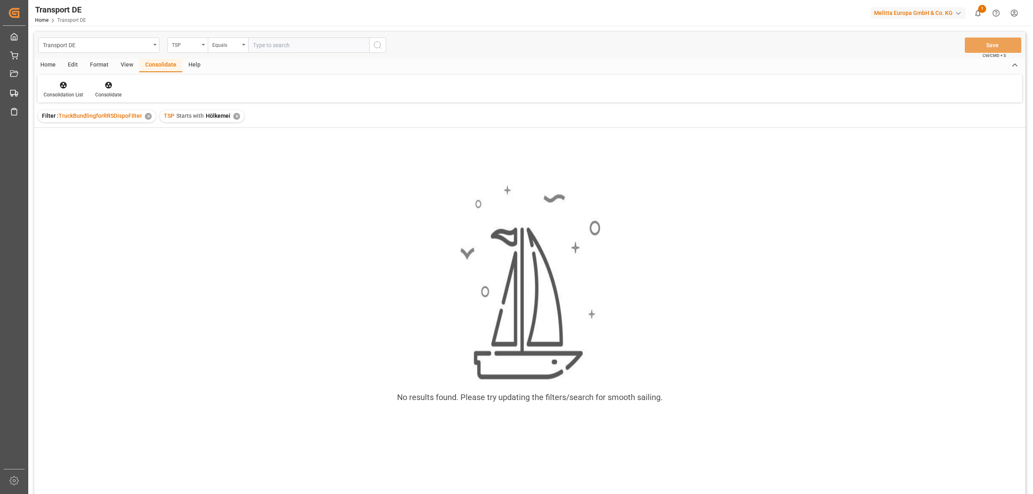
drag, startPoint x: 233, startPoint y: 118, endPoint x: 2, endPoint y: 286, distance: 285.4
click at [233, 118] on div "✕" at bounding box center [236, 116] width 7 height 7
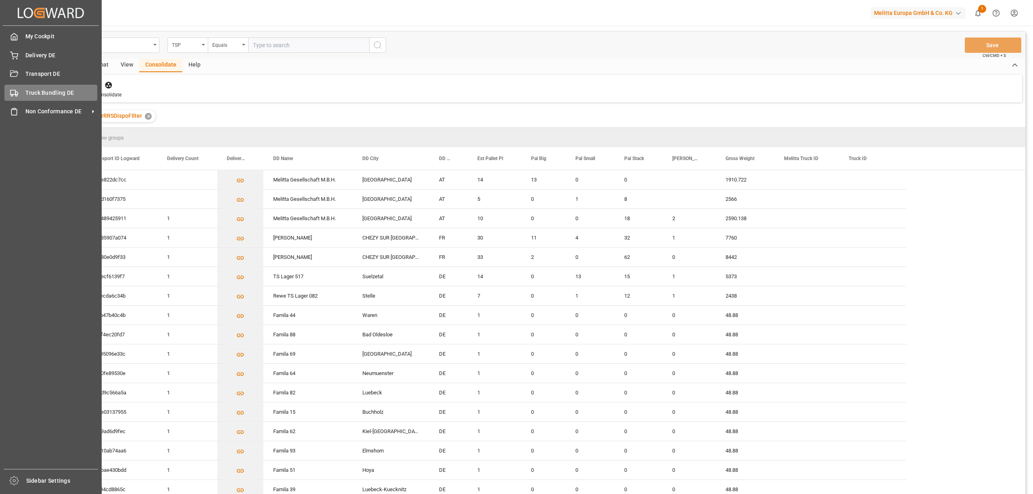
click at [34, 90] on span "Truck Bundling DE" at bounding box center [61, 93] width 72 height 8
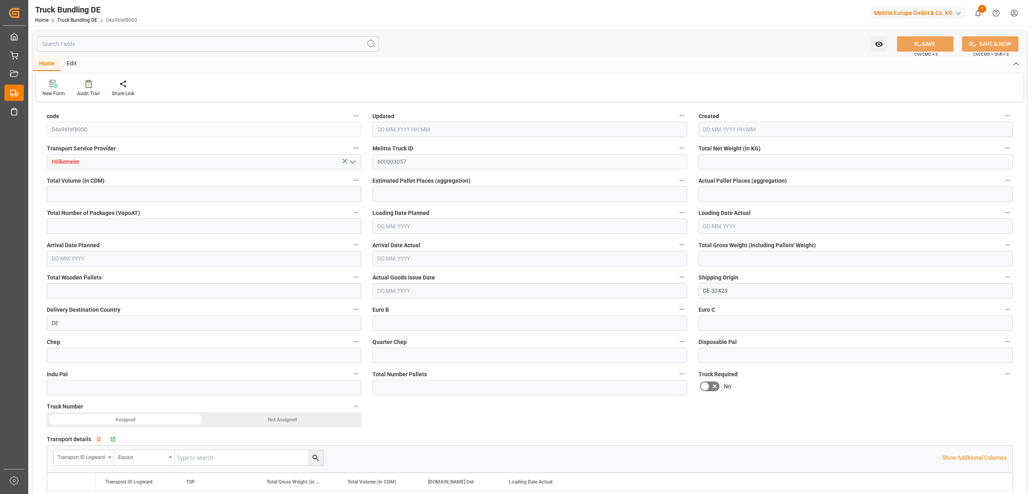
type input "4369.29"
type input "44812.284"
type input "32"
type input "0"
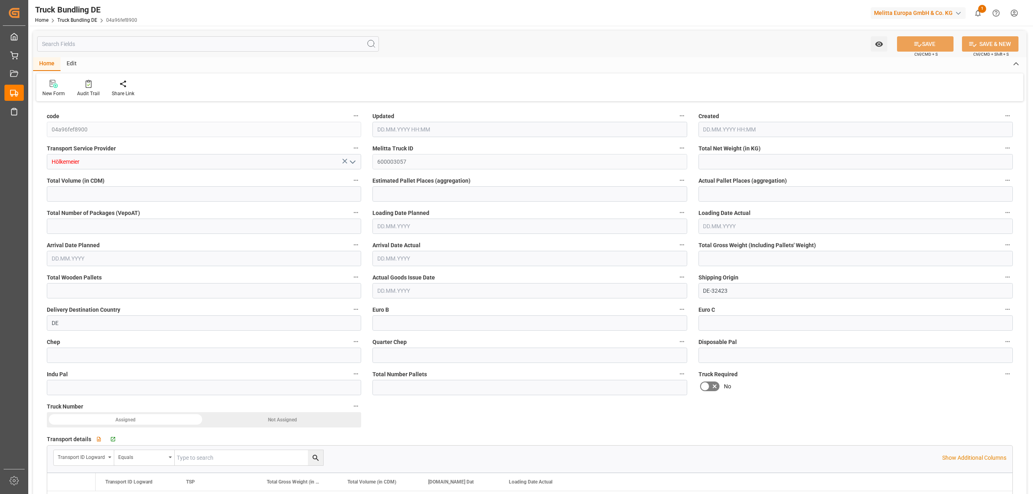
type input "6357.744"
type input "32"
type input "0"
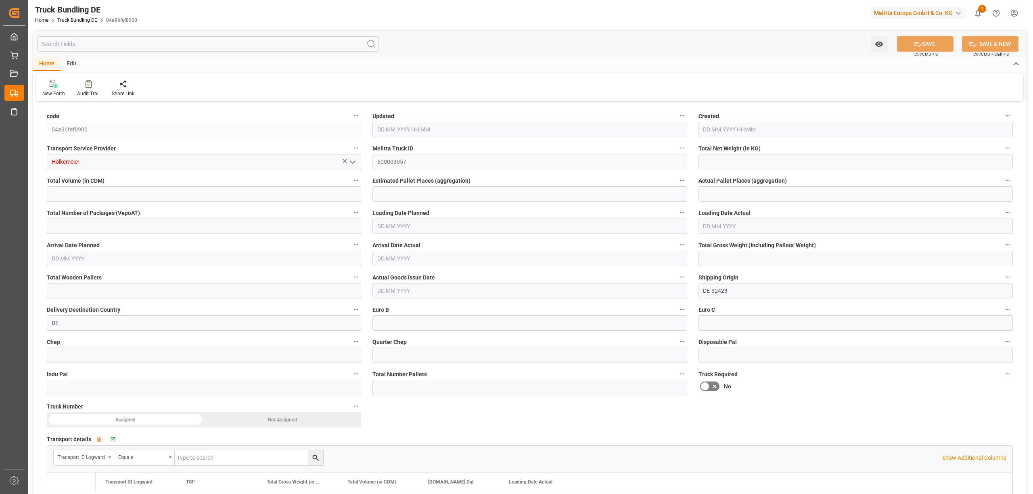
type input "0"
type input "29.09.2025 11:18"
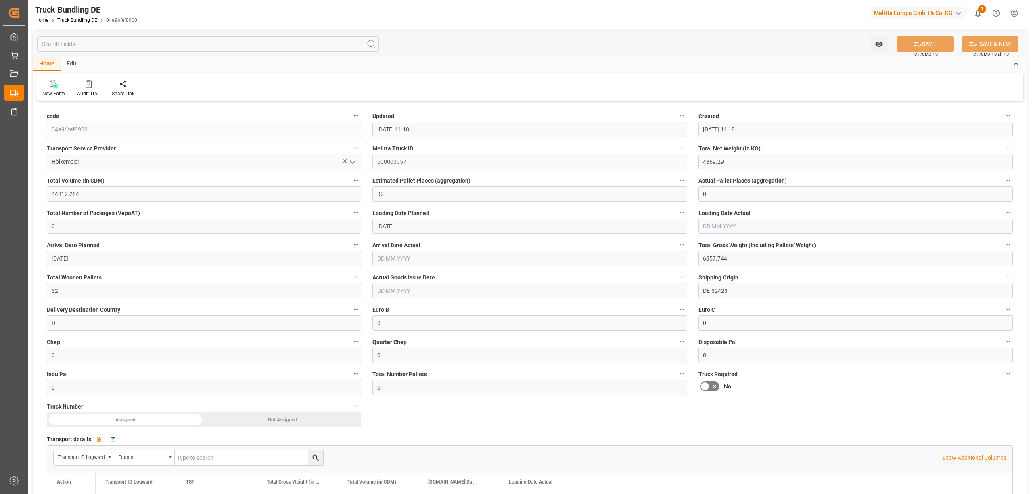
type input "29.09.2025 11:18"
type input "[DATE]"
type input "3940.152"
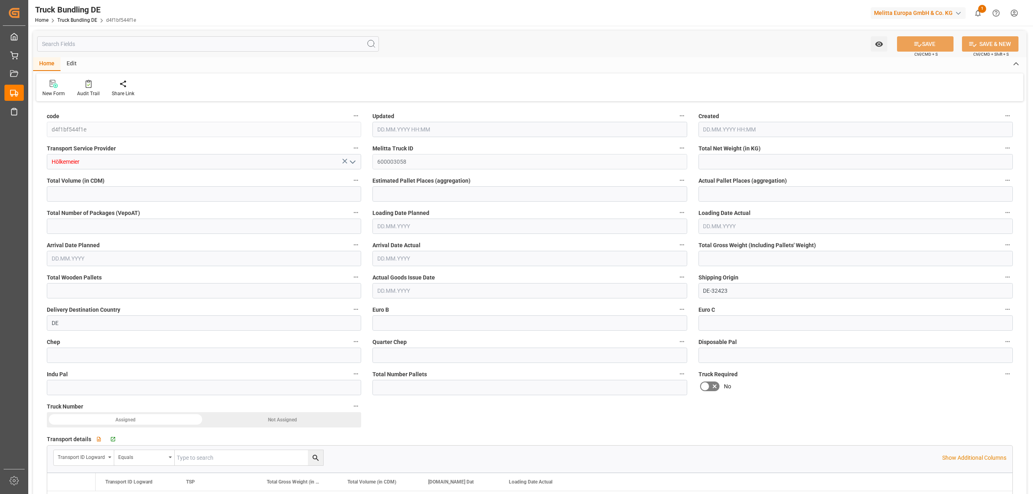
type input "42195.588"
type input "30"
type input "0"
type input "6011.664"
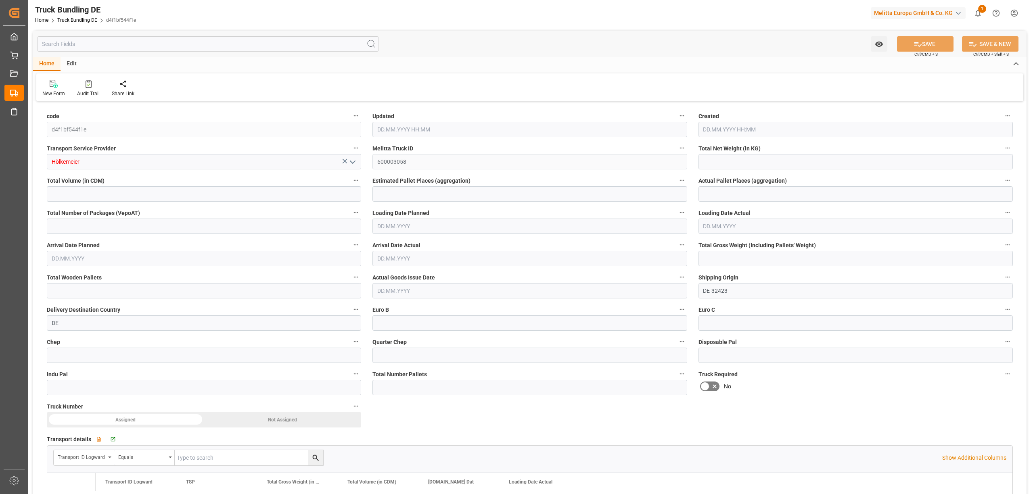
type input "30"
type input "0"
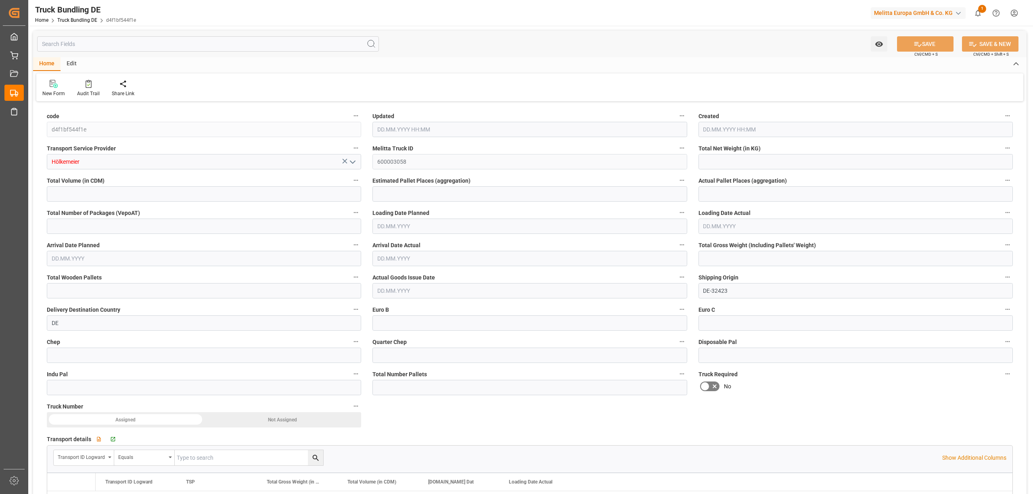
type input "0"
type input "[DATE] 11:19"
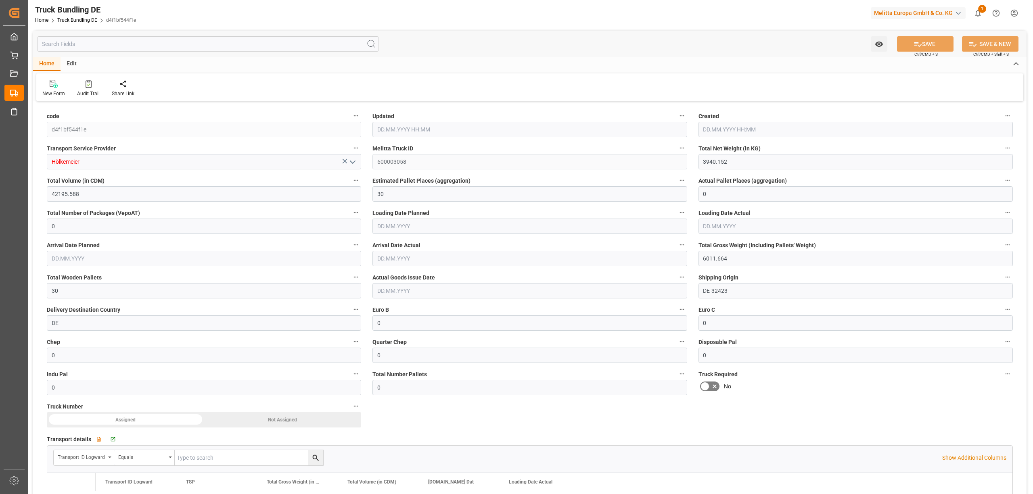
type input "[DATE]"
type input "[DATE] 11:20"
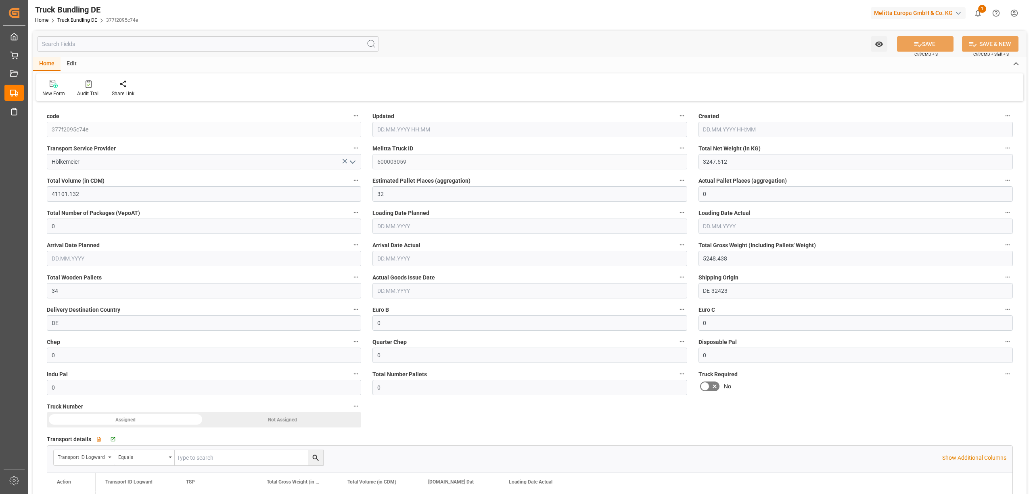
type input "[DATE]"
type input "[DATE] 11:20"
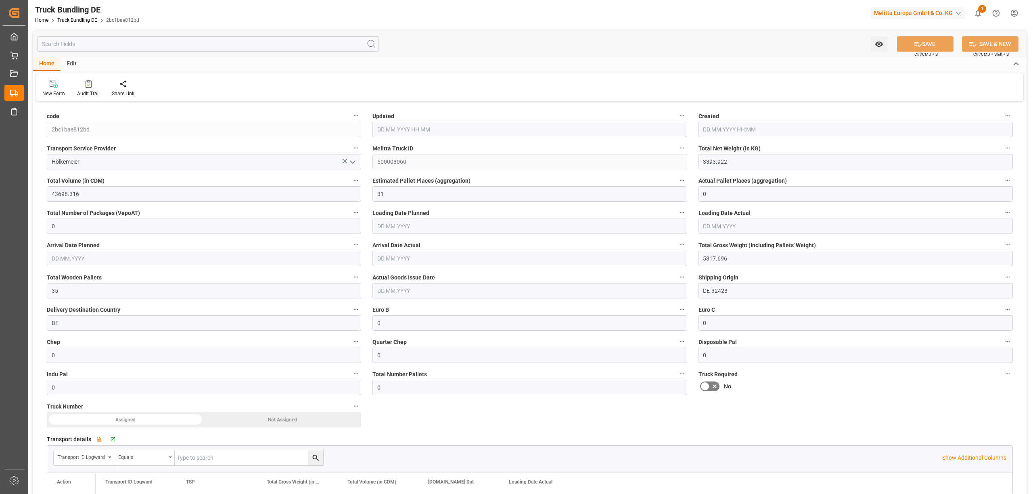
type input "[DATE]"
type input "4013.46"
type input "46735.92"
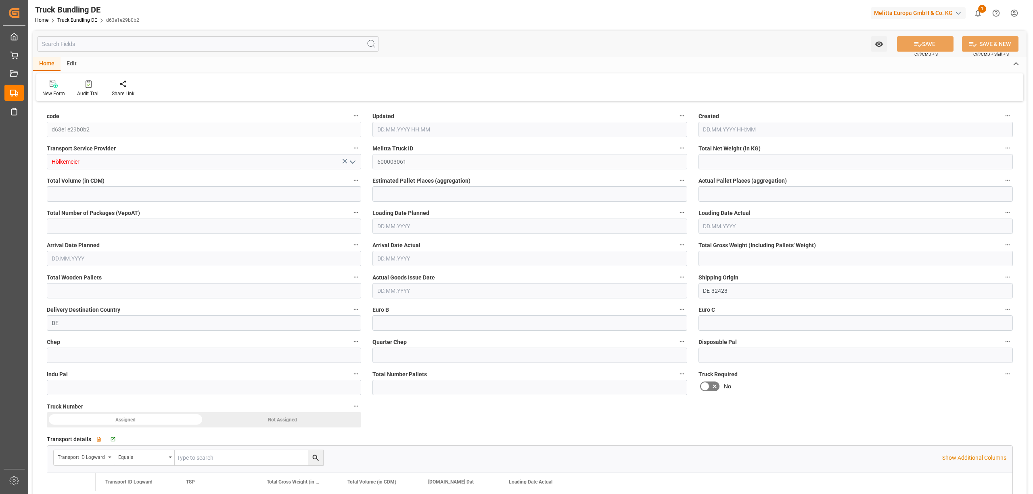
type input "33"
type input "0"
type input "6303"
type input "33"
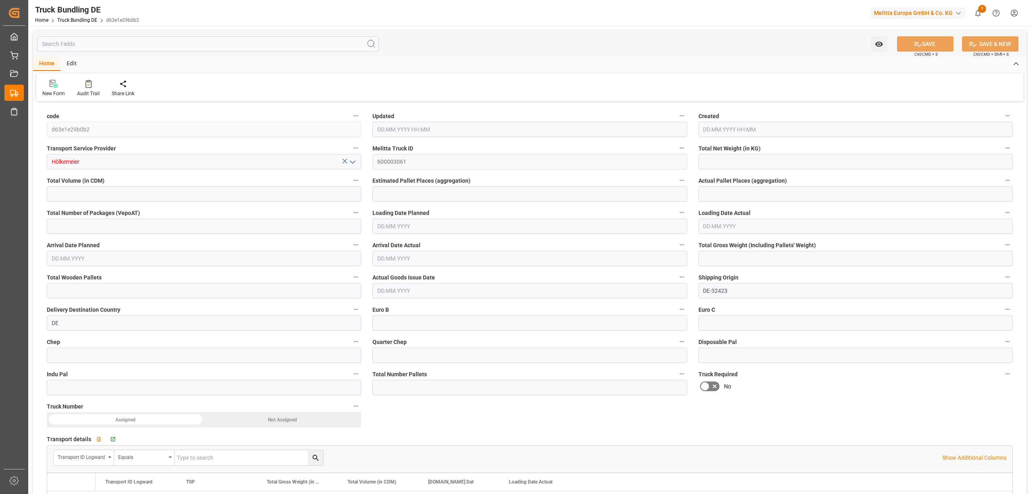
type input "0"
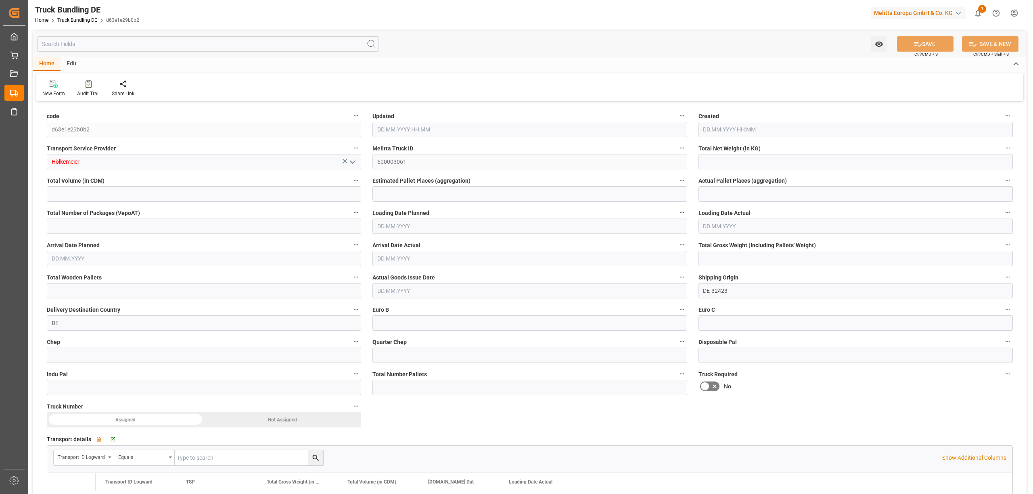
type input "0"
type input "[DATE] 11:20"
type input "[DATE]"
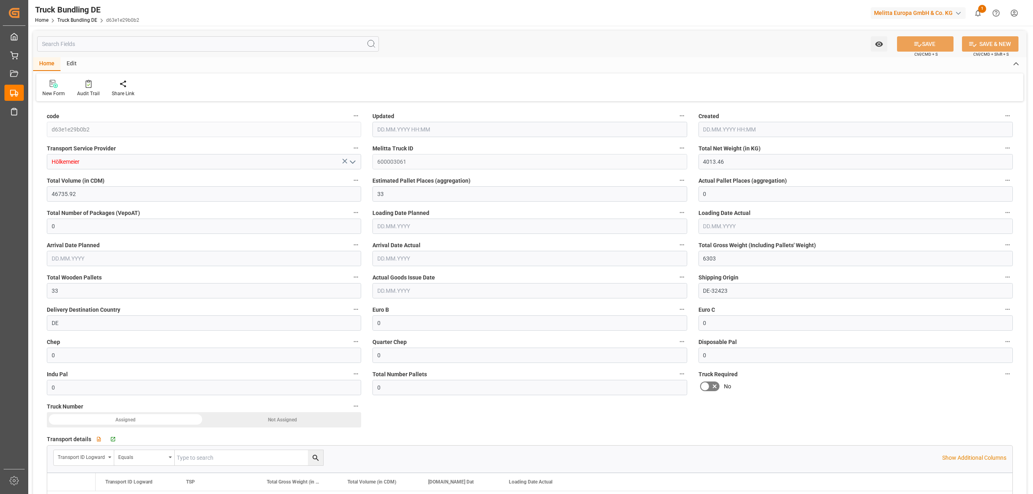
type input "[DATE]"
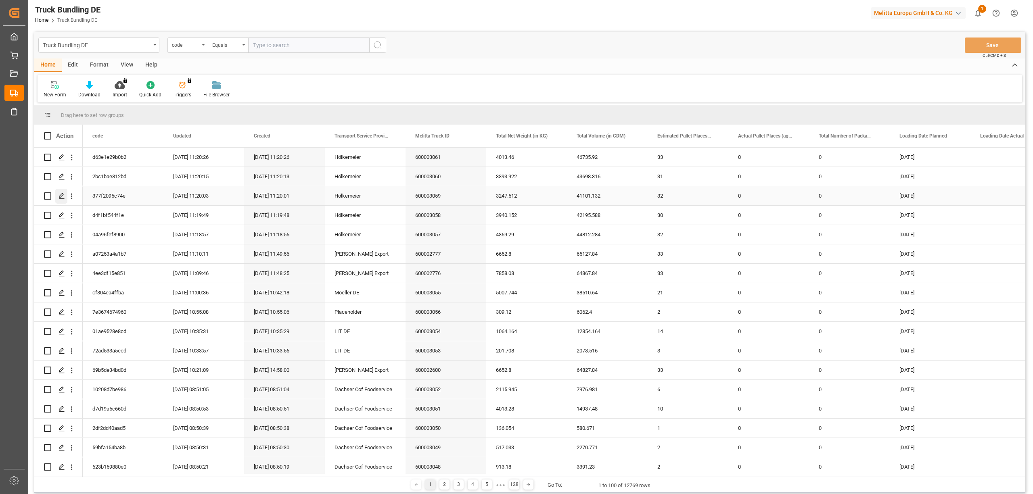
click at [61, 196] on icon "Press SPACE to select this row." at bounding box center [62, 196] width 6 height 6
